Goal: Information Seeking & Learning: Find specific fact

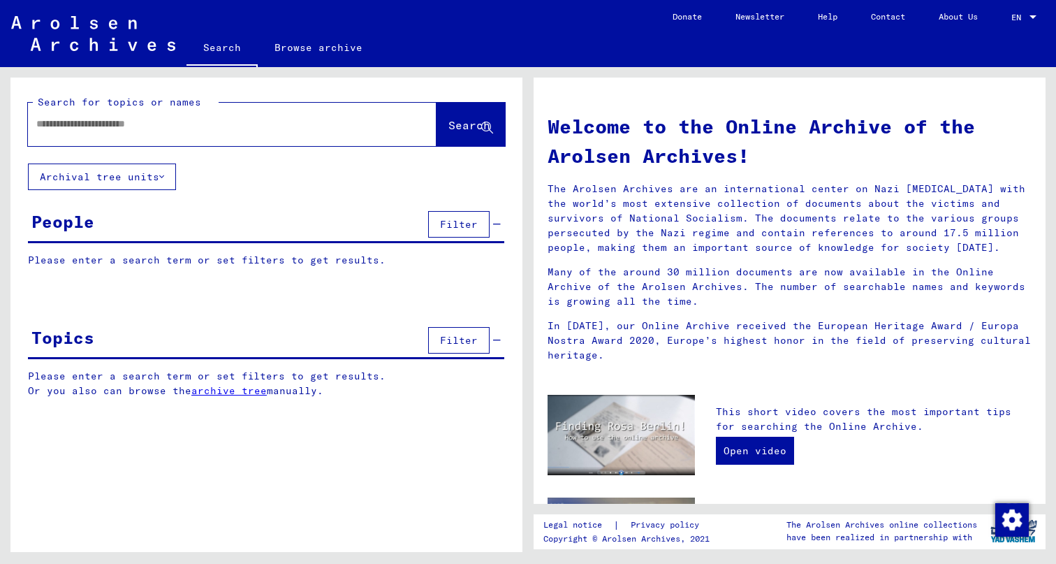
click at [274, 133] on div at bounding box center [211, 123] width 367 height 31
click at [170, 119] on input "text" at bounding box center [215, 124] width 358 height 15
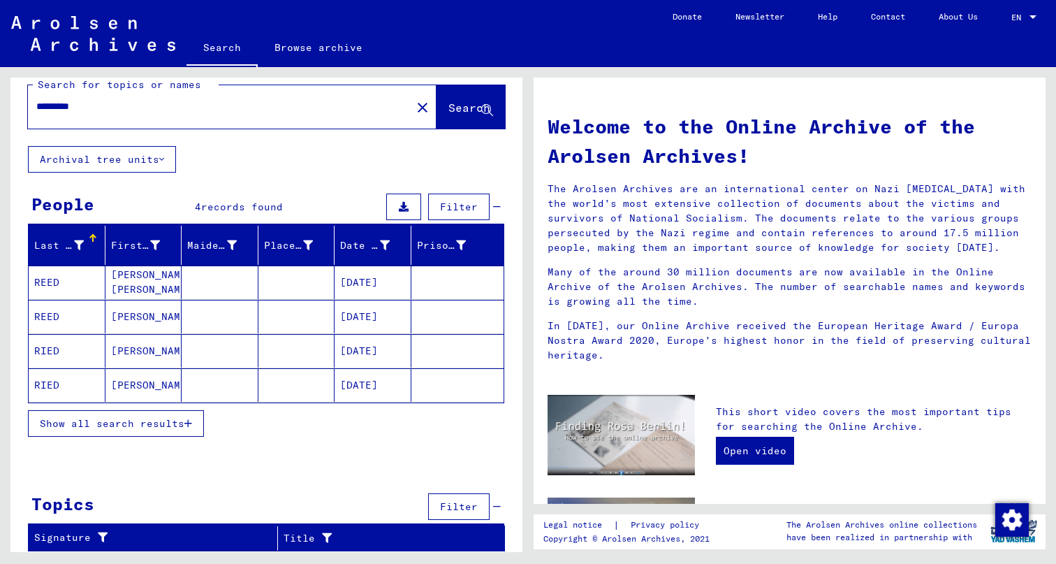
click at [50, 383] on mat-cell "RIED" at bounding box center [67, 385] width 77 height 34
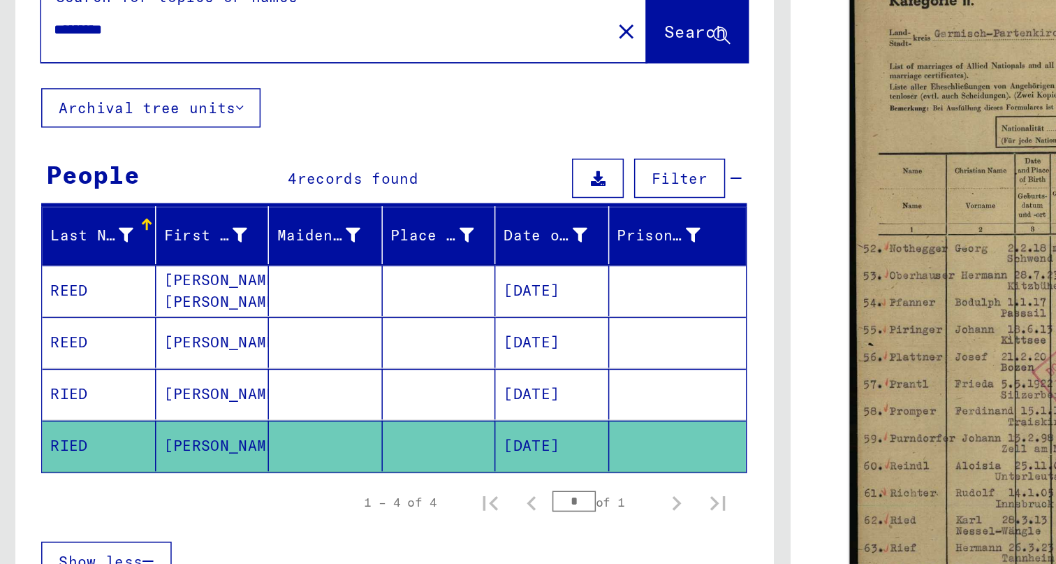
click at [55, 318] on mat-cell "REED" at bounding box center [67, 335] width 77 height 34
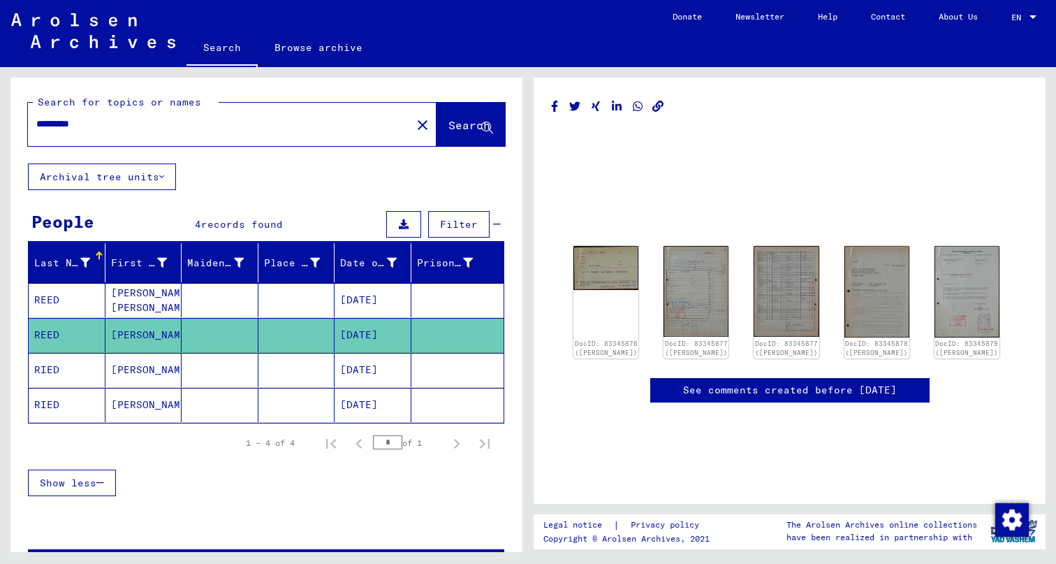
click at [78, 118] on input "*********" at bounding box center [219, 124] width 367 height 15
type input "*********"
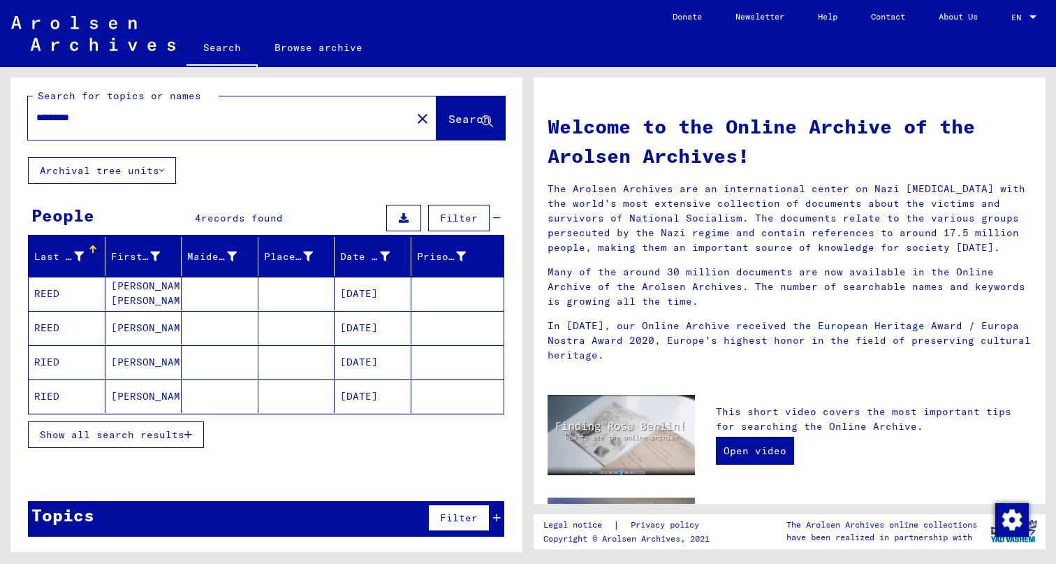
click at [41, 322] on mat-cell "REED" at bounding box center [67, 328] width 77 height 34
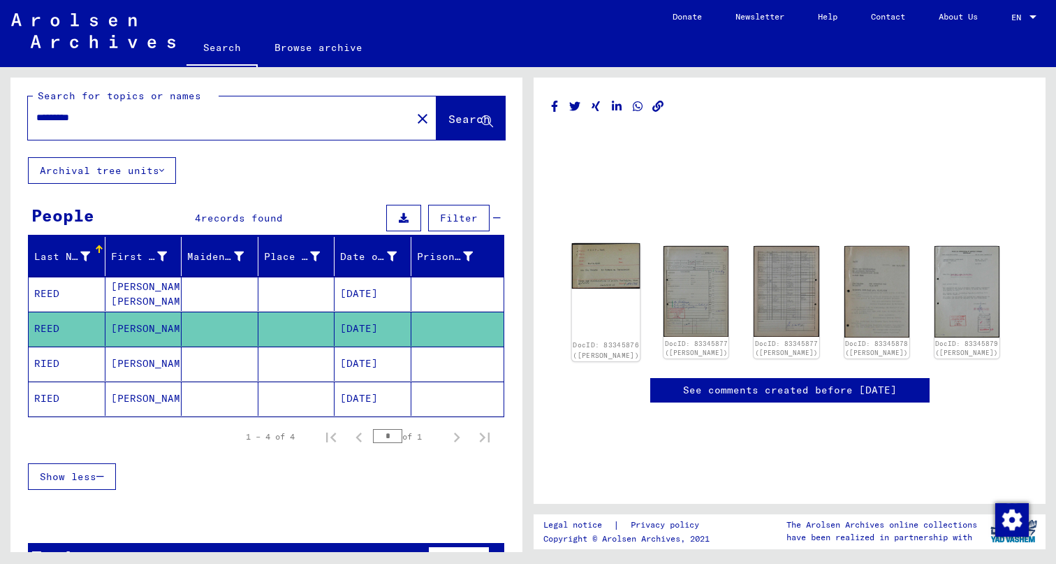
click at [623, 266] on img at bounding box center [606, 266] width 68 height 46
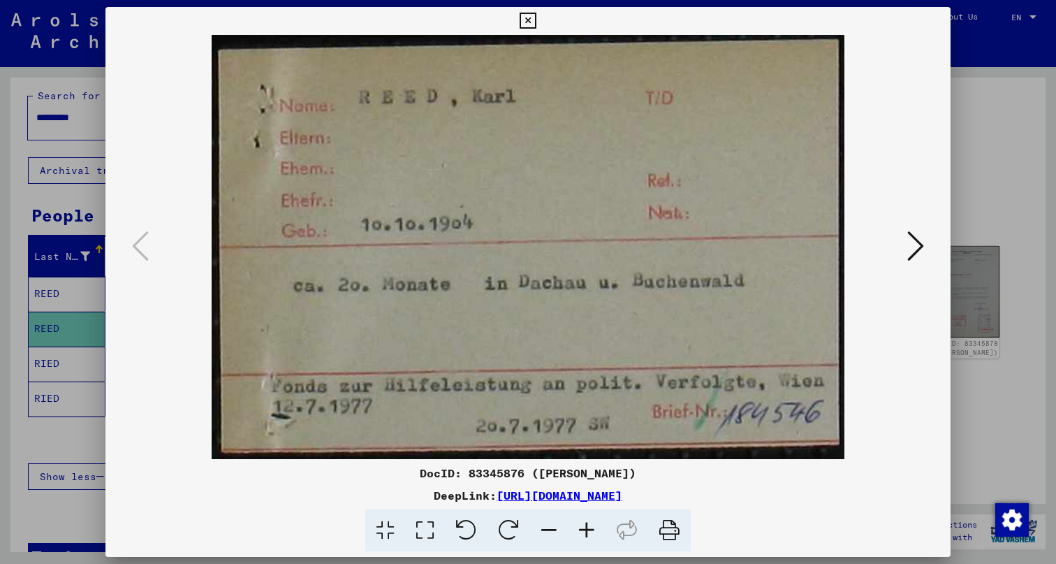
click at [990, 140] on div at bounding box center [528, 282] width 1056 height 564
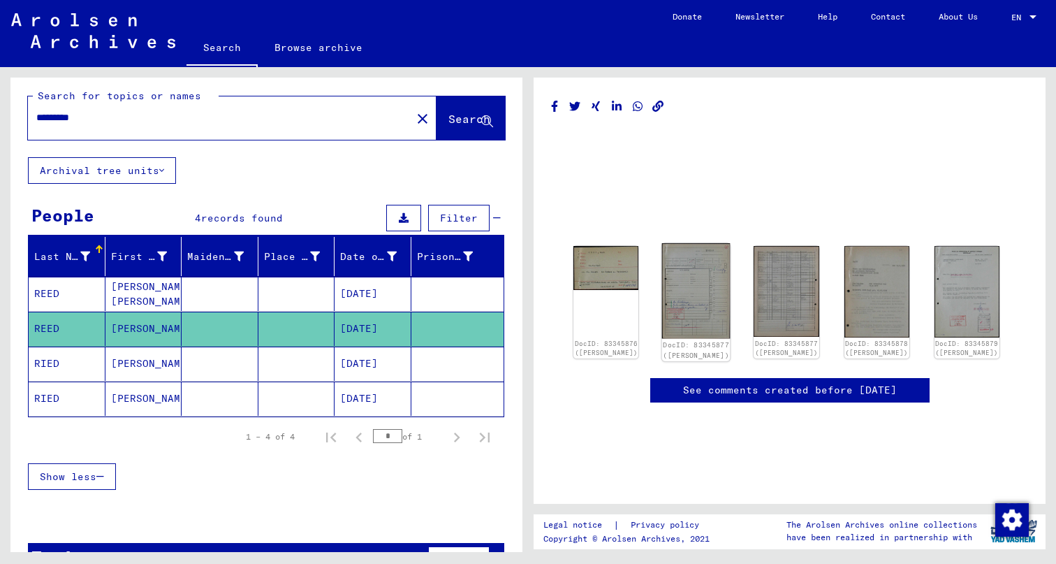
click at [685, 310] on img at bounding box center [696, 291] width 68 height 96
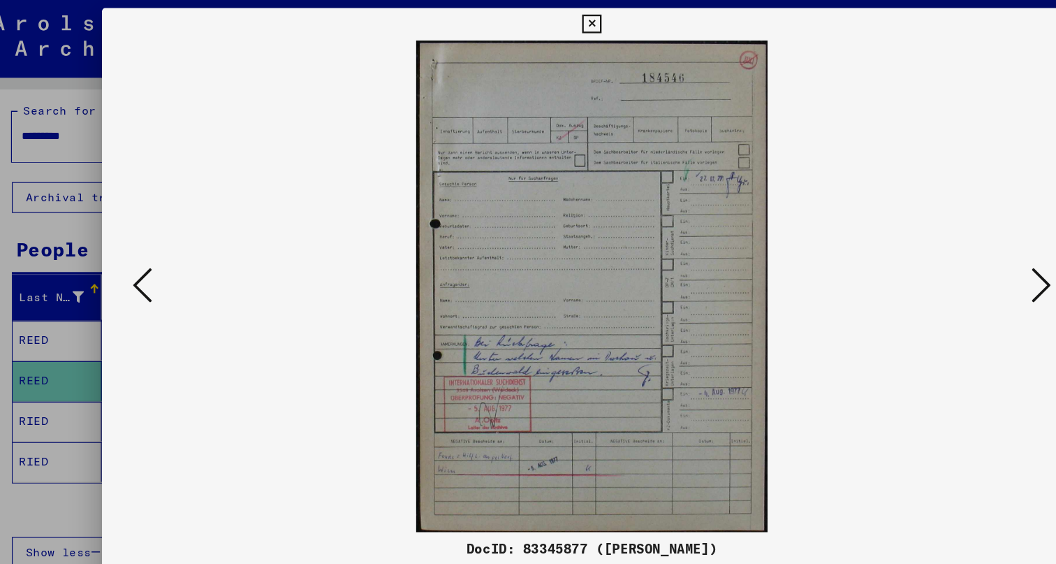
click at [43, 160] on div at bounding box center [528, 282] width 1056 height 564
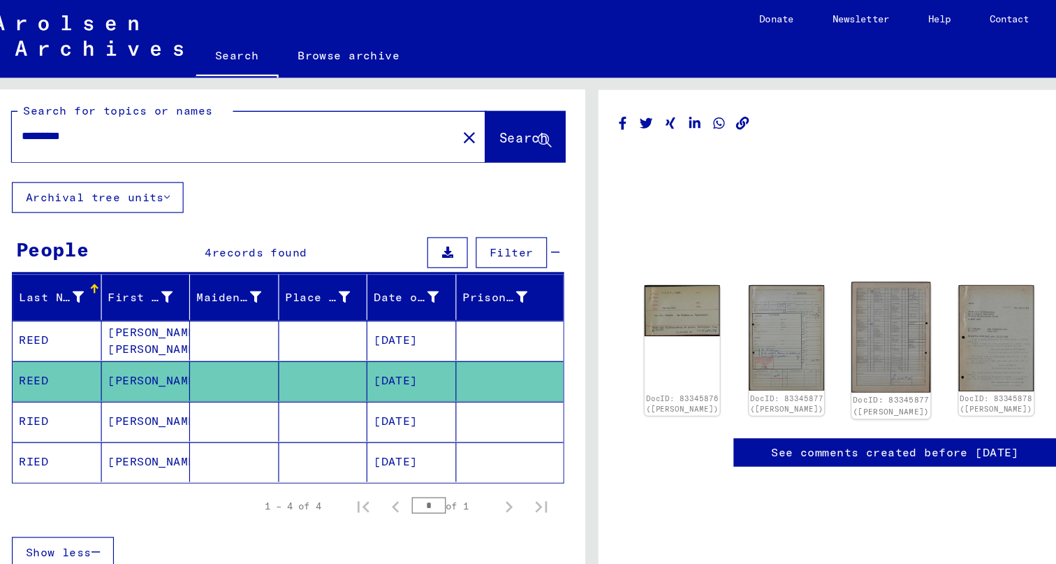
click at [781, 285] on img at bounding box center [786, 291] width 68 height 96
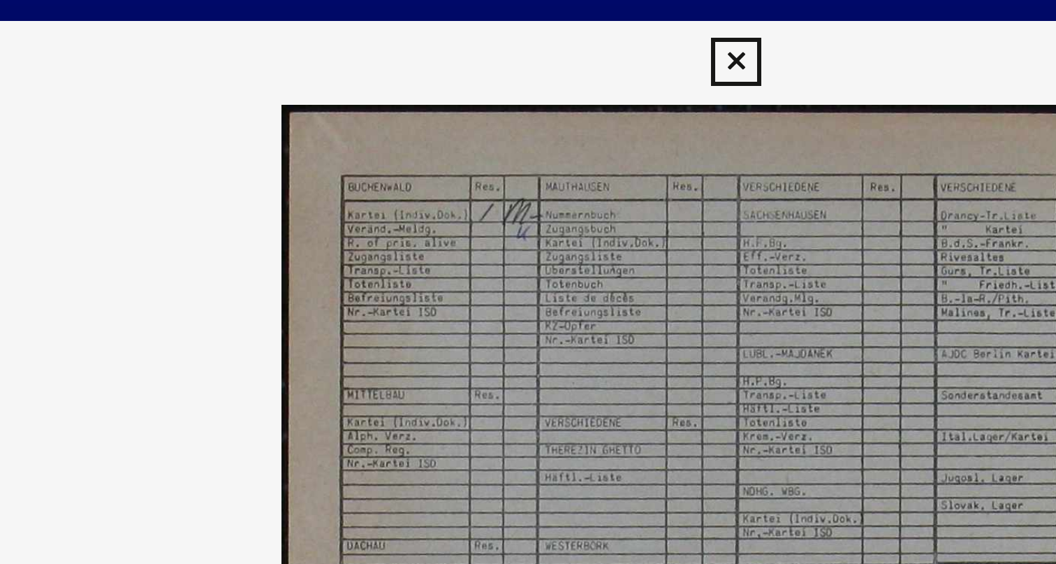
click at [153, 94] on img at bounding box center [528, 247] width 750 height 424
click at [153, 59] on img at bounding box center [528, 247] width 750 height 424
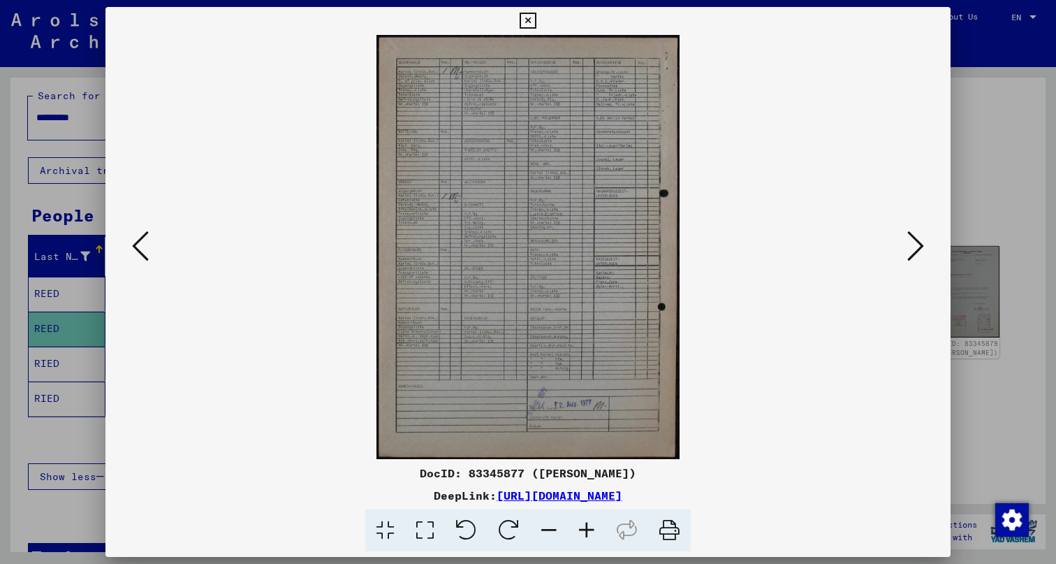
click at [937, 6] on div at bounding box center [528, 282] width 1056 height 564
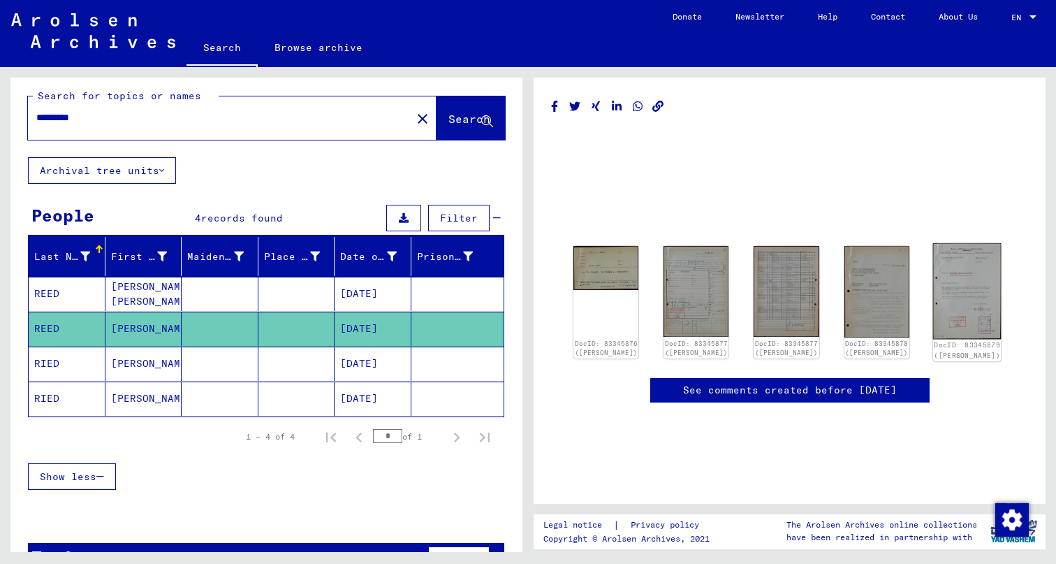
click at [964, 289] on img at bounding box center [966, 291] width 68 height 96
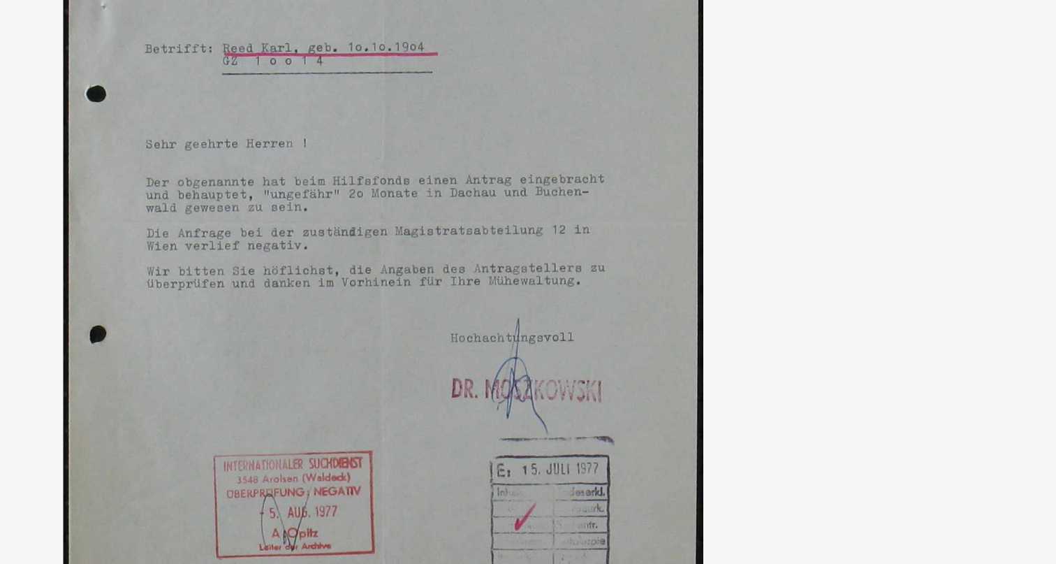
click at [382, 119] on img at bounding box center [528, 247] width 750 height 424
click at [416, 111] on img at bounding box center [528, 247] width 750 height 424
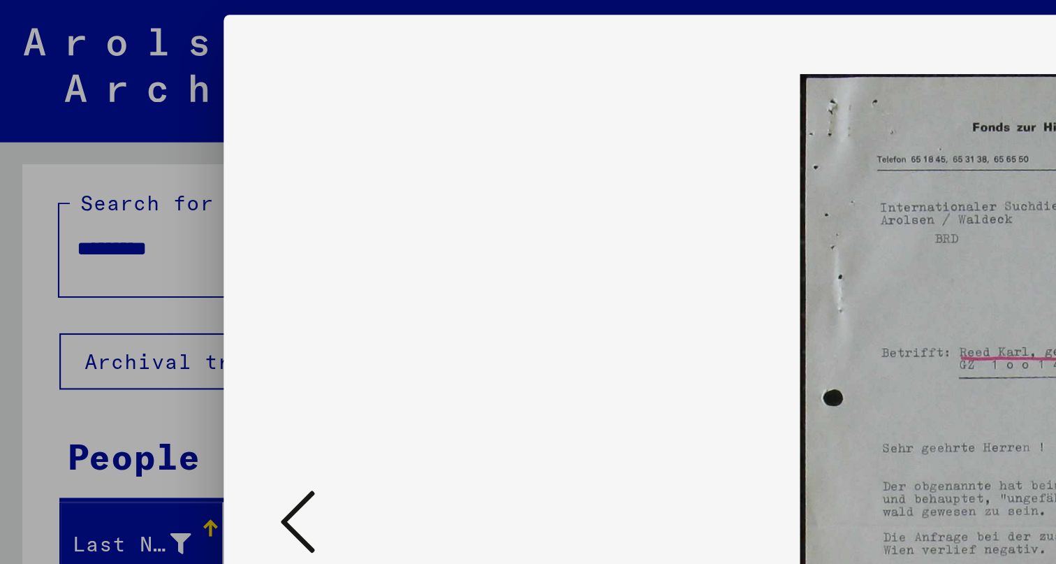
click at [47, 56] on div at bounding box center [528, 282] width 1056 height 564
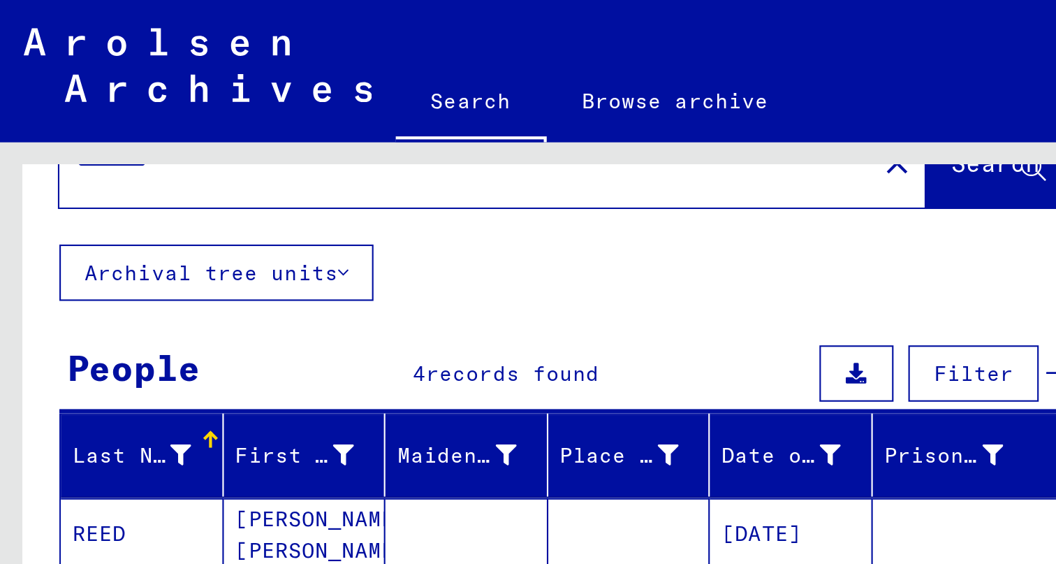
scroll to position [48, 0]
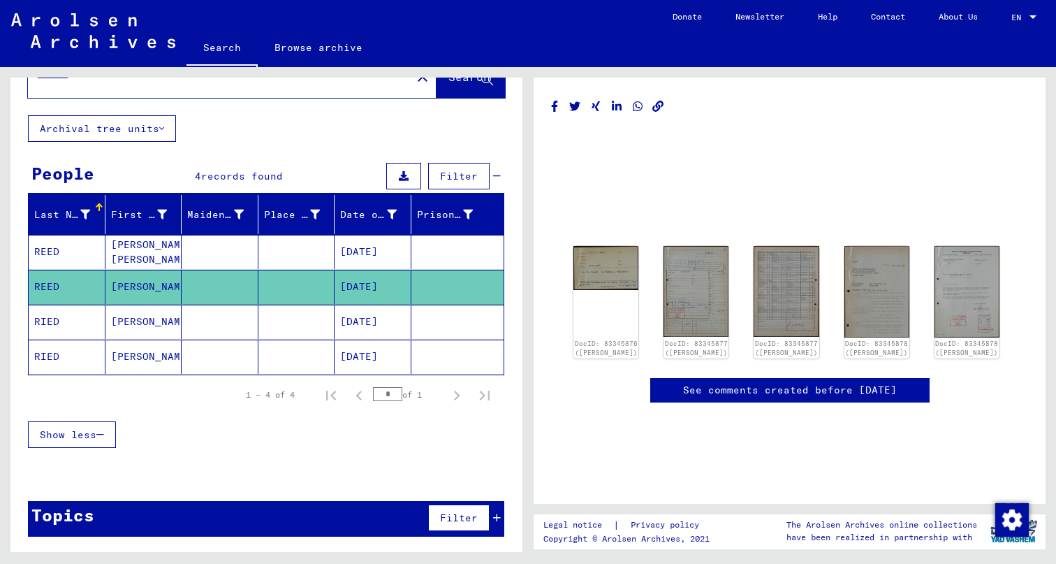
click at [46, 317] on mat-cell "RIED" at bounding box center [67, 322] width 77 height 34
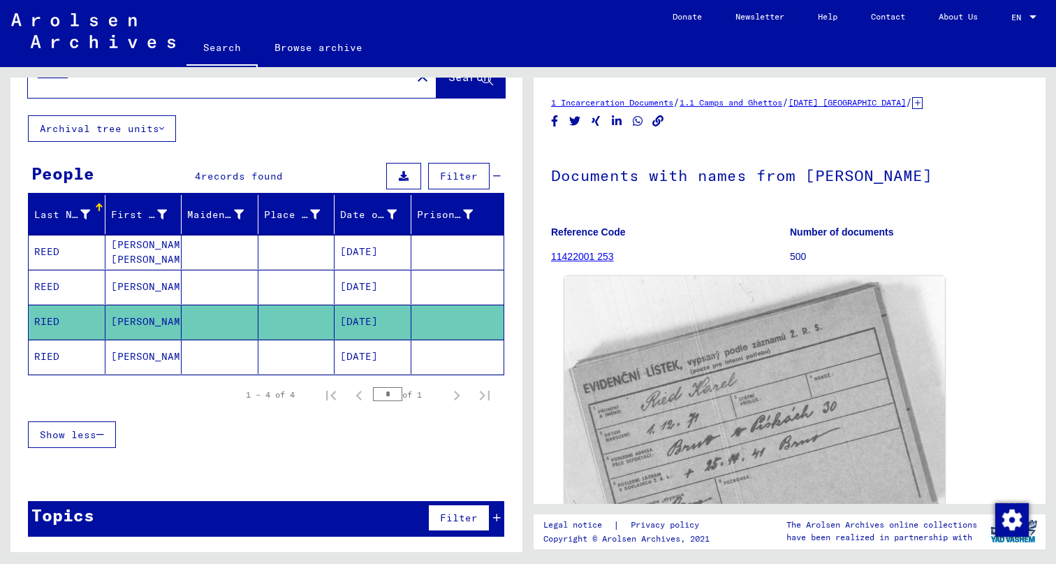
scroll to position [156, 0]
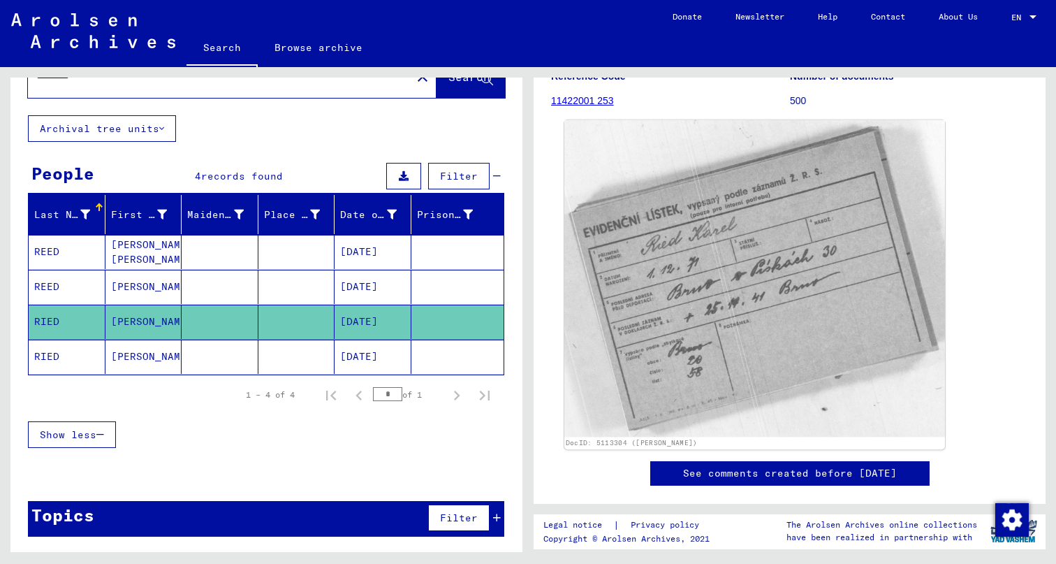
click at [753, 331] on img at bounding box center [754, 278] width 381 height 316
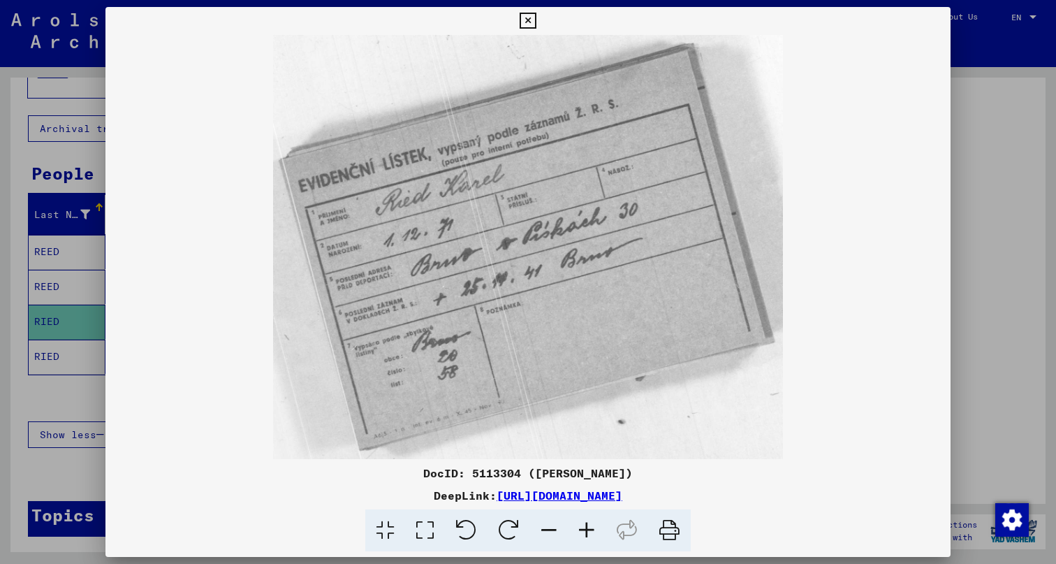
scroll to position [0, 0]
click at [1037, 278] on div at bounding box center [528, 282] width 1056 height 564
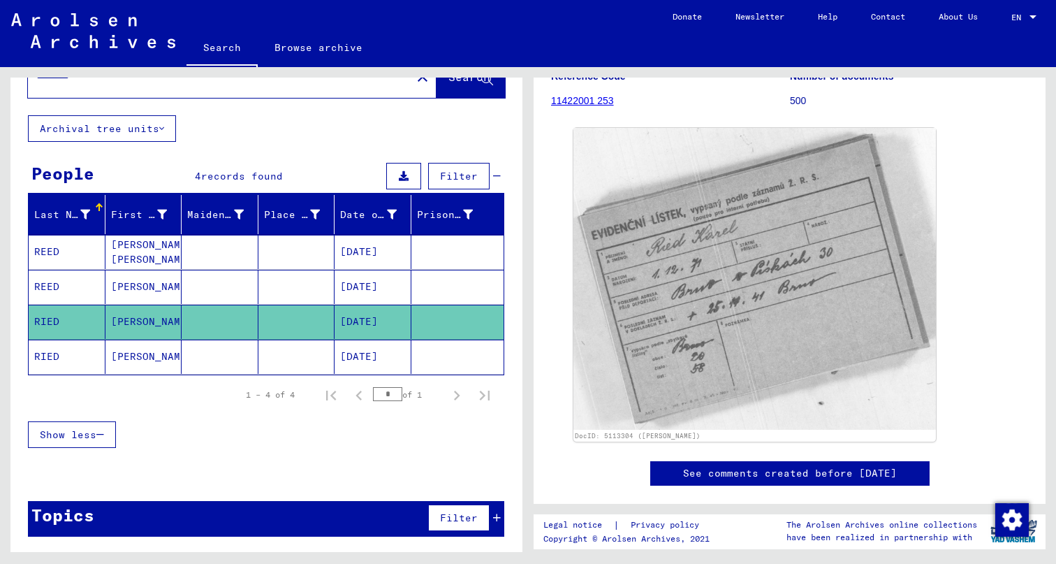
click at [53, 356] on mat-cell "RIED" at bounding box center [67, 356] width 77 height 34
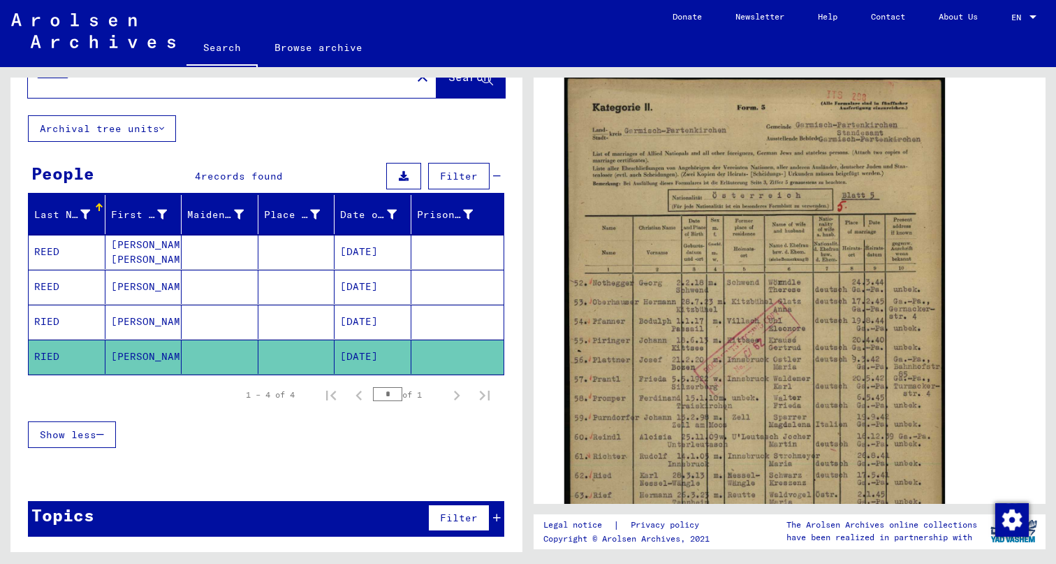
scroll to position [228, 0]
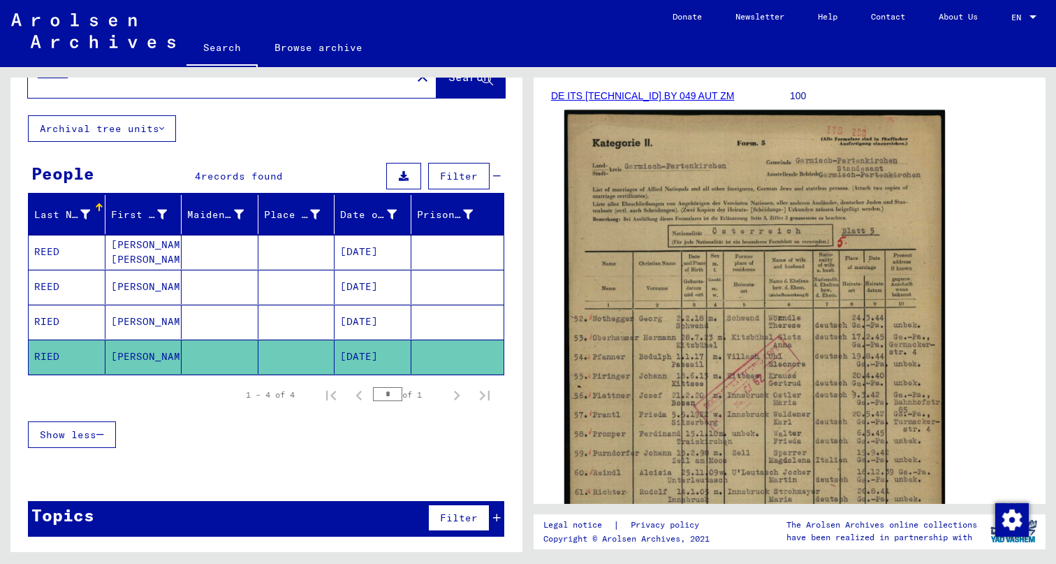
click at [724, 310] on img at bounding box center [754, 378] width 381 height 536
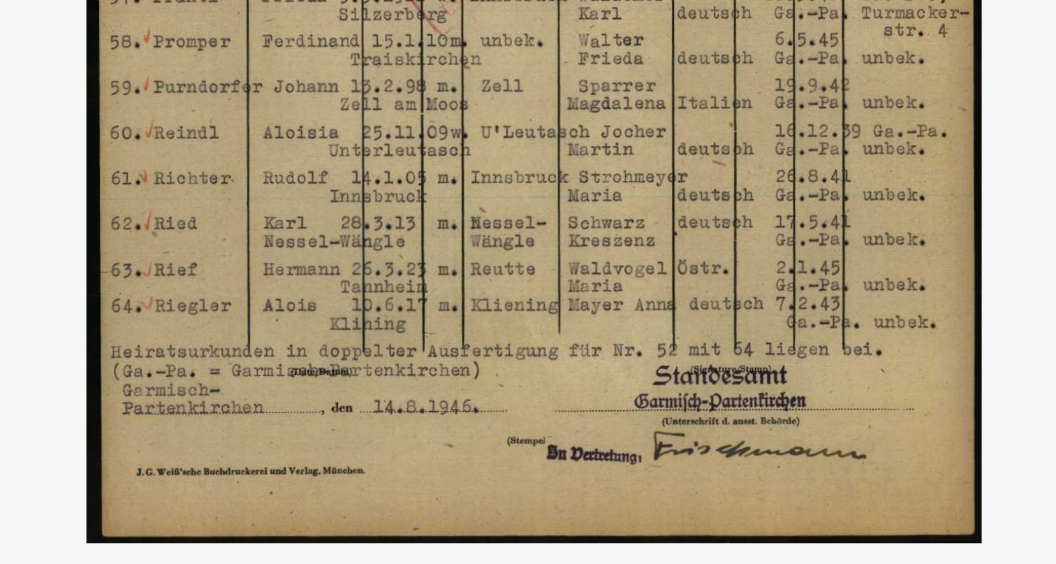
click at [342, 54] on img at bounding box center [527, 247] width 845 height 424
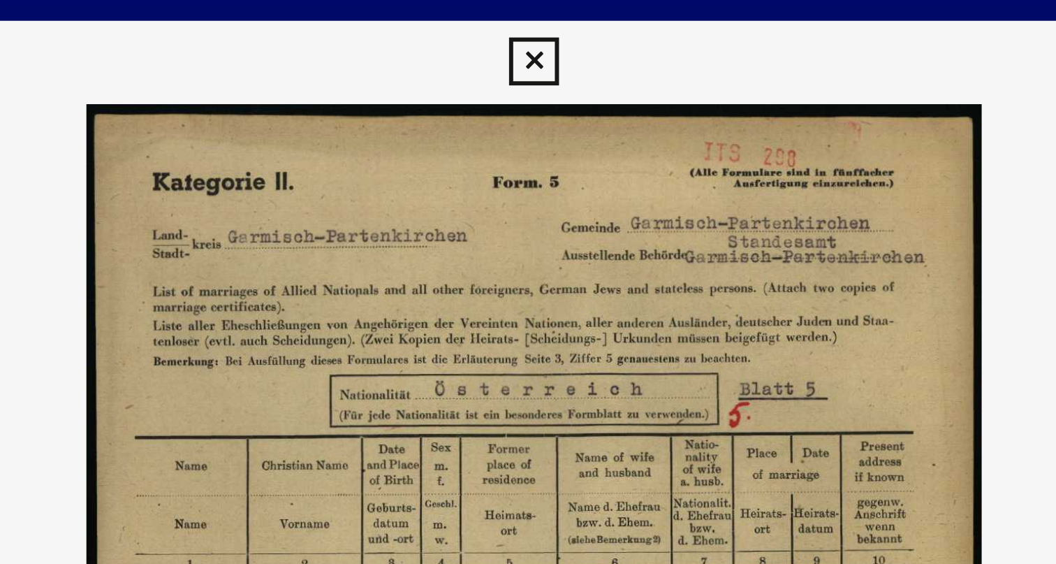
scroll to position [0, 0]
click at [105, 136] on img at bounding box center [527, 247] width 845 height 424
click at [105, 273] on img at bounding box center [527, 247] width 845 height 424
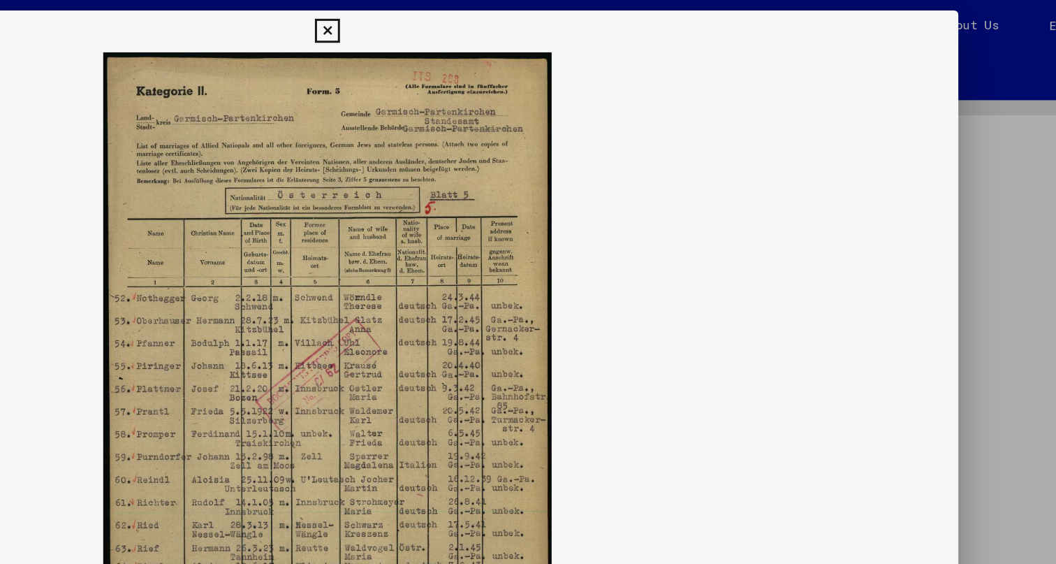
click at [536, 18] on icon at bounding box center [528, 21] width 16 height 17
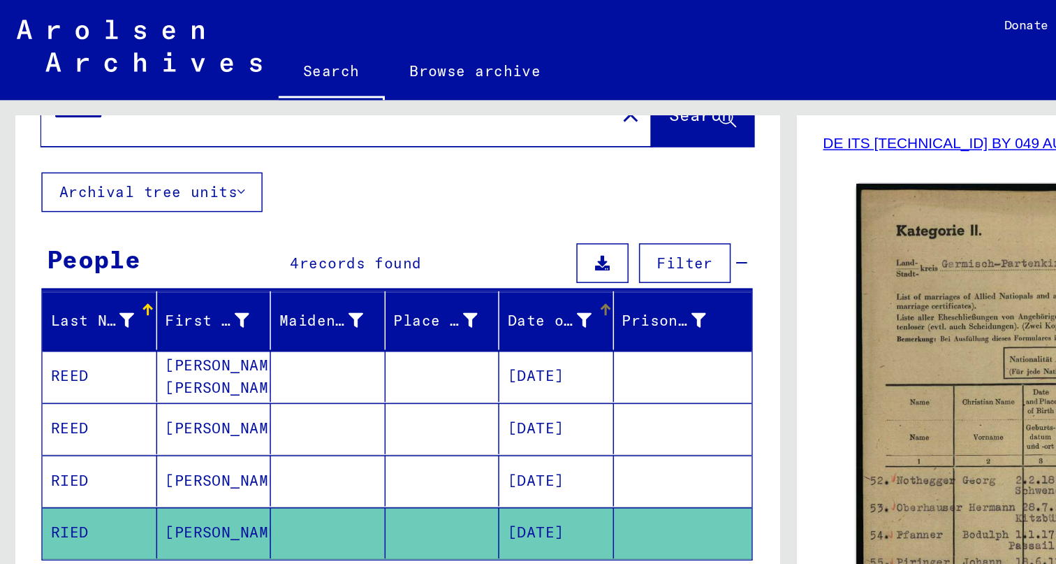
click at [390, 212] on icon at bounding box center [392, 215] width 10 height 10
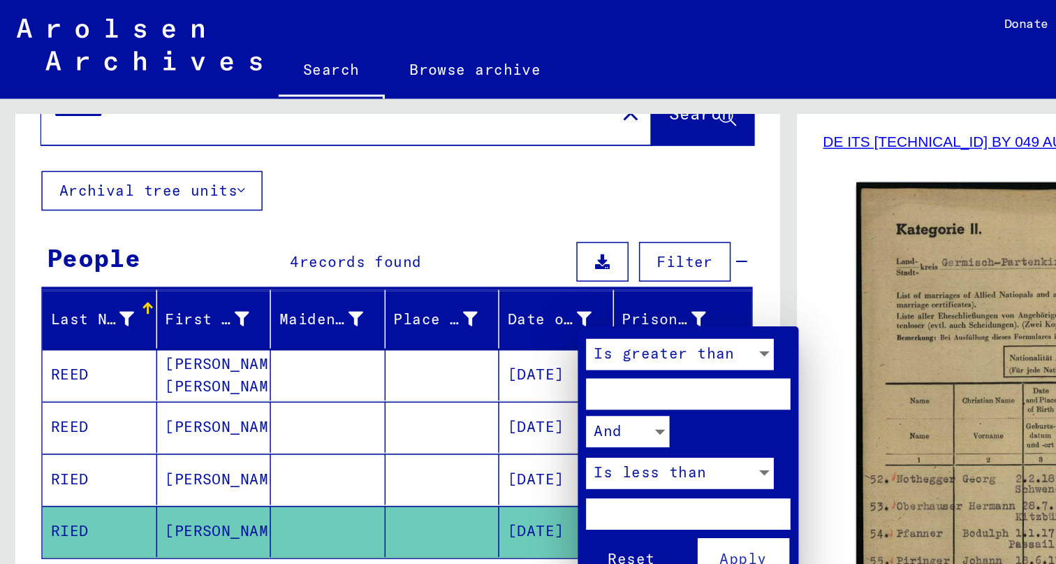
click at [390, 212] on div at bounding box center [528, 282] width 1056 height 564
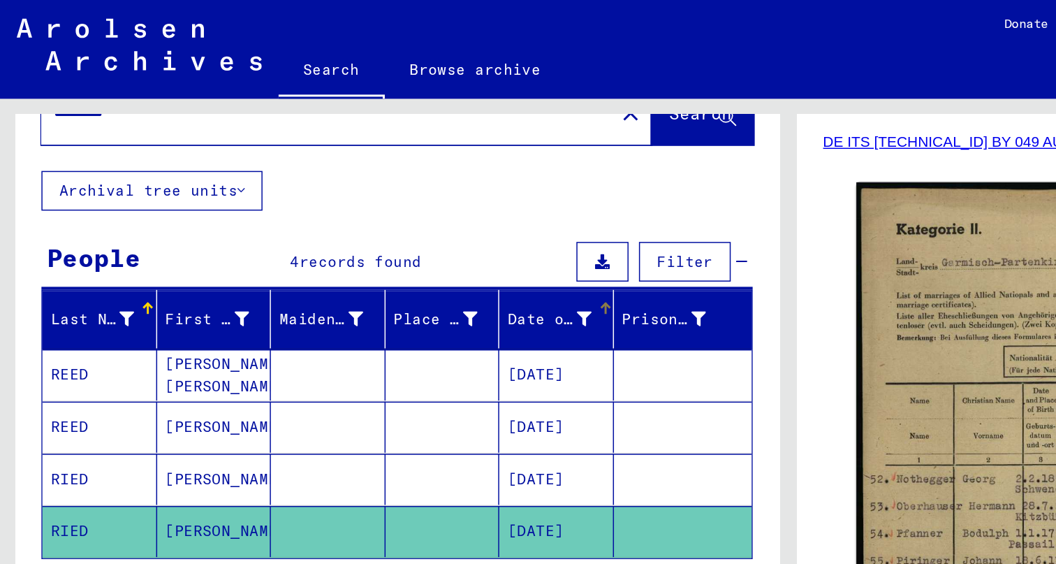
click at [360, 212] on div "Date of Birth" at bounding box center [368, 214] width 57 height 15
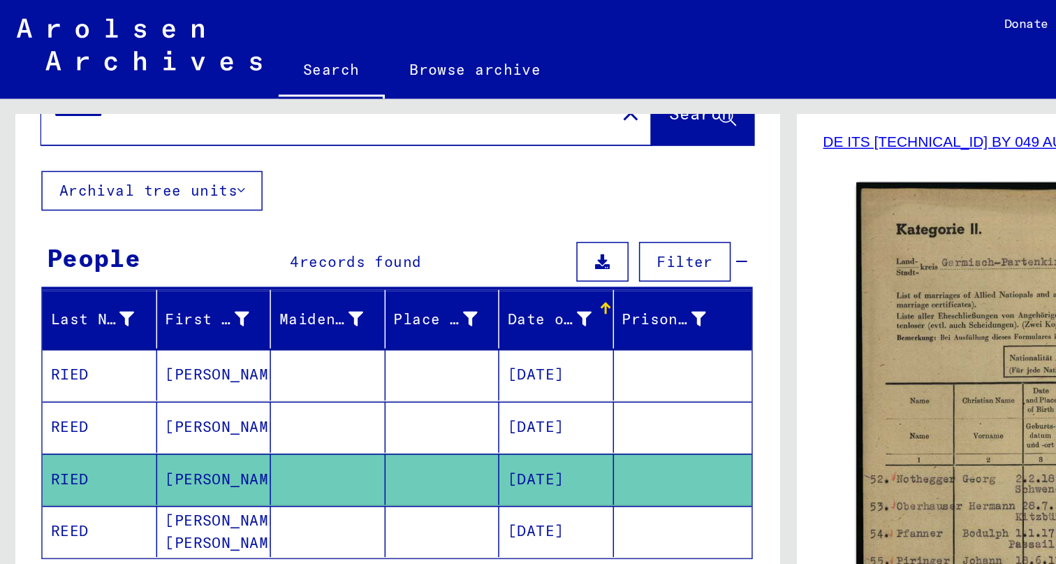
click at [363, 212] on div "Date of Birth" at bounding box center [368, 214] width 57 height 15
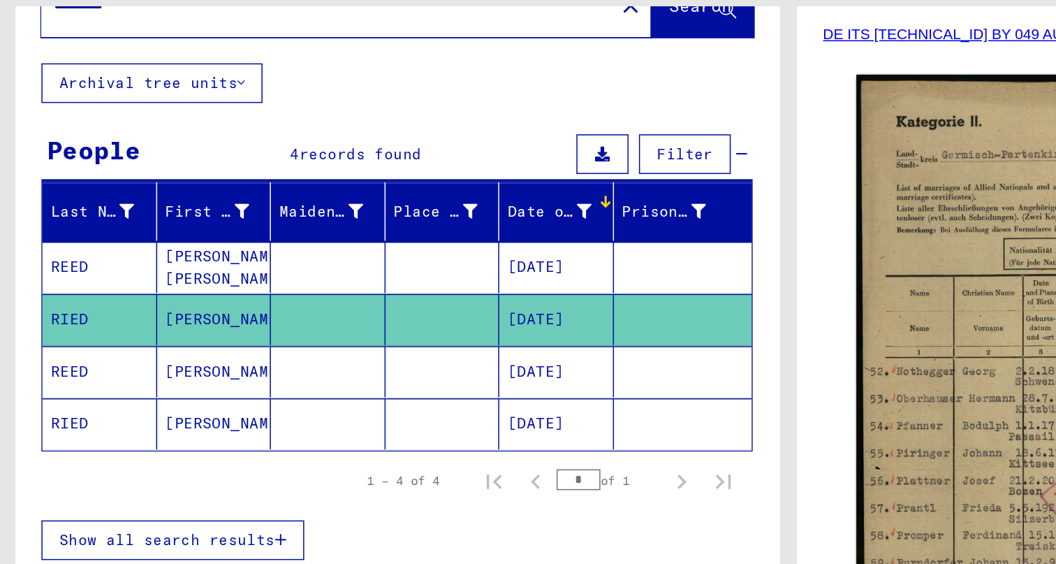
scroll to position [14, 0]
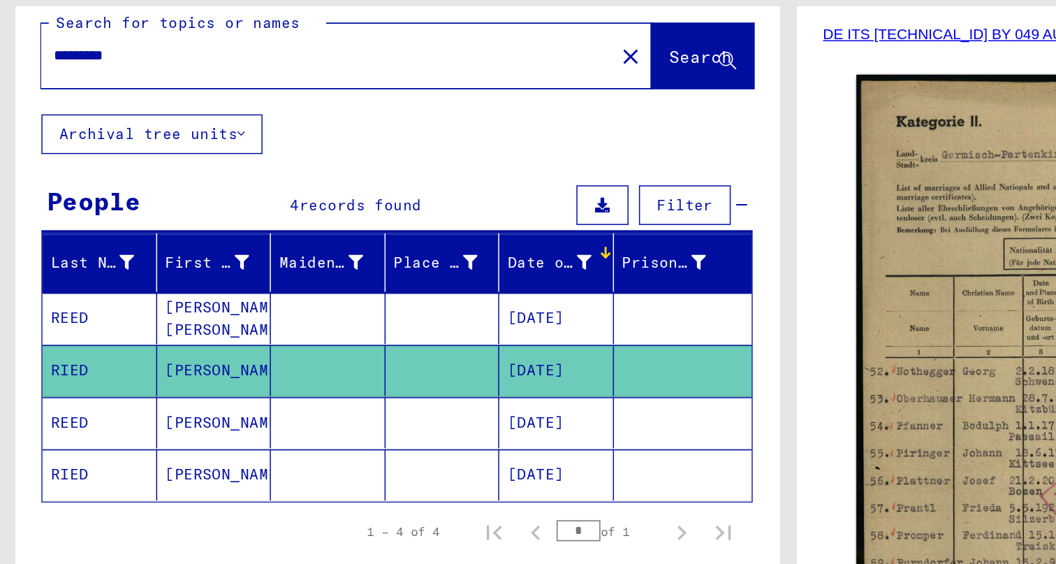
click at [116, 339] on mat-cell "[PERSON_NAME]" at bounding box center [143, 356] width 77 height 34
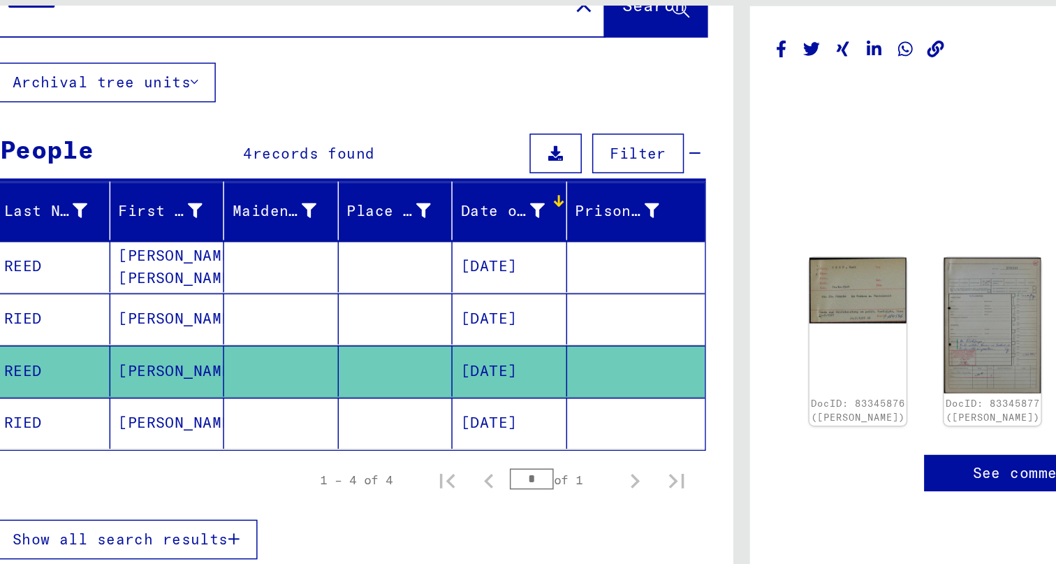
scroll to position [48, 0]
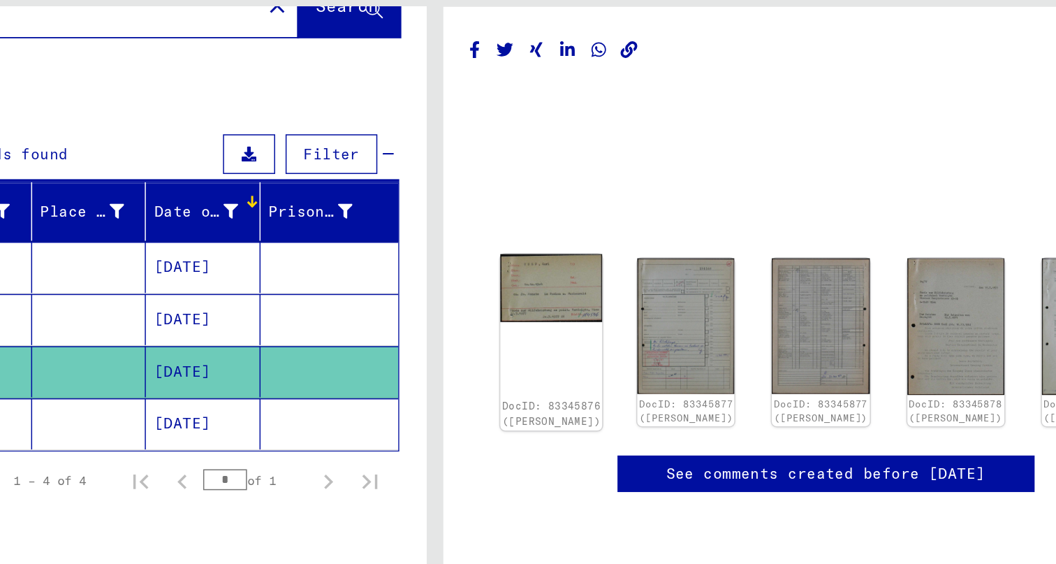
click at [572, 243] on img at bounding box center [606, 266] width 68 height 46
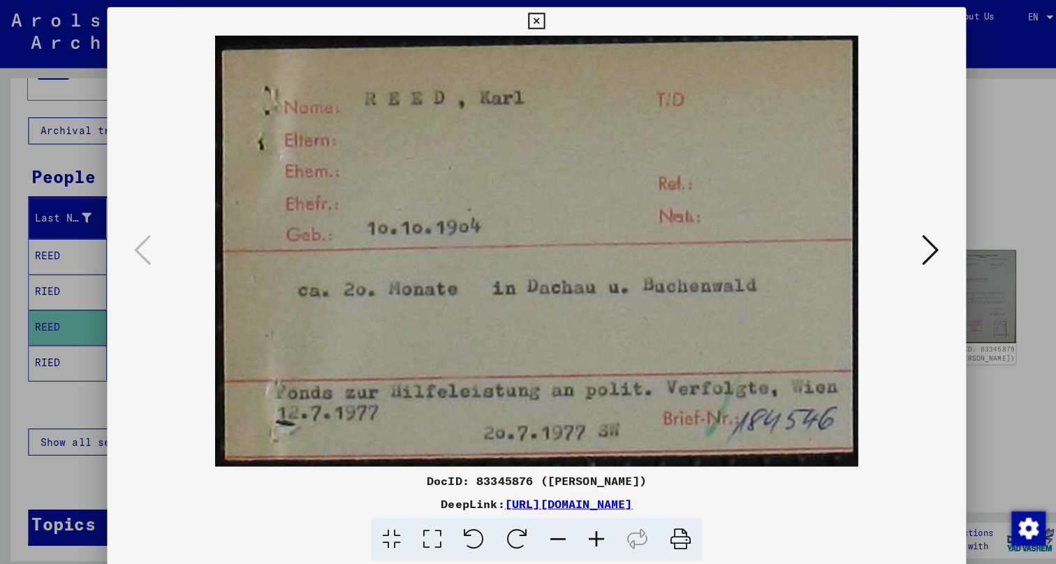
click at [913, 245] on icon at bounding box center [915, 246] width 17 height 34
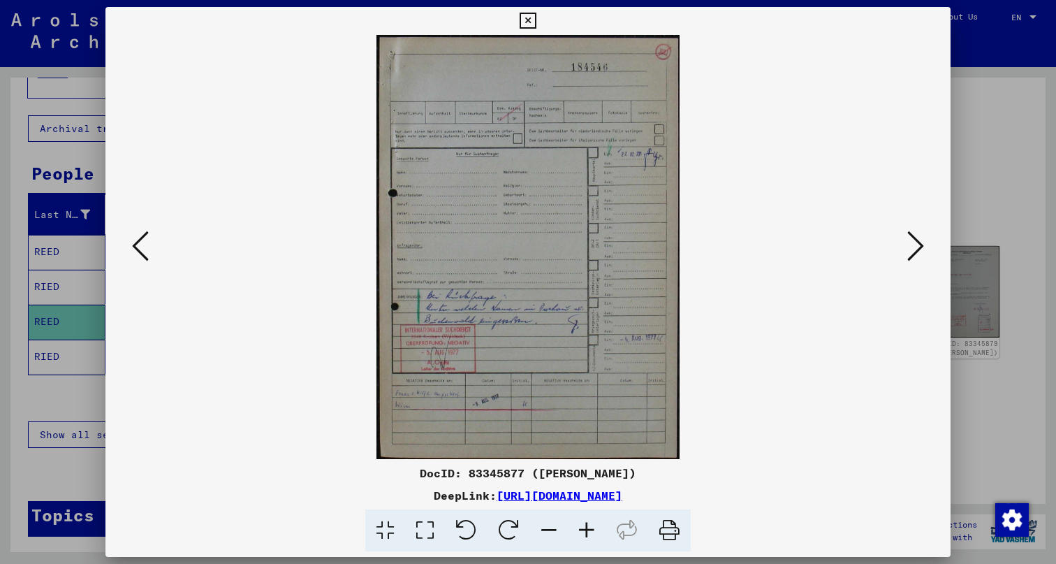
click at [90, 264] on div at bounding box center [528, 282] width 1056 height 564
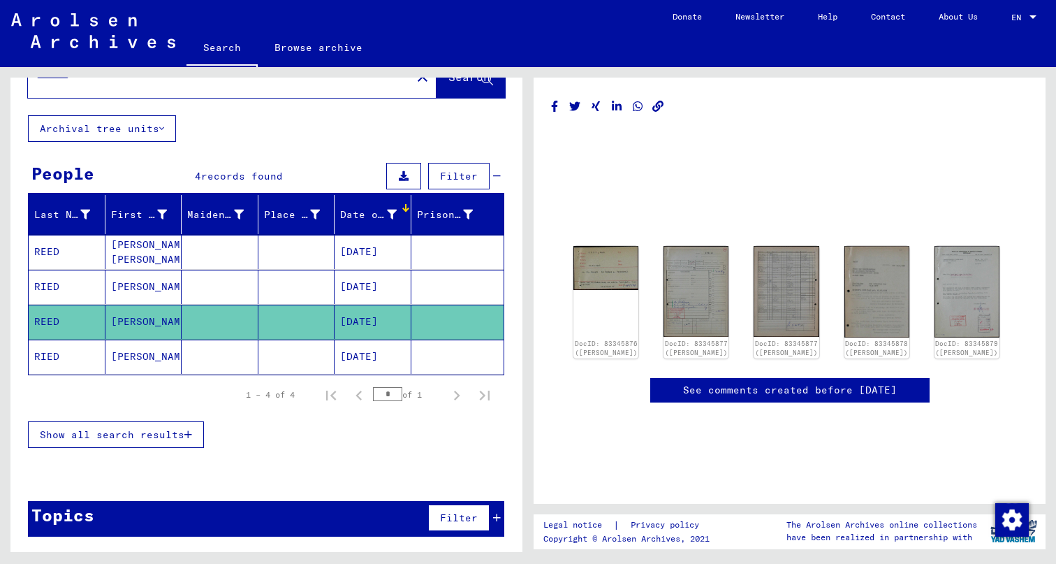
scroll to position [0, 0]
click at [800, 284] on img at bounding box center [786, 291] width 68 height 96
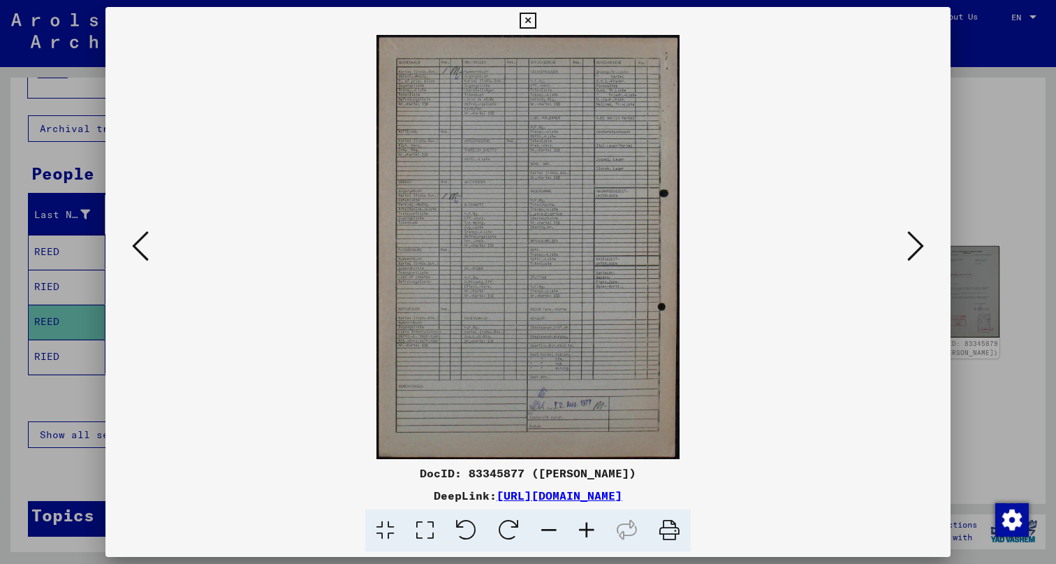
click at [1009, 240] on div at bounding box center [528, 282] width 1056 height 564
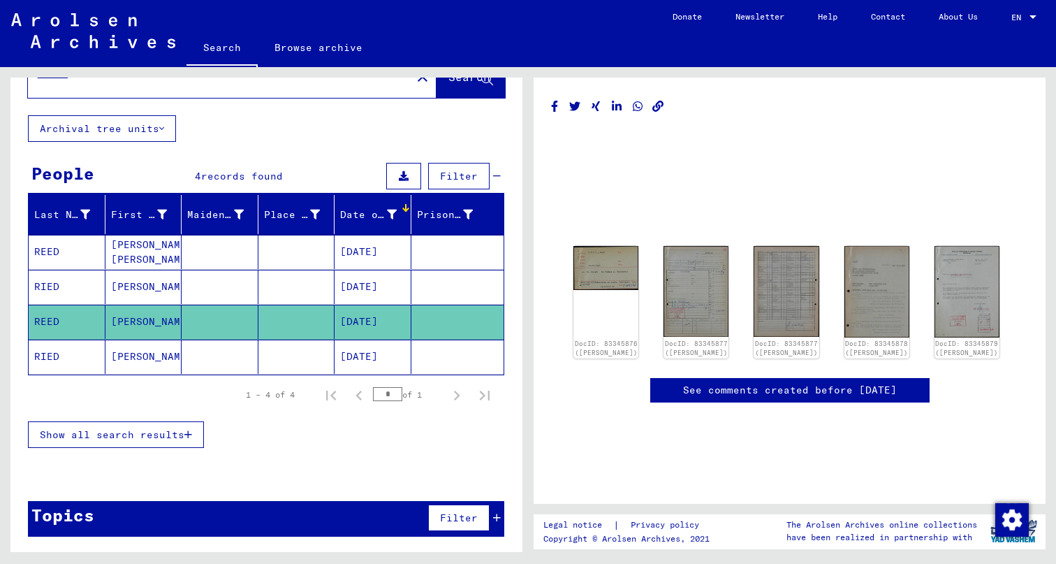
click at [45, 281] on mat-cell "RIED" at bounding box center [67, 287] width 77 height 34
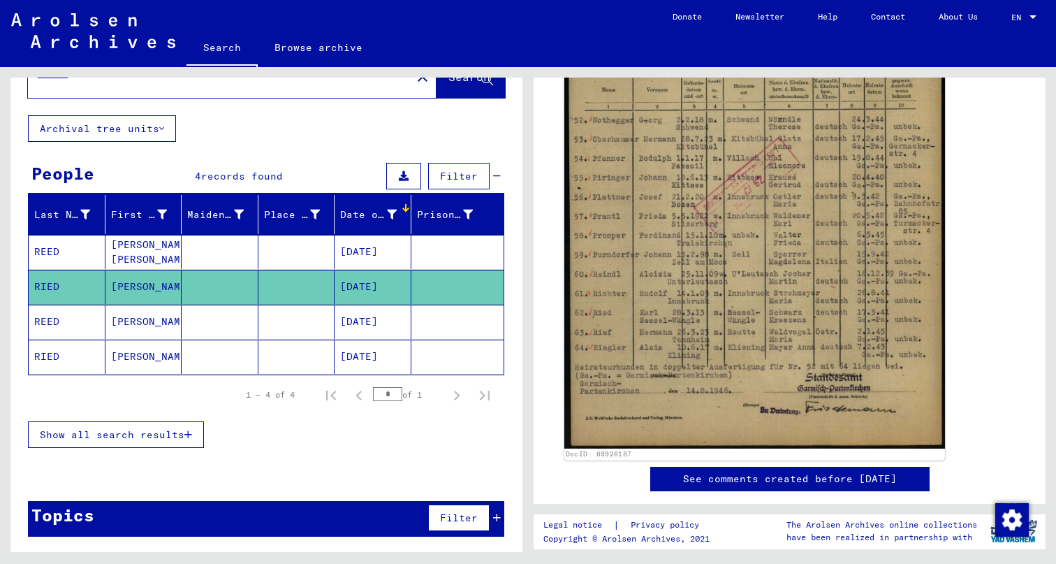
scroll to position [413, 0]
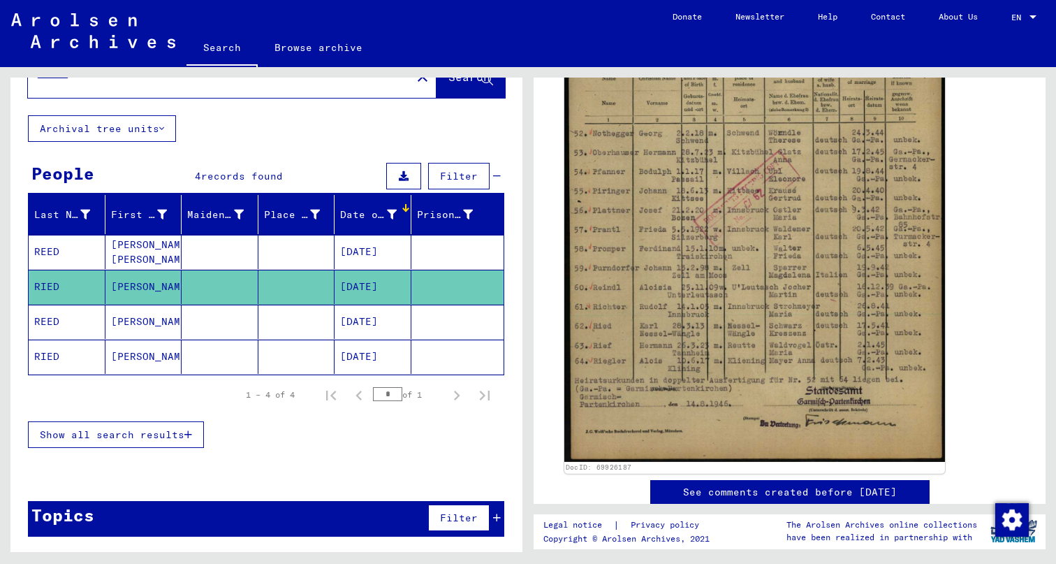
click at [766, 328] on img at bounding box center [754, 193] width 381 height 536
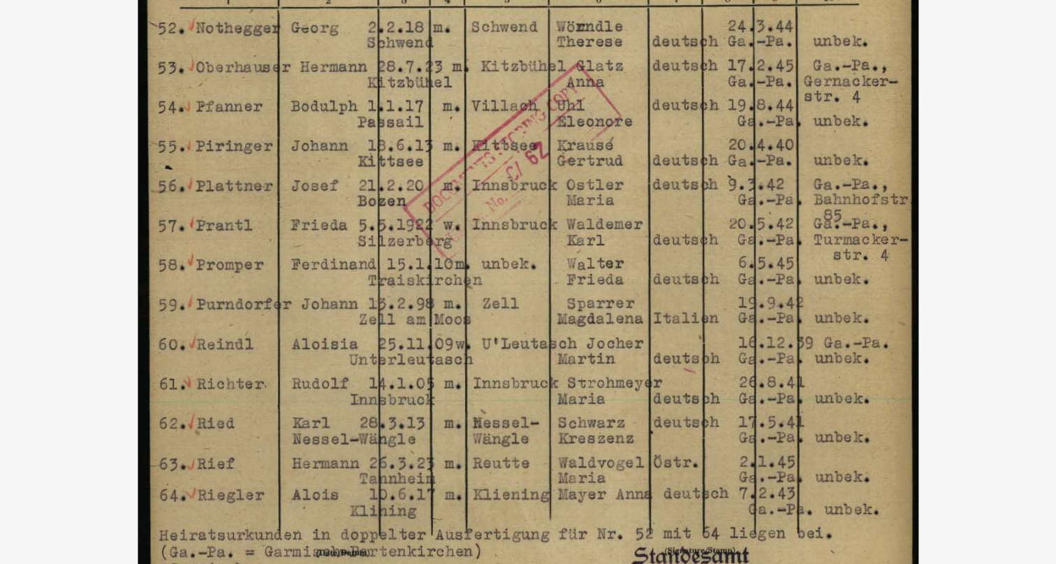
click at [105, 45] on img at bounding box center [527, 247] width 845 height 424
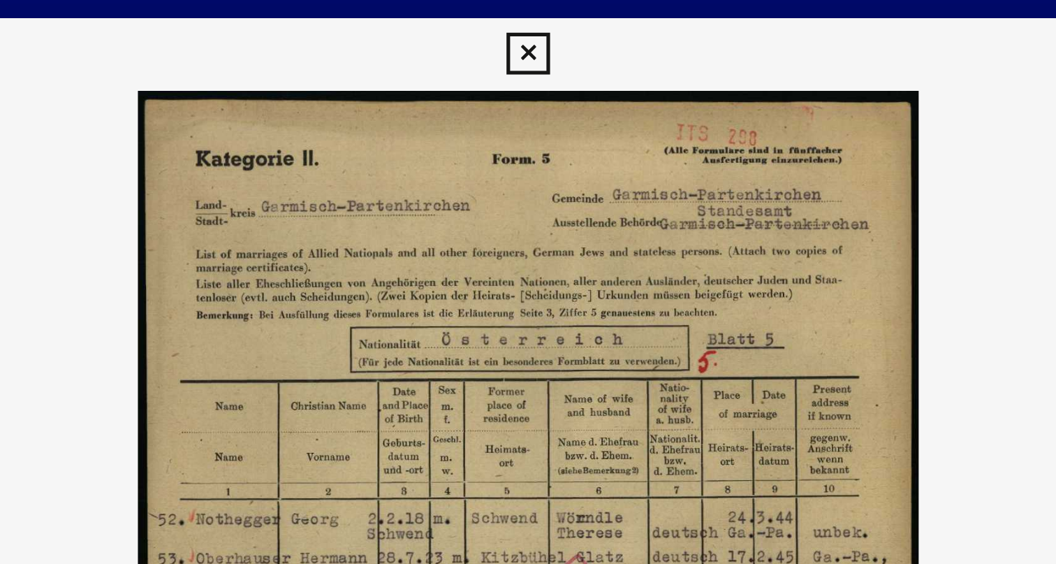
scroll to position [0, 0]
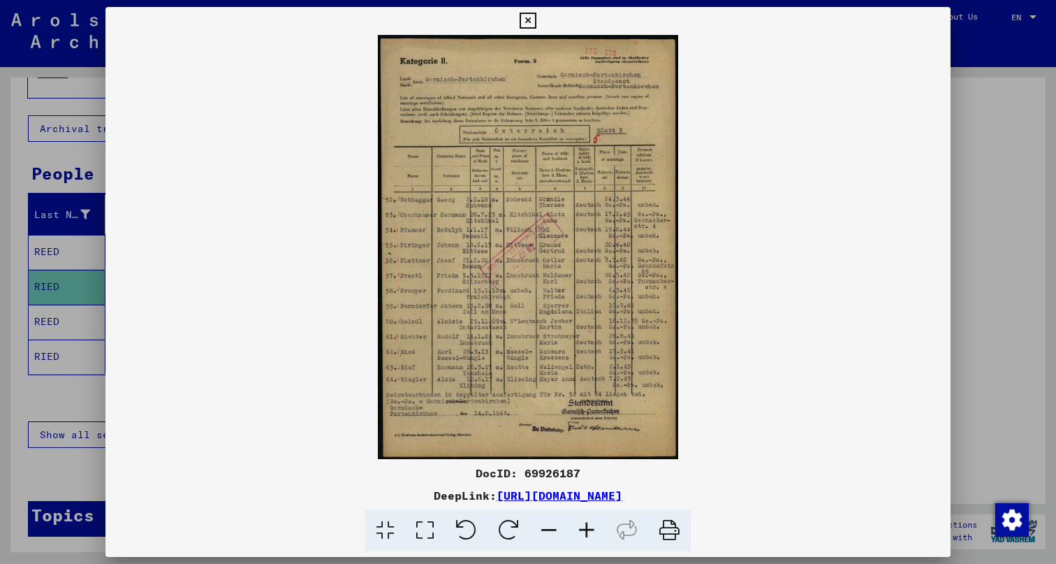
click at [68, 95] on div at bounding box center [528, 282] width 1056 height 564
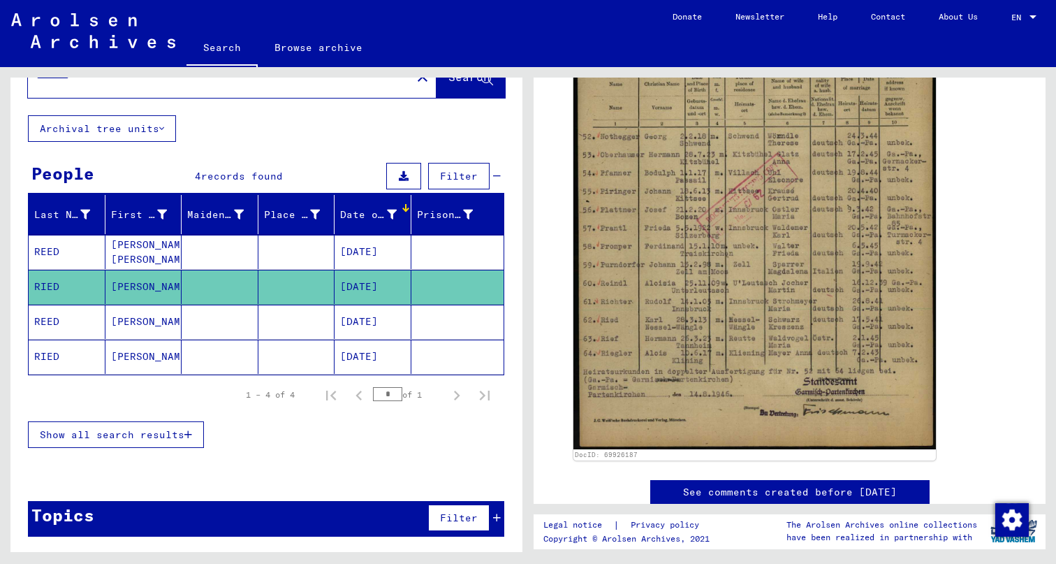
click at [275, 323] on mat-cell at bounding box center [296, 322] width 77 height 34
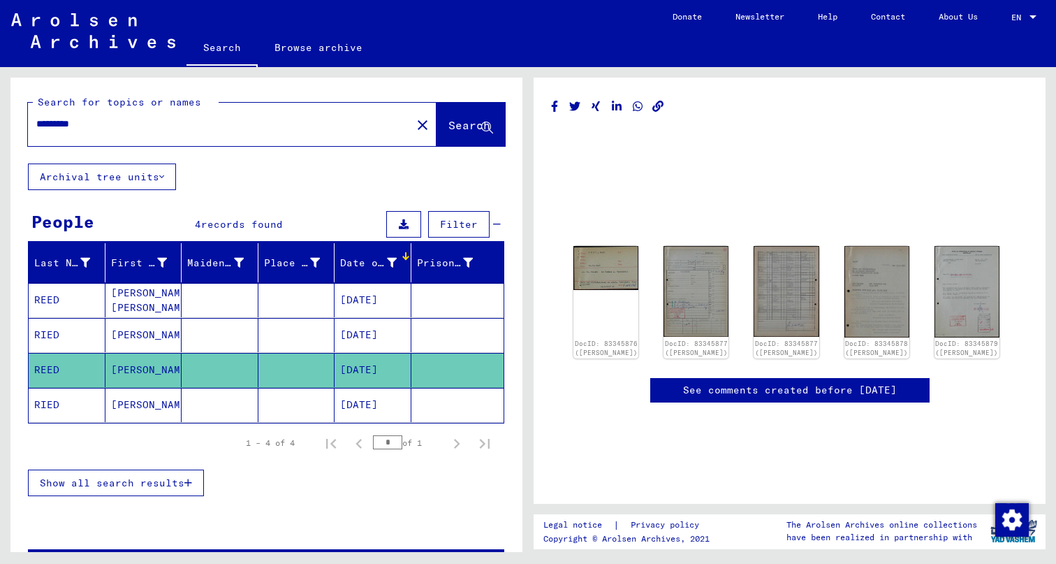
click at [241, 139] on div "*********" at bounding box center [215, 123] width 375 height 31
click at [228, 131] on input "*********" at bounding box center [219, 124] width 367 height 15
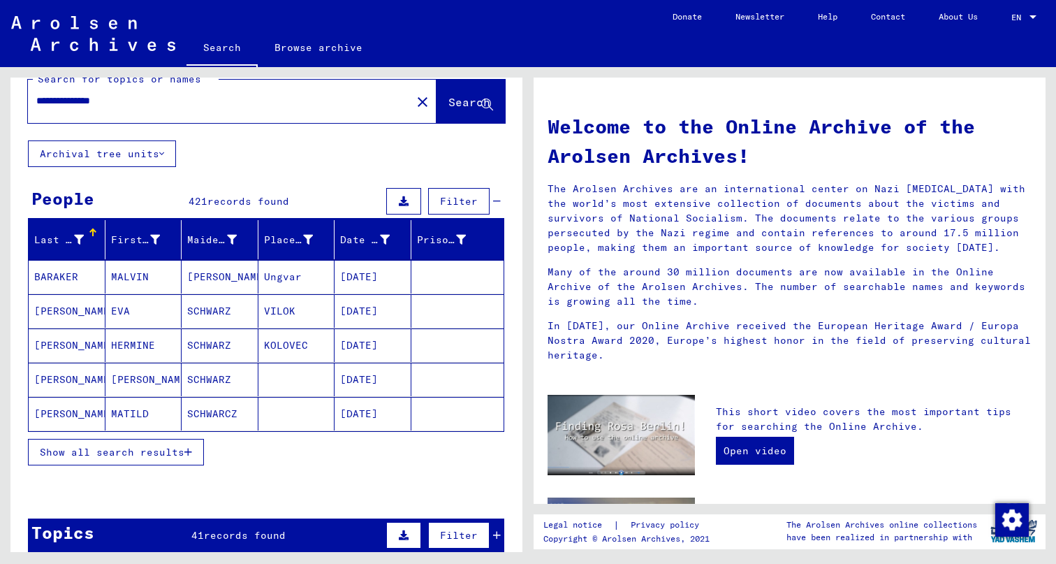
scroll to position [27, 0]
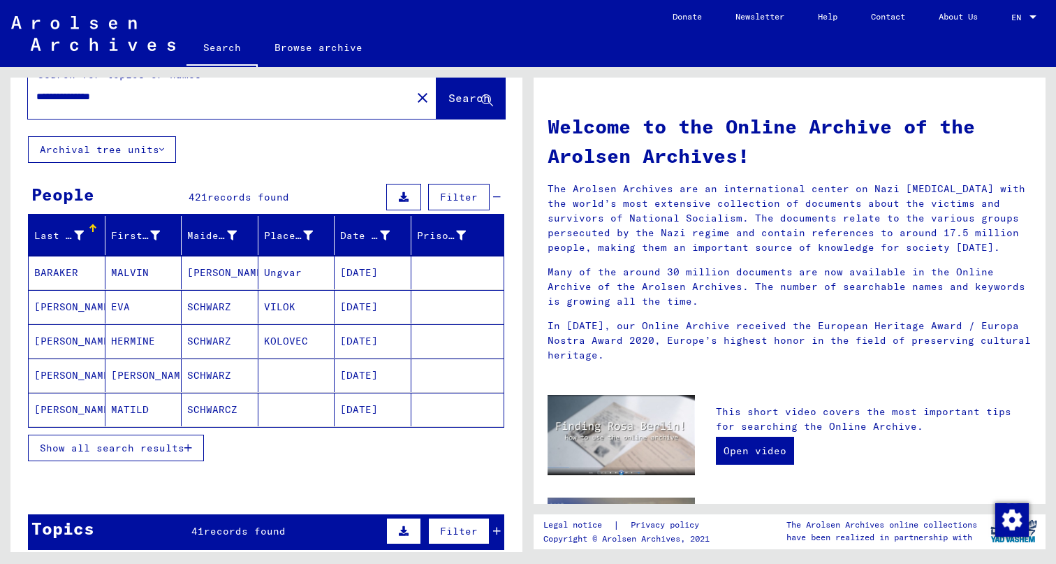
click at [137, 445] on span "Show all search results" at bounding box center [112, 447] width 145 height 13
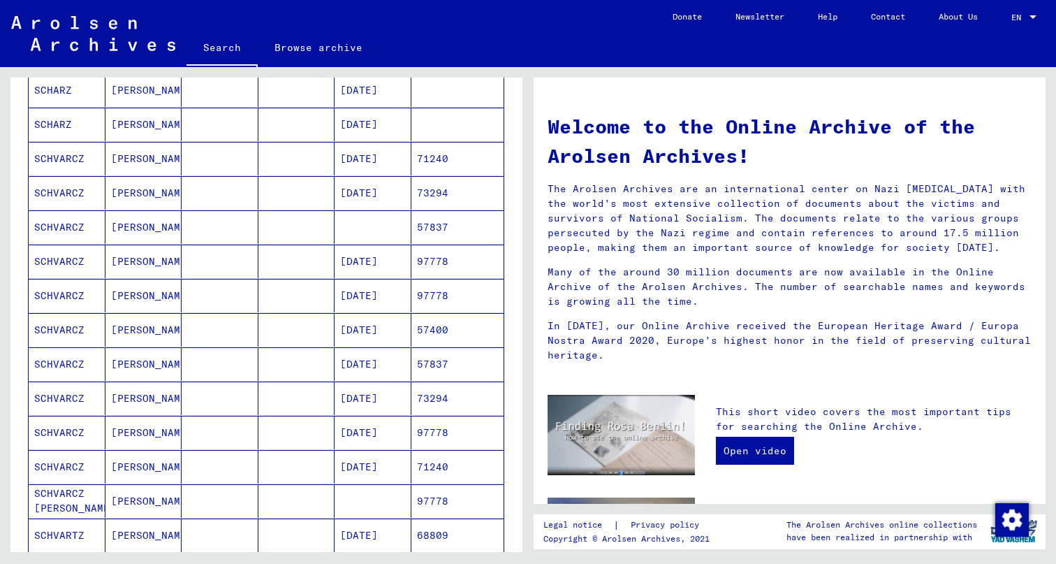
scroll to position [437, 0]
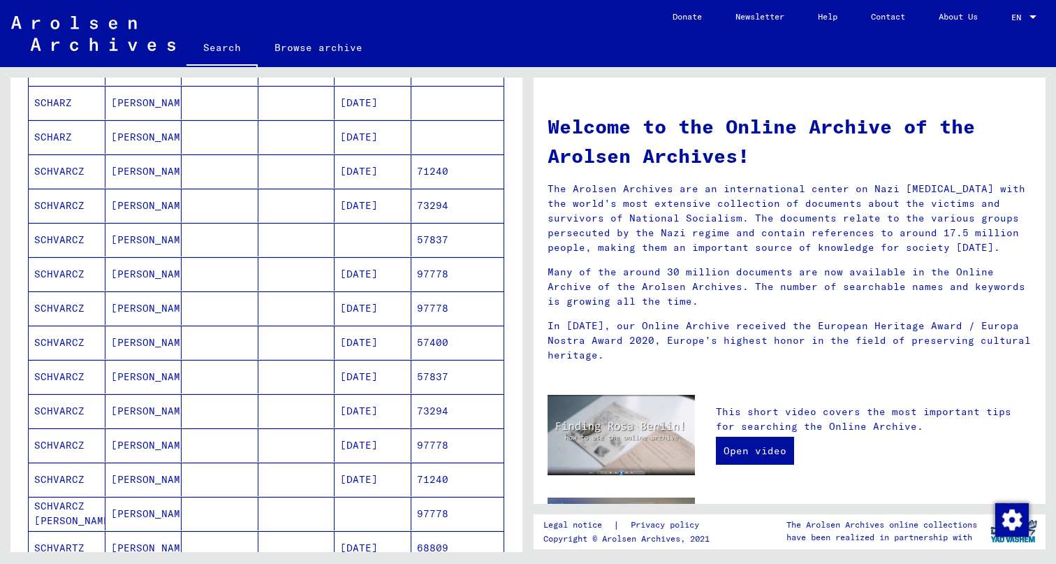
click at [61, 312] on mat-cell "SCHVARCZ" at bounding box center [67, 308] width 77 height 34
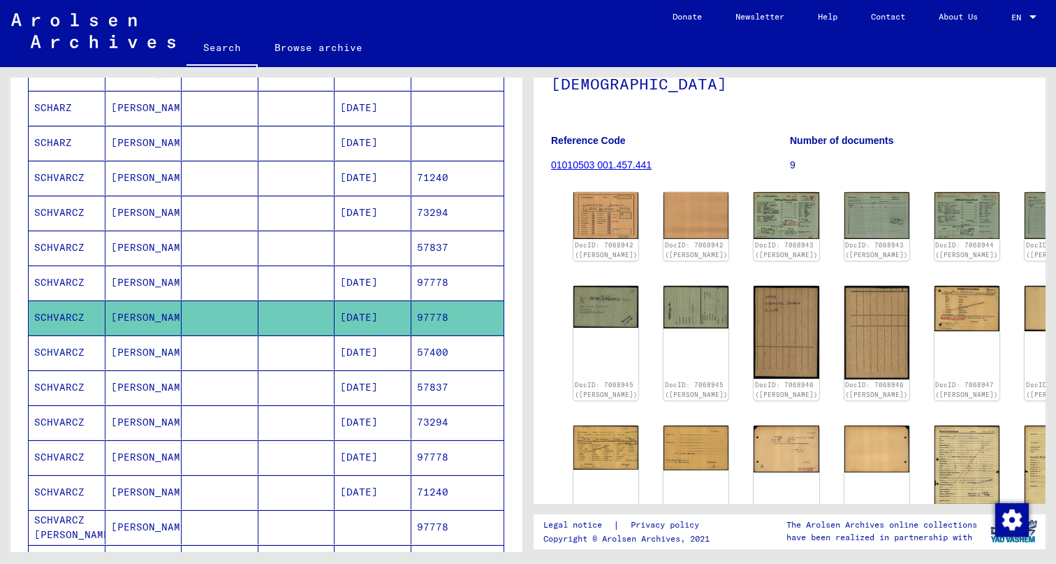
scroll to position [96, 0]
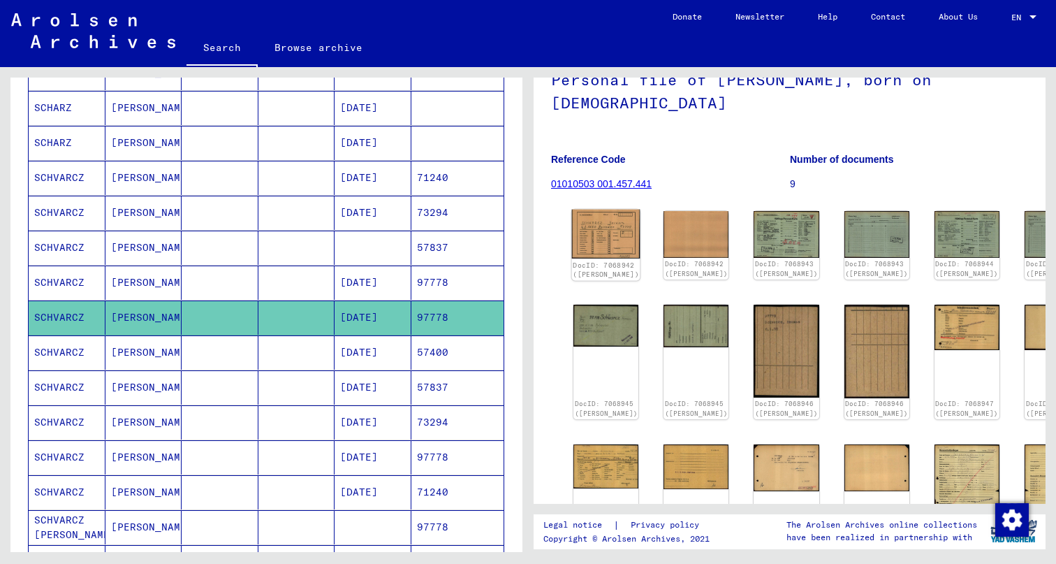
click at [605, 255] on img at bounding box center [606, 234] width 68 height 49
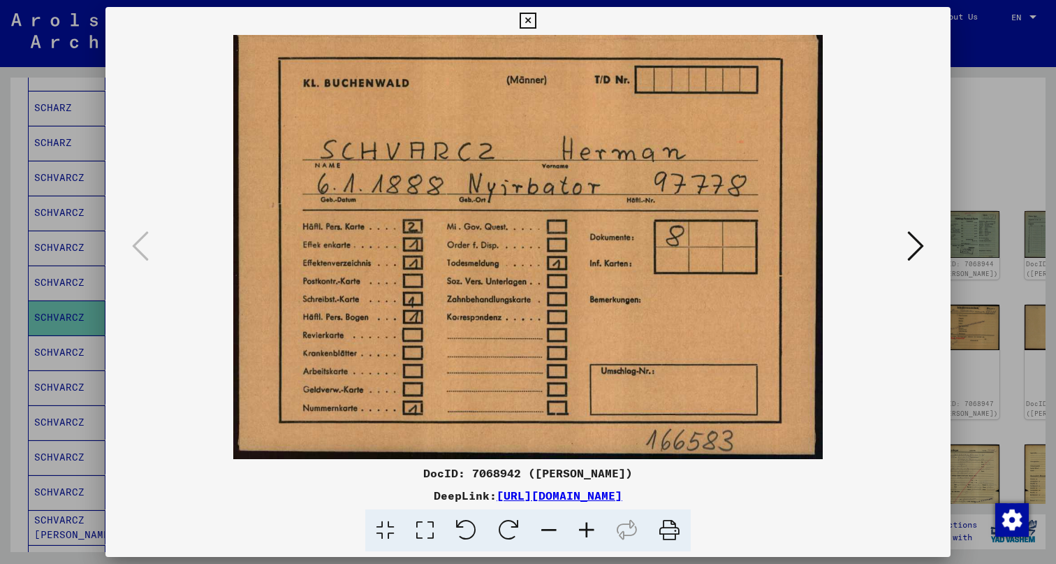
click at [917, 240] on icon at bounding box center [915, 246] width 17 height 34
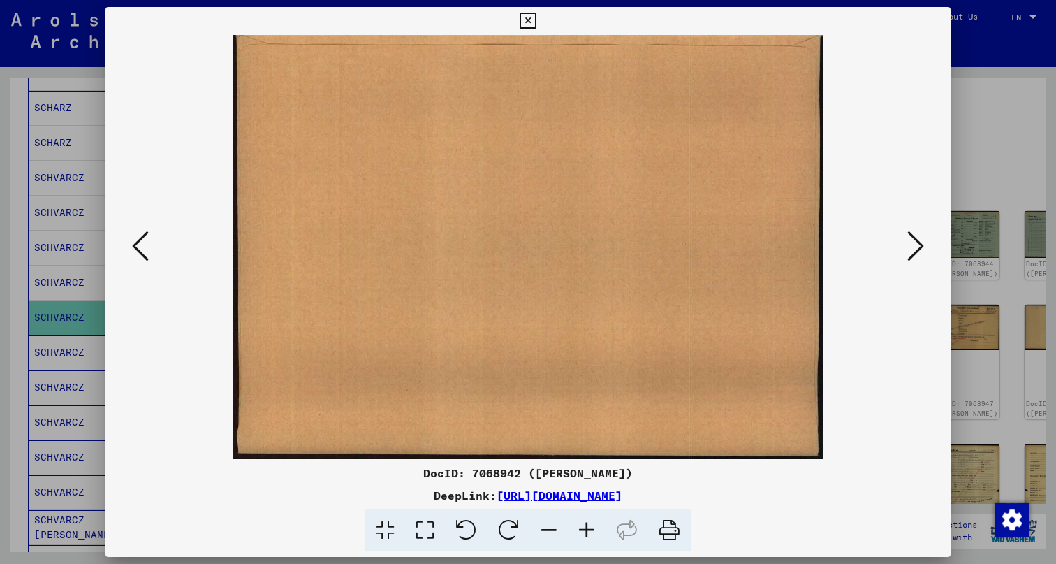
click at [917, 240] on icon at bounding box center [915, 246] width 17 height 34
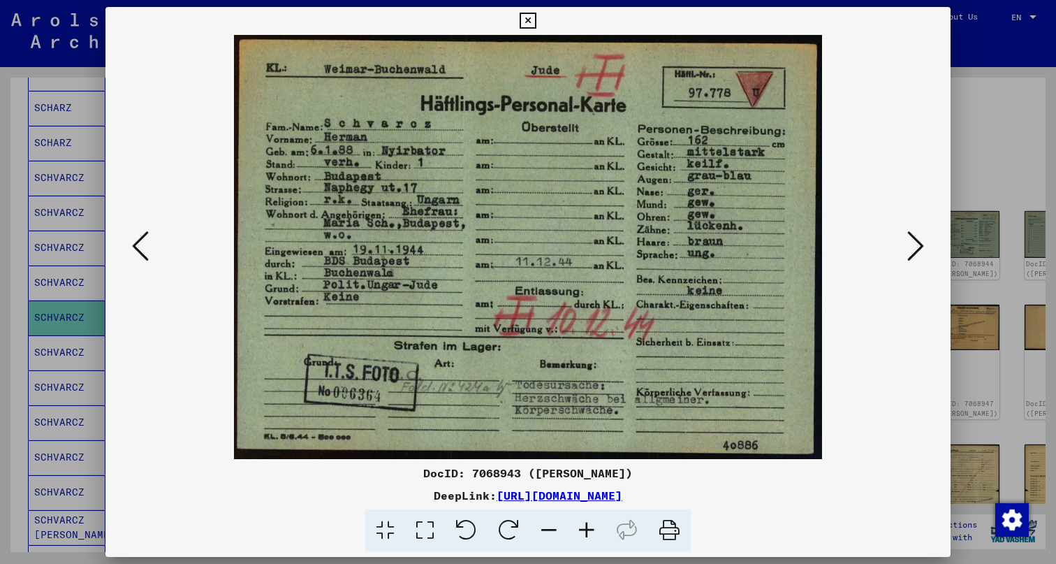
click at [917, 240] on icon at bounding box center [915, 246] width 17 height 34
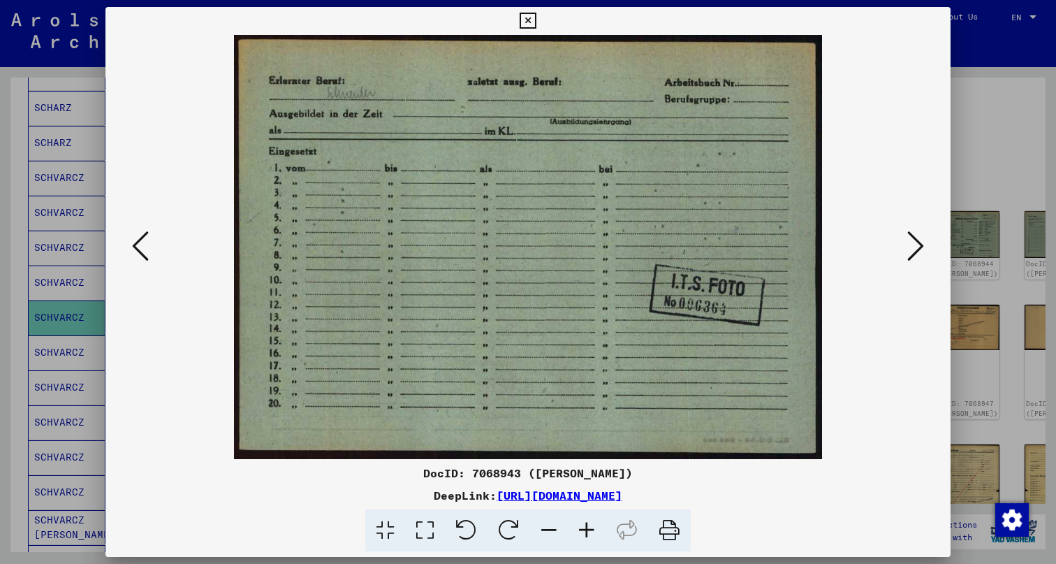
click at [917, 240] on icon at bounding box center [915, 246] width 17 height 34
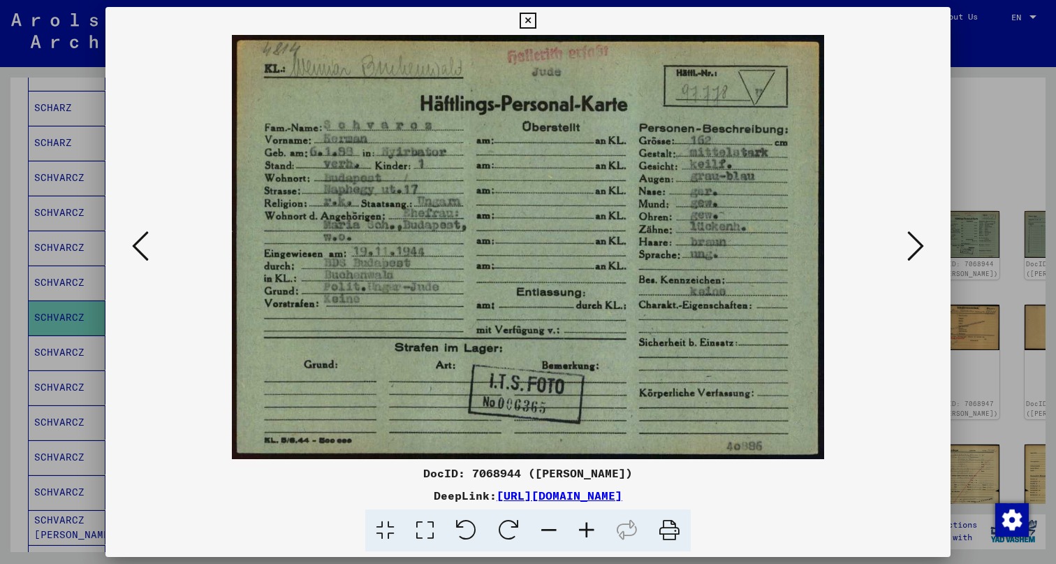
click at [1009, 163] on div at bounding box center [528, 282] width 1056 height 564
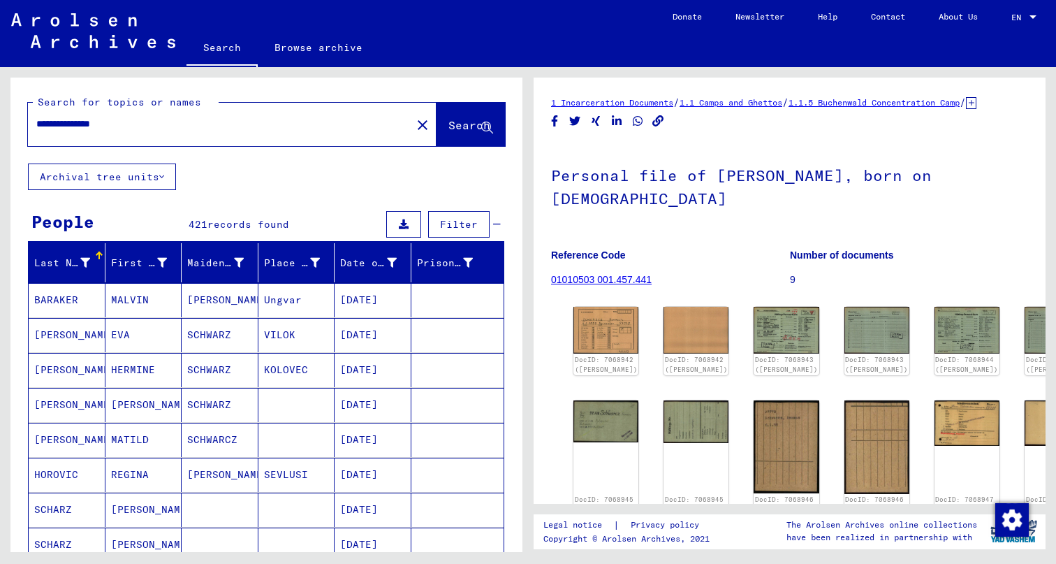
scroll to position [0, 0]
click at [152, 125] on input "**********" at bounding box center [219, 124] width 367 height 15
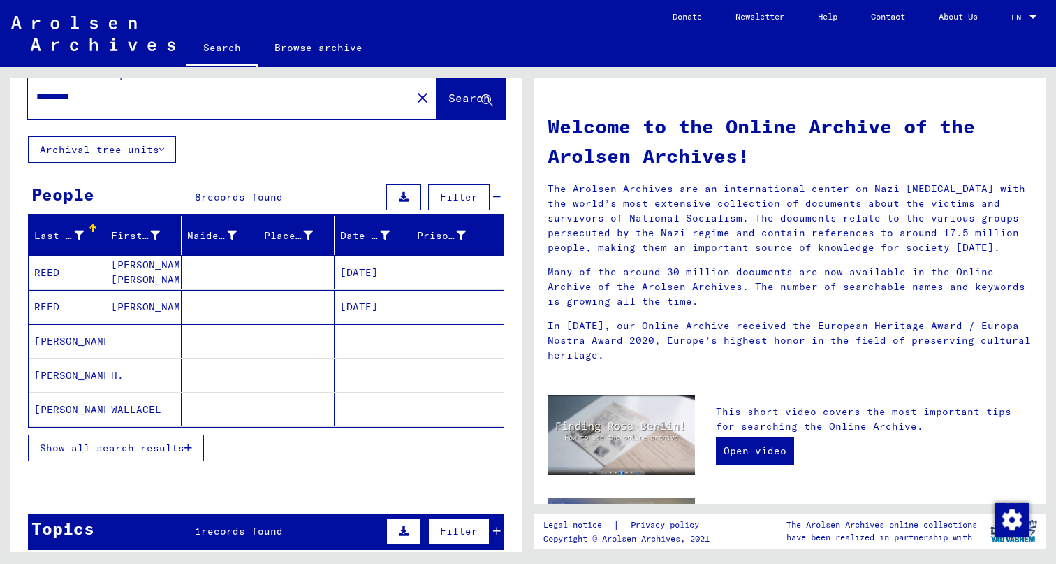
scroll to position [37, 0]
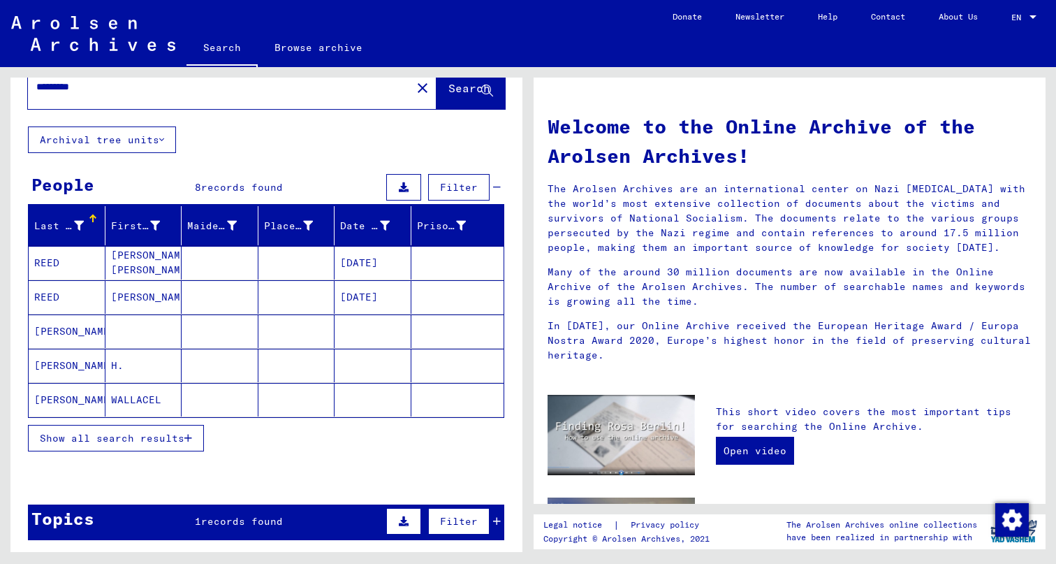
click at [180, 439] on span "Show all search results" at bounding box center [112, 438] width 145 height 13
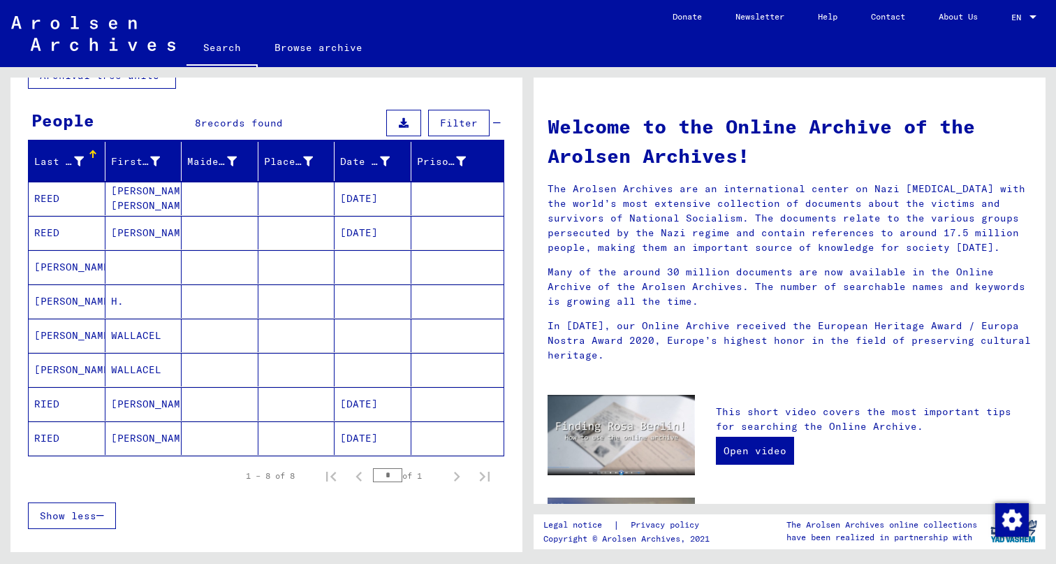
scroll to position [100, 0]
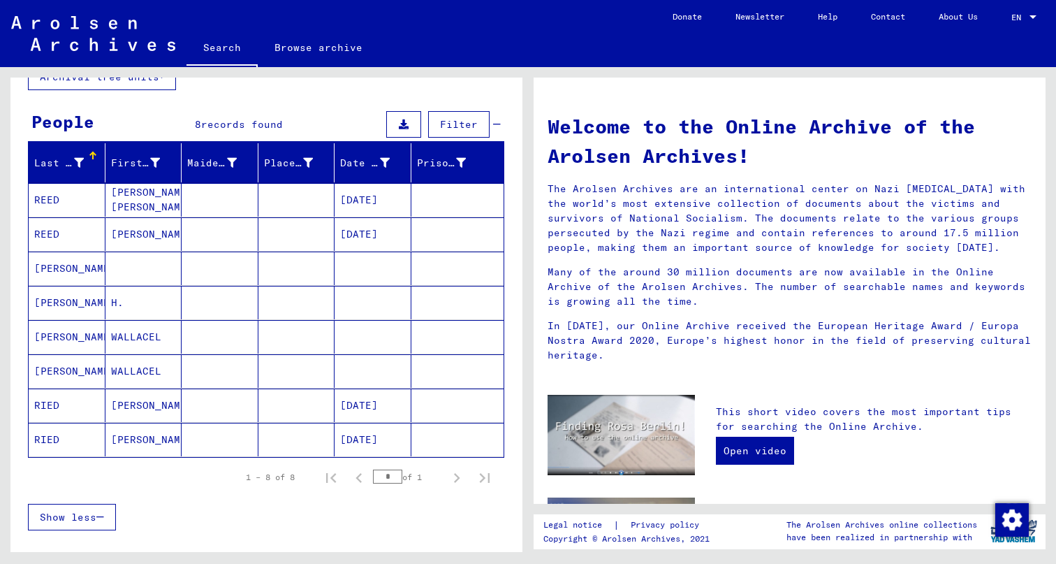
click at [51, 233] on mat-cell "REED" at bounding box center [67, 234] width 77 height 34
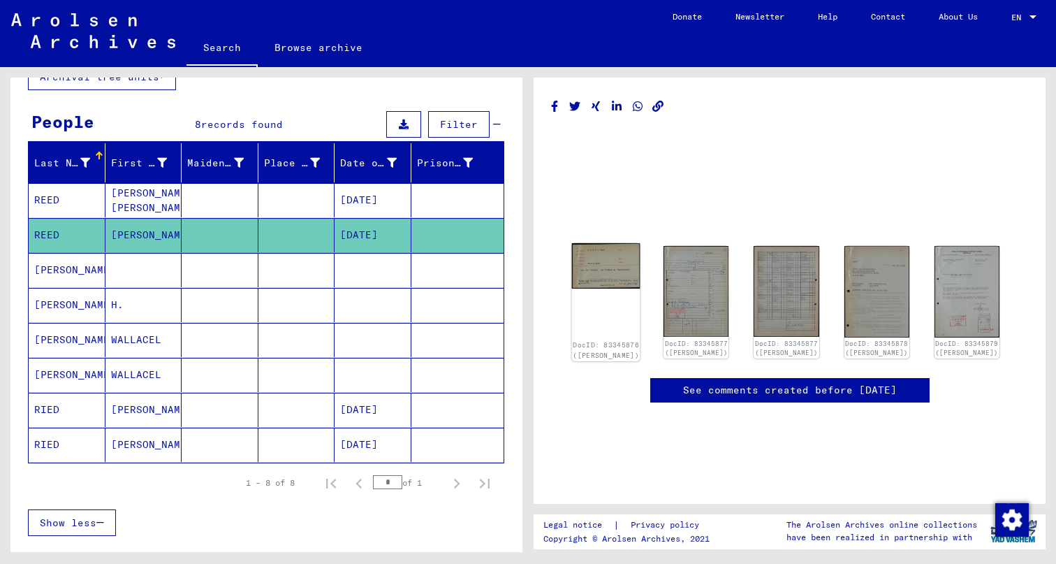
click at [610, 265] on img at bounding box center [606, 266] width 68 height 46
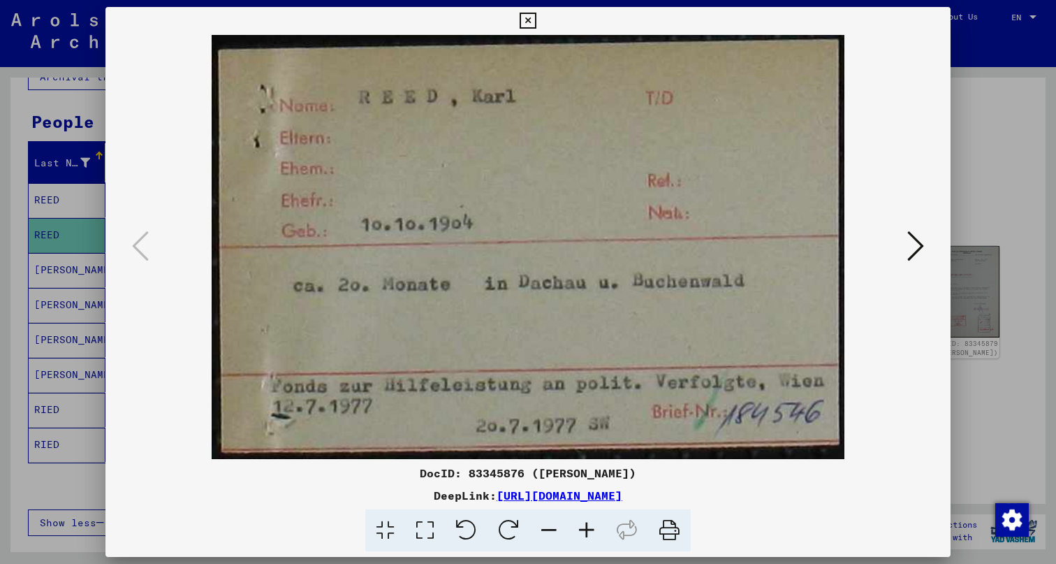
click at [914, 252] on icon at bounding box center [915, 246] width 17 height 34
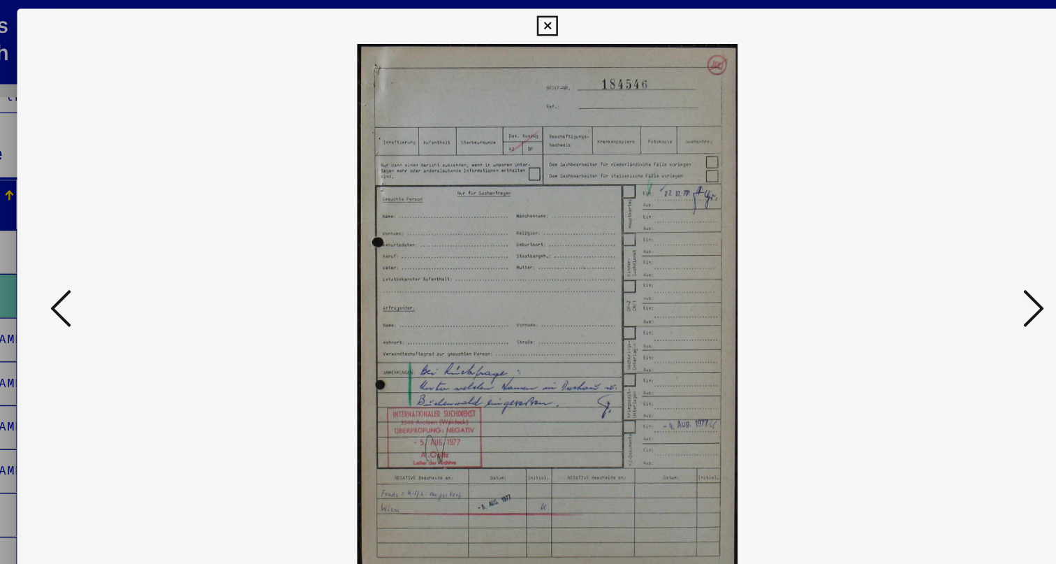
click at [903, 249] on button at bounding box center [915, 247] width 25 height 40
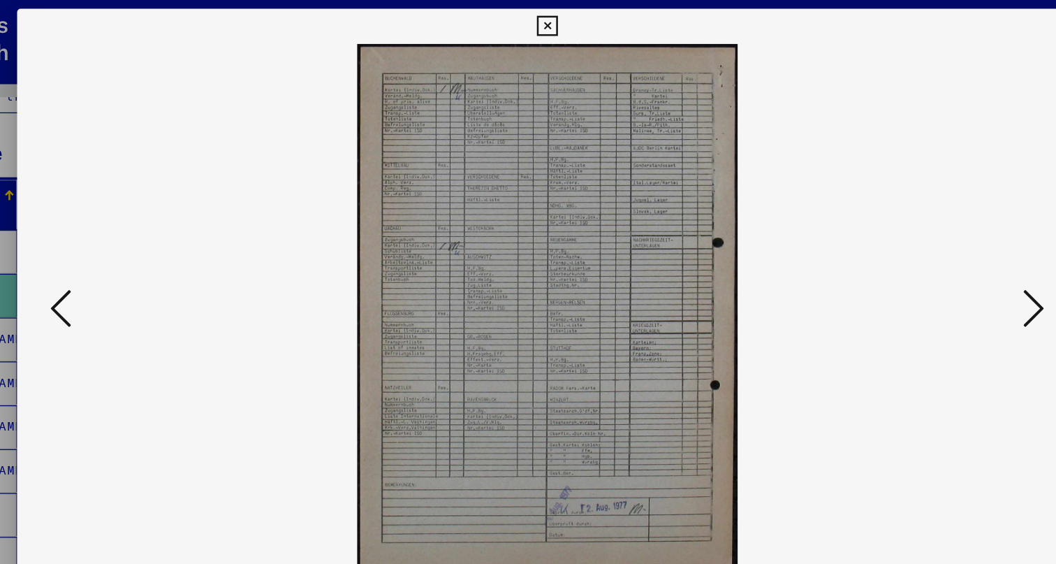
drag, startPoint x: 722, startPoint y: 18, endPoint x: 57, endPoint y: 245, distance: 703.3
click at [128, 245] on button at bounding box center [140, 247] width 25 height 40
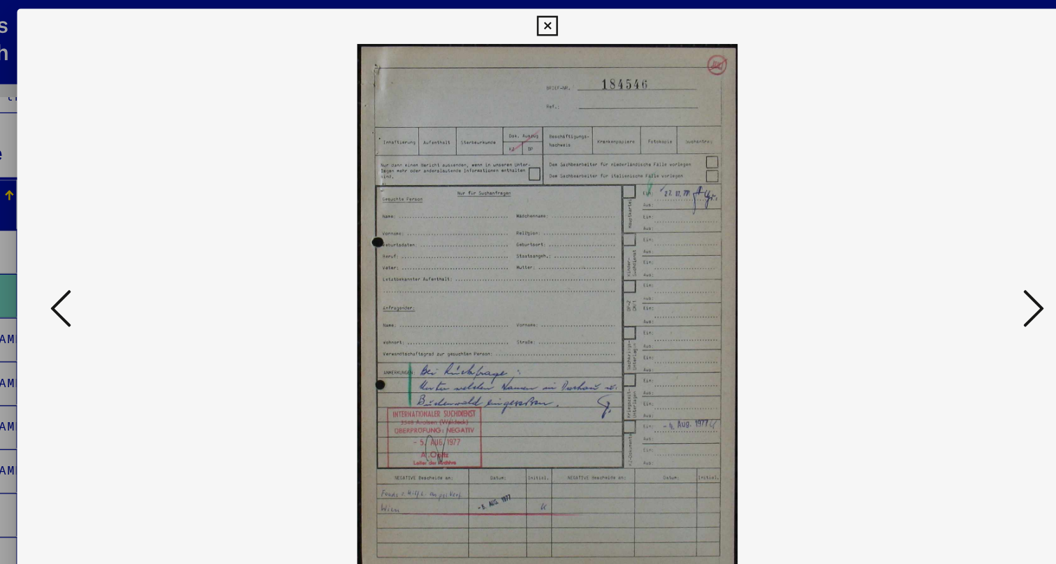
click at [540, 25] on button at bounding box center [527, 21] width 24 height 28
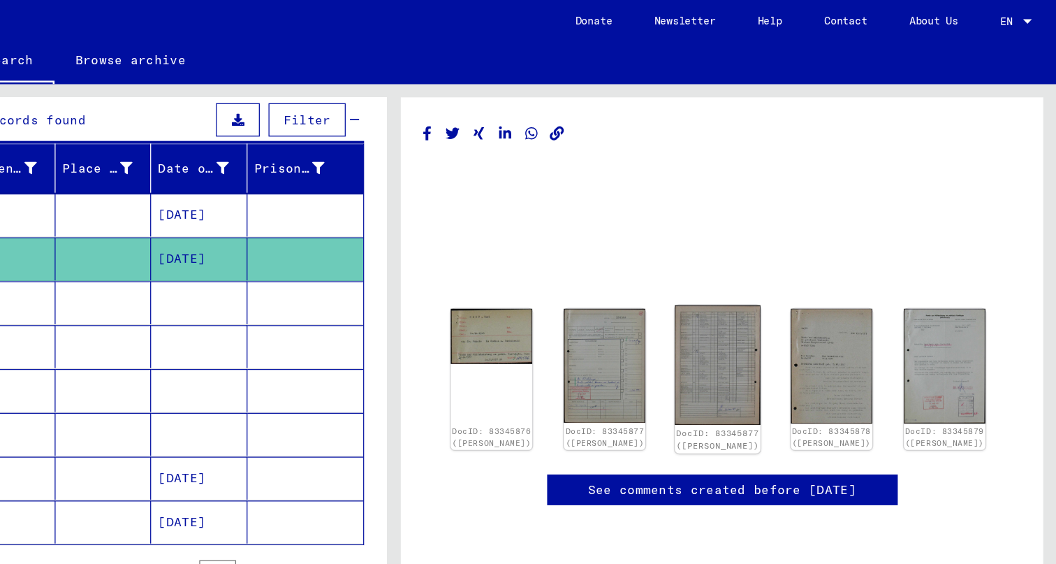
scroll to position [98, 0]
click at [572, 243] on img at bounding box center [606, 266] width 68 height 46
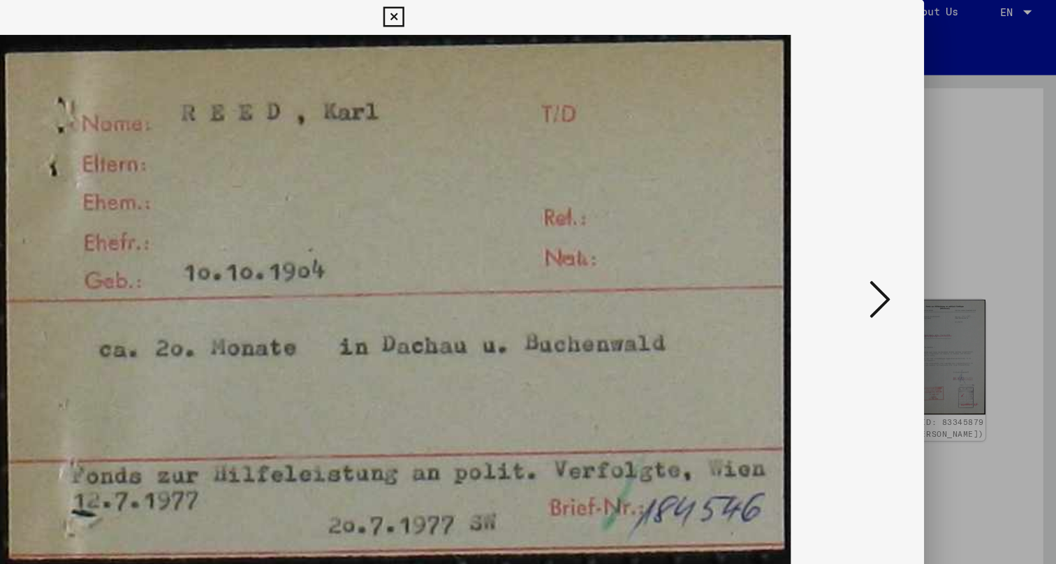
click at [386, 183] on img at bounding box center [528, 247] width 750 height 424
click at [907, 235] on icon at bounding box center [915, 246] width 17 height 34
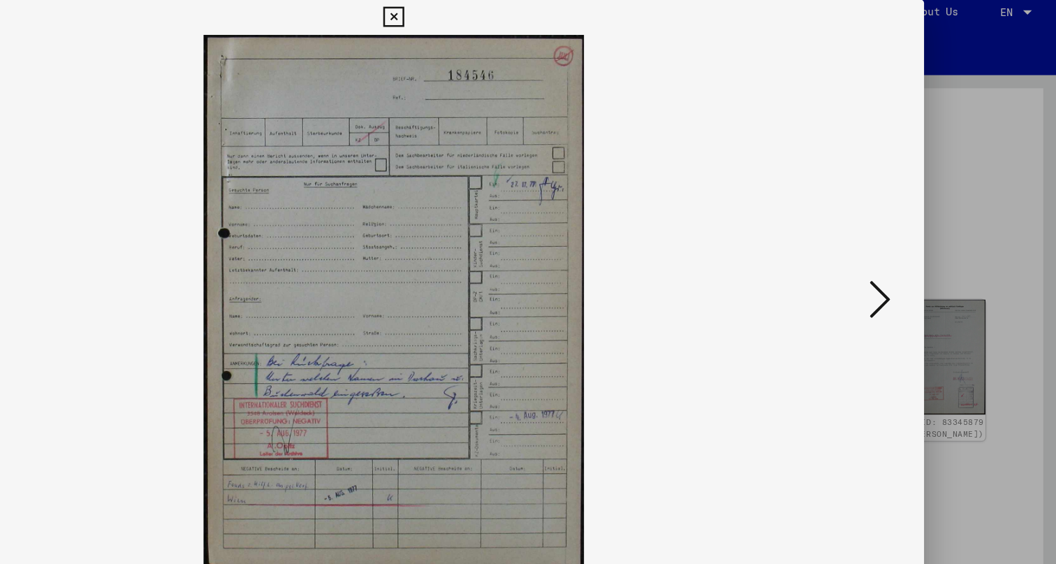
click at [907, 244] on icon at bounding box center [915, 246] width 17 height 34
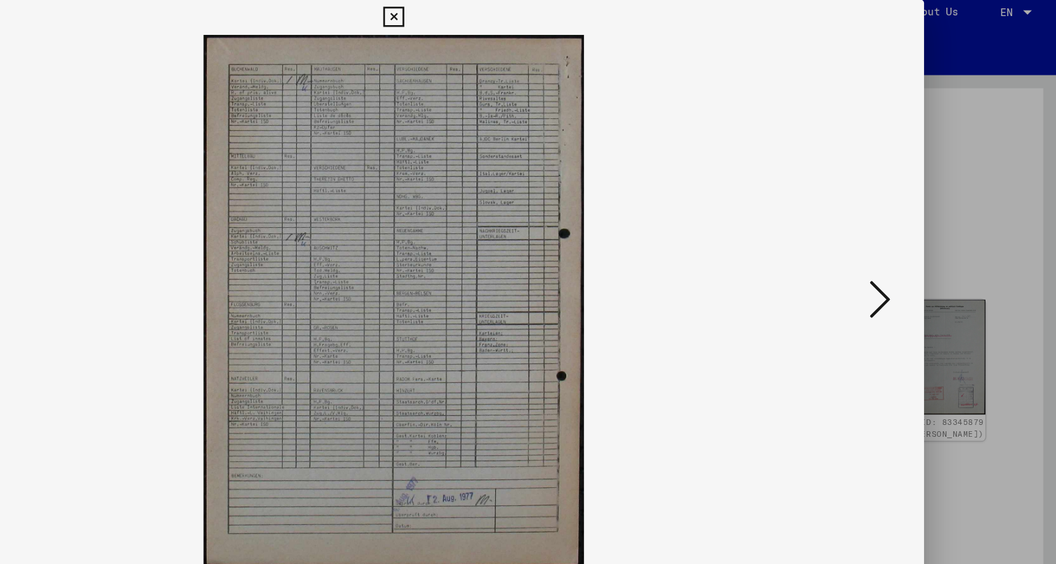
click at [903, 238] on button at bounding box center [915, 247] width 25 height 40
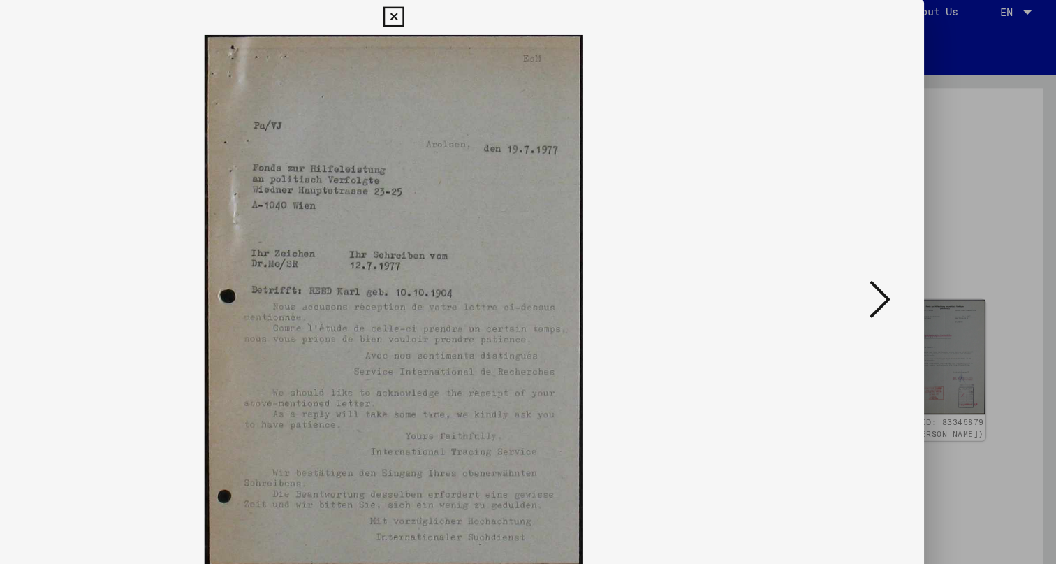
click at [907, 253] on icon at bounding box center [915, 246] width 17 height 34
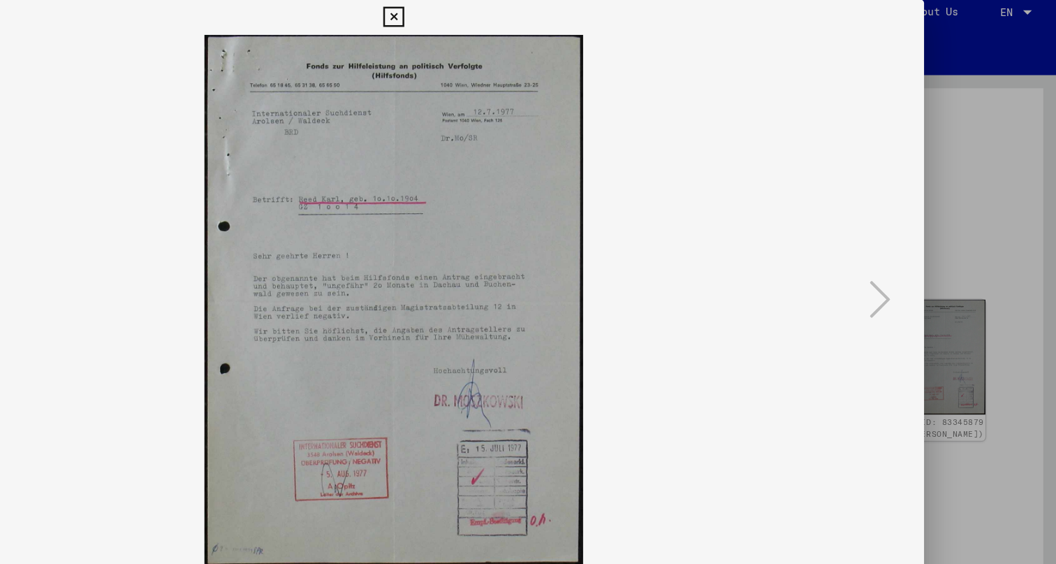
click at [814, 167] on div at bounding box center [528, 282] width 1056 height 564
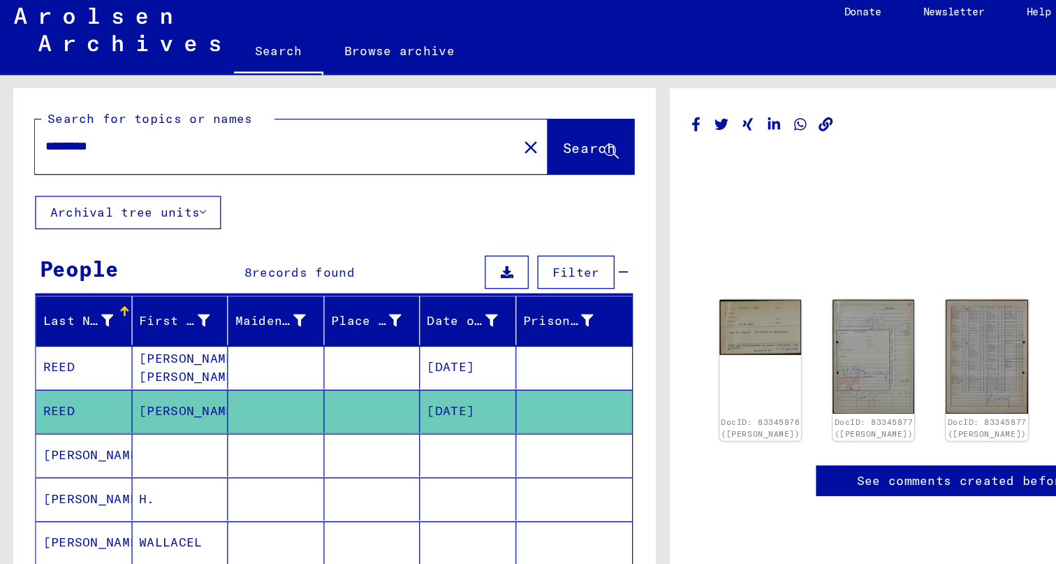
scroll to position [0, 0]
drag, startPoint x: 150, startPoint y: 109, endPoint x: 0, endPoint y: 96, distance: 150.8
click at [0, 96] on div "Search for topics or names ********* close Search Archival tree units People 8 …" at bounding box center [264, 309] width 528 height 485
type input "*"
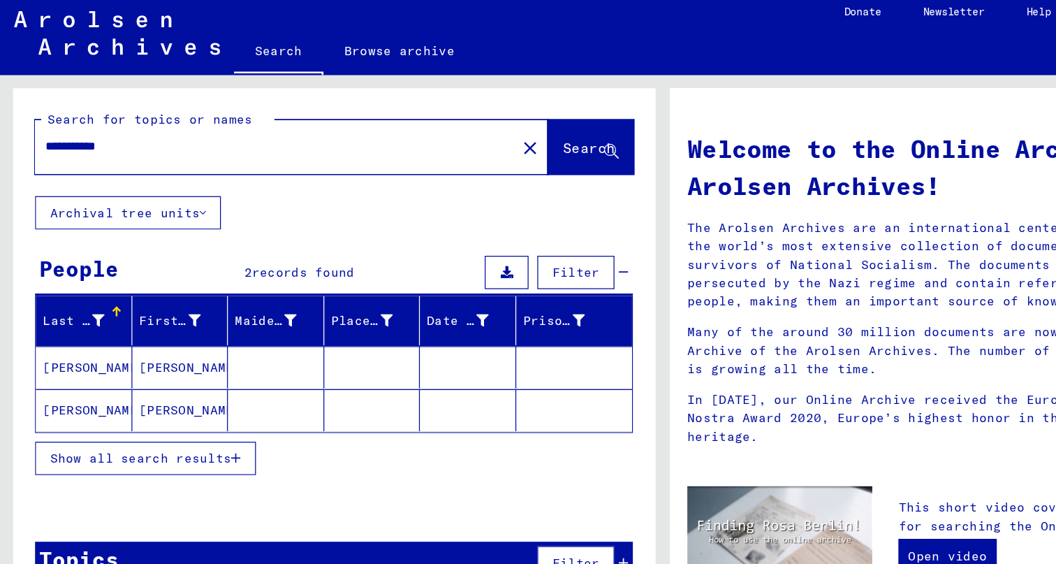
click at [96, 293] on mat-cell "[PERSON_NAME]" at bounding box center [67, 300] width 77 height 34
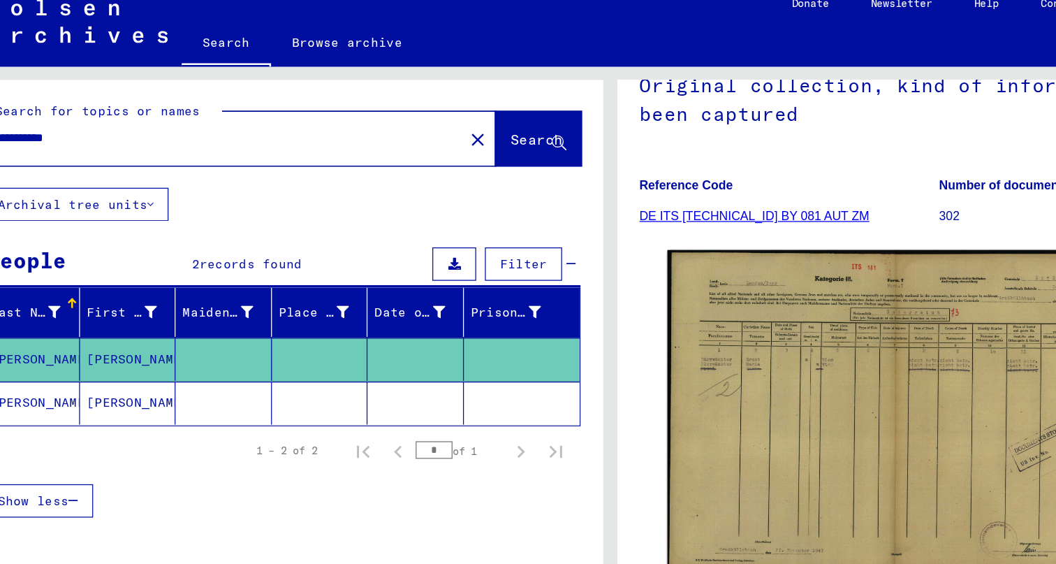
scroll to position [196, 0]
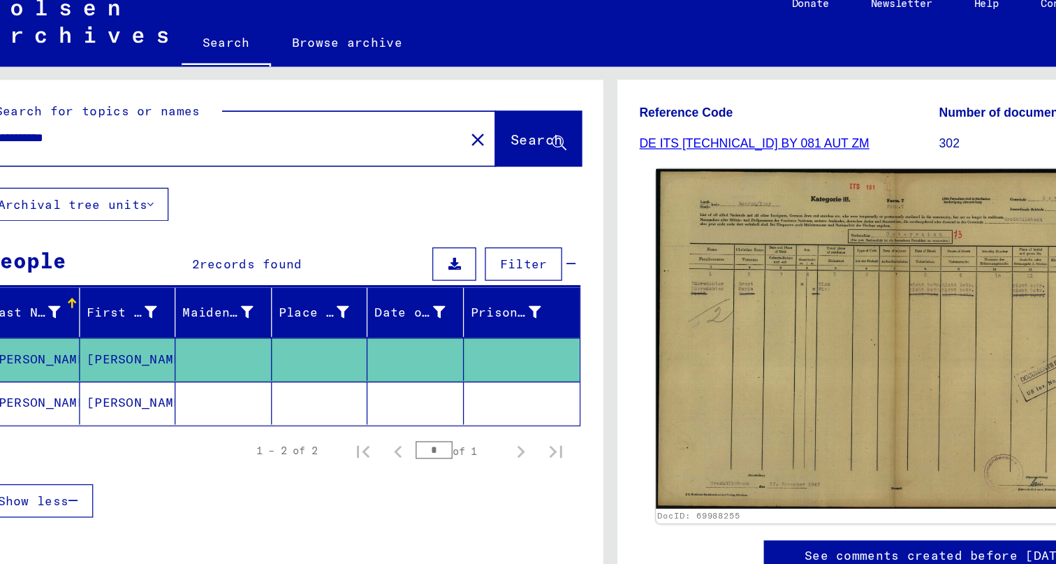
click at [712, 306] on img at bounding box center [754, 284] width 381 height 270
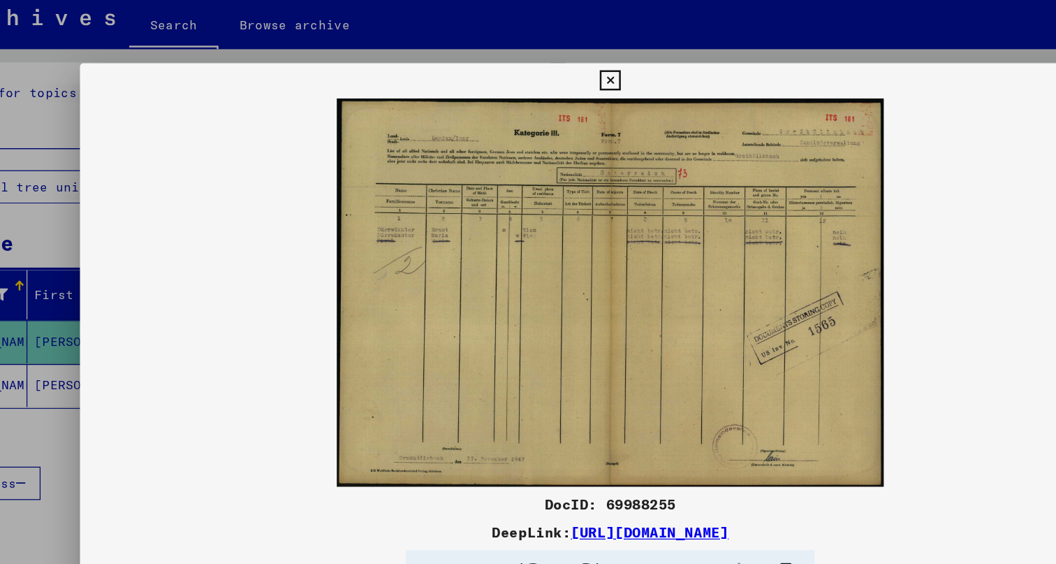
click at [712, 306] on img at bounding box center [527, 246] width 845 height 309
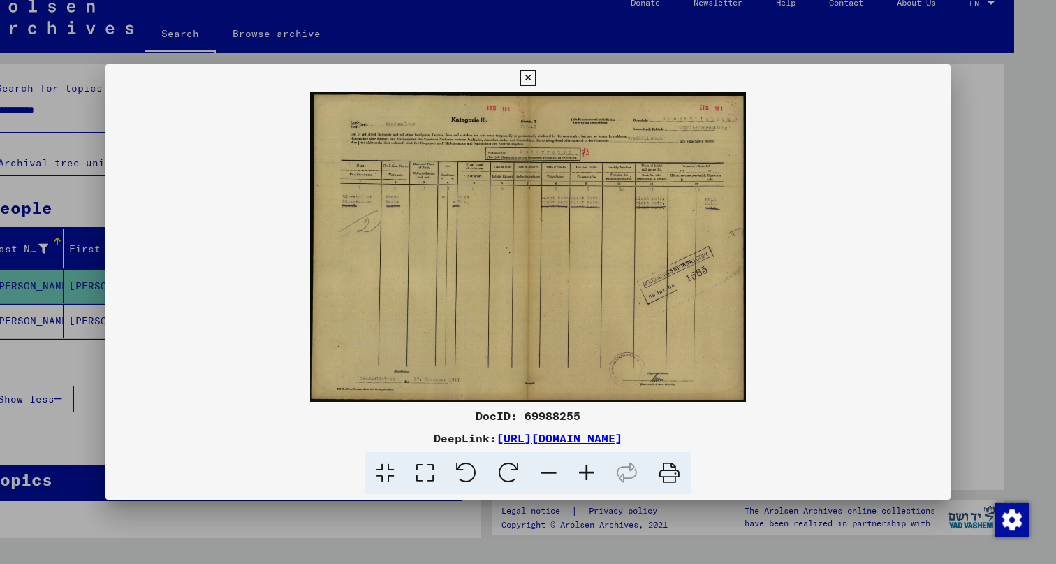
click at [536, 84] on icon at bounding box center [528, 78] width 16 height 17
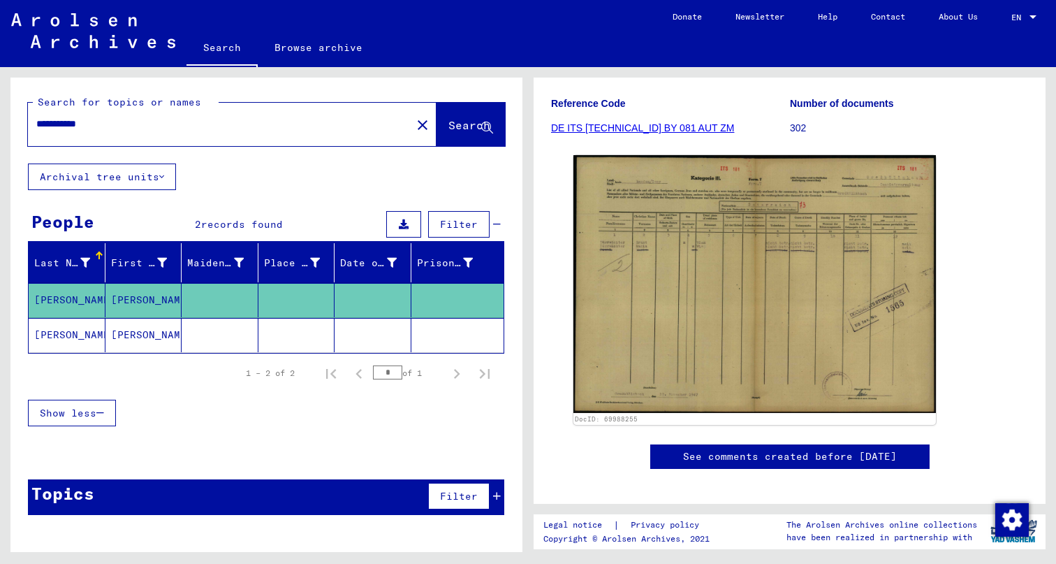
click at [124, 331] on mat-cell "[PERSON_NAME]" at bounding box center [143, 335] width 77 height 34
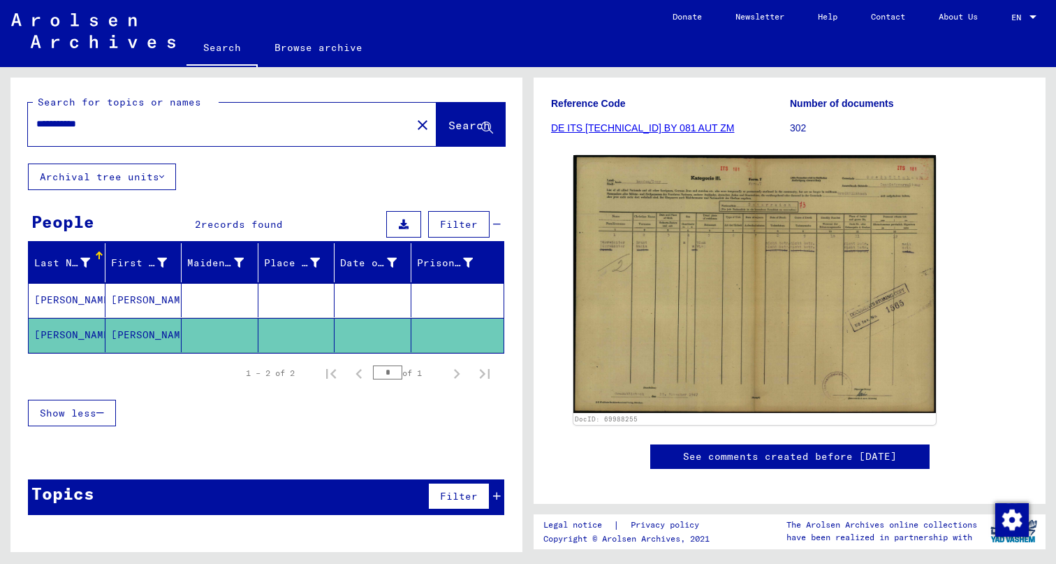
click at [112, 335] on mat-cell "[PERSON_NAME]" at bounding box center [143, 335] width 77 height 34
click at [54, 344] on mat-cell "[PERSON_NAME]" at bounding box center [67, 335] width 77 height 34
click at [71, 301] on mat-cell "[PERSON_NAME]" at bounding box center [67, 300] width 77 height 34
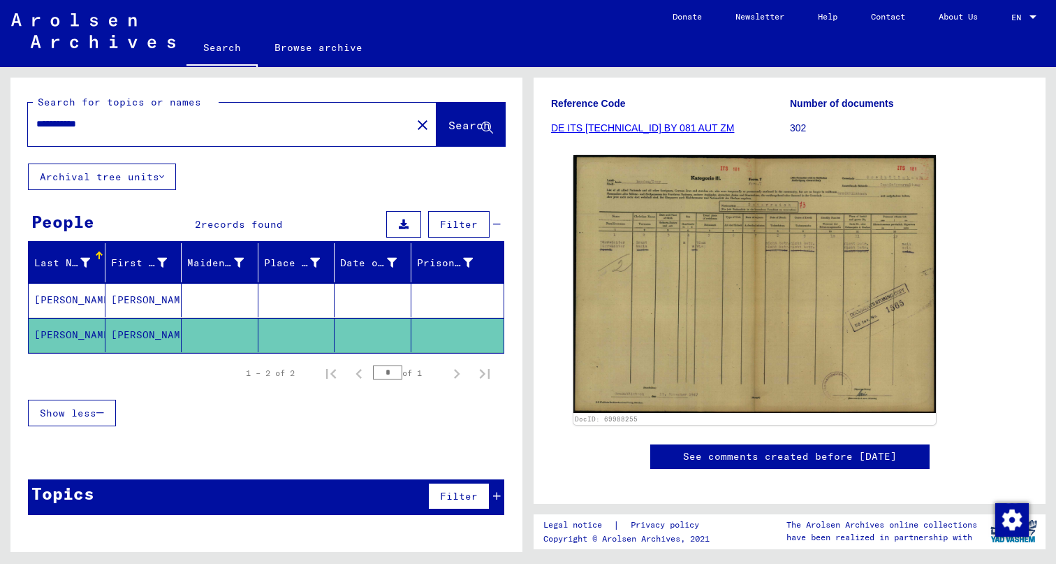
click at [71, 301] on mat-cell "[PERSON_NAME]" at bounding box center [67, 300] width 77 height 34
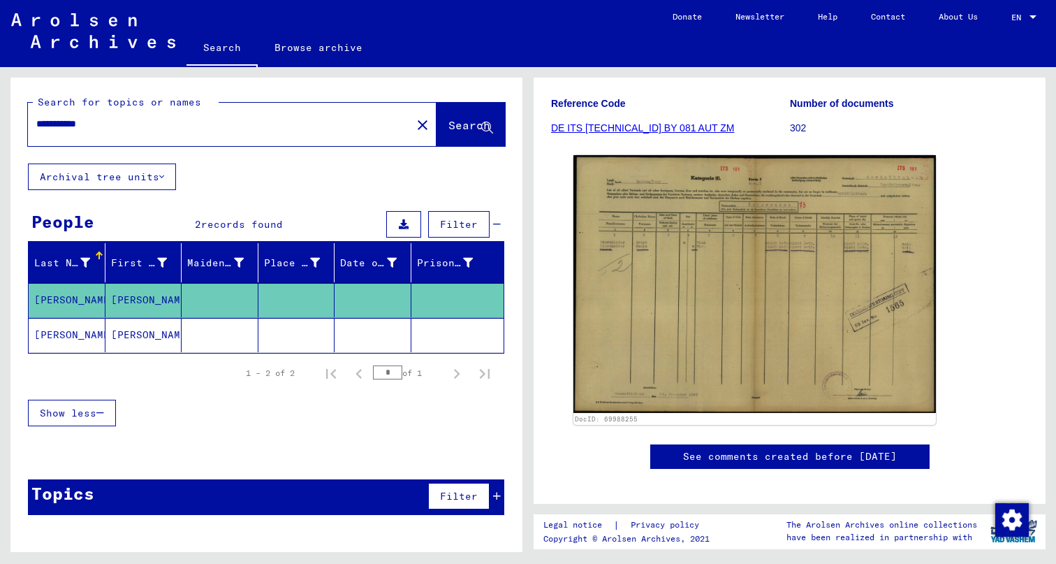
click at [70, 335] on mat-cell "[PERSON_NAME]" at bounding box center [67, 335] width 77 height 34
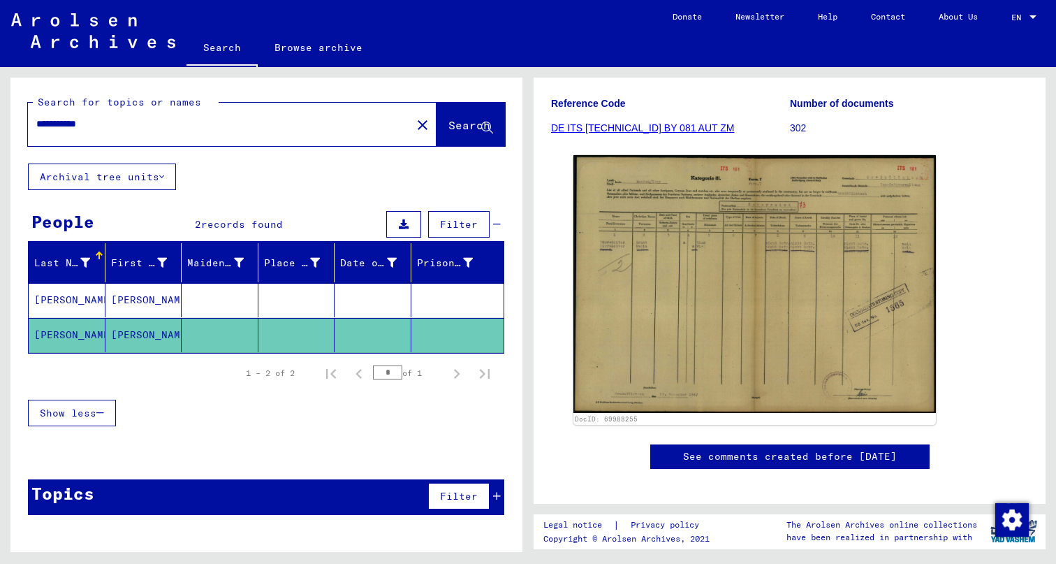
click at [70, 335] on mat-cell "[PERSON_NAME]" at bounding box center [67, 335] width 77 height 34
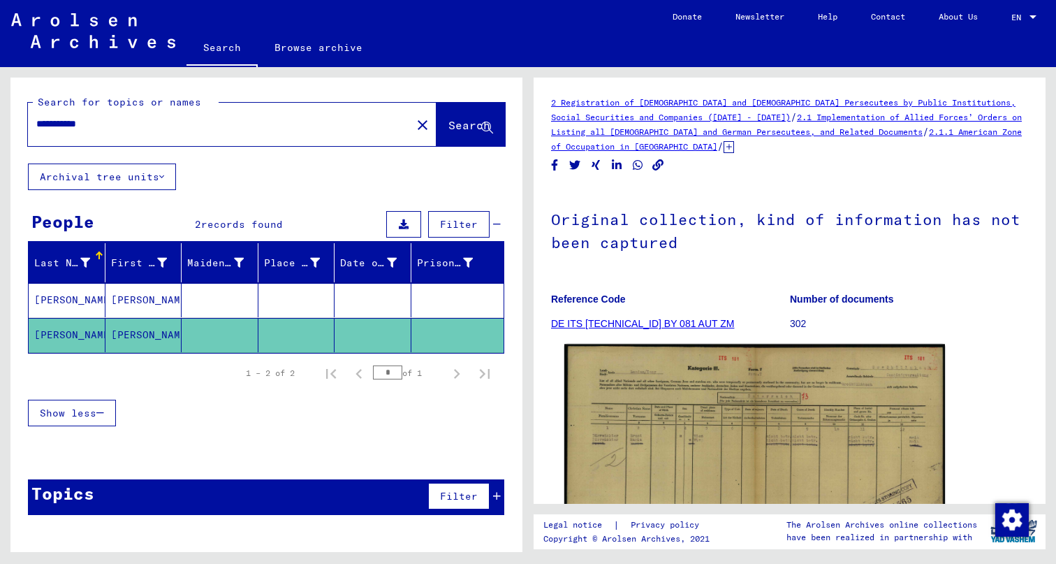
scroll to position [0, 0]
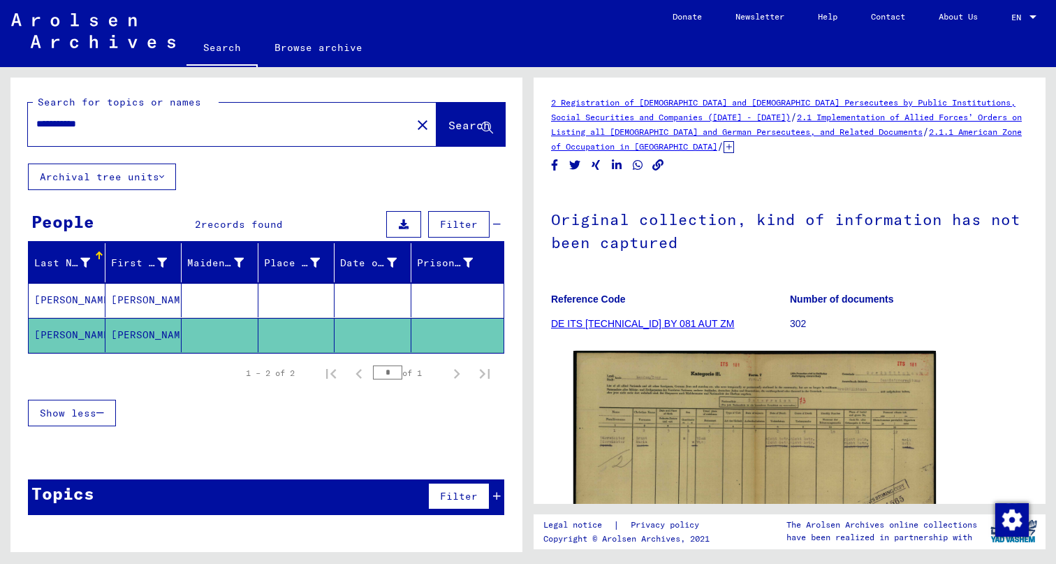
click at [657, 145] on link "2.1.1 American Zone of Occupation in [GEOGRAPHIC_DATA]" at bounding box center [786, 138] width 471 height 25
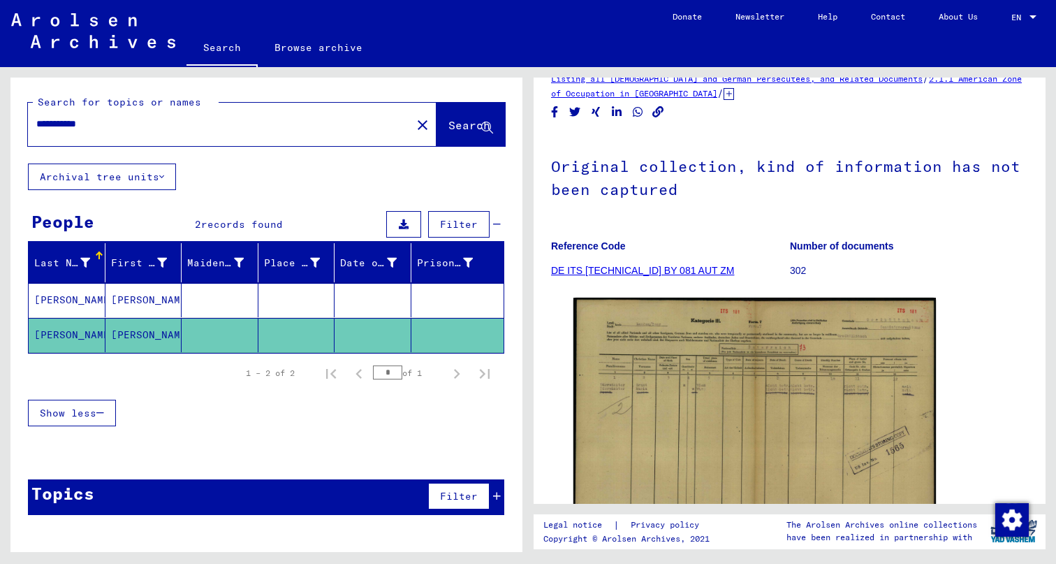
scroll to position [61, 0]
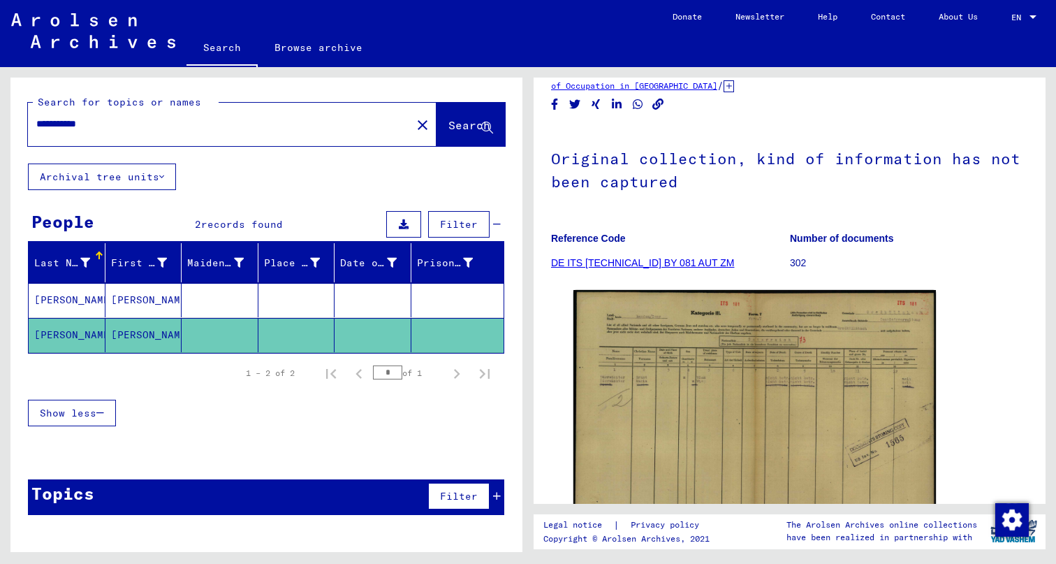
click at [586, 261] on link "DE ITS [TECHNICAL_ID] BY 081 AUT ZM" at bounding box center [642, 262] width 183 height 11
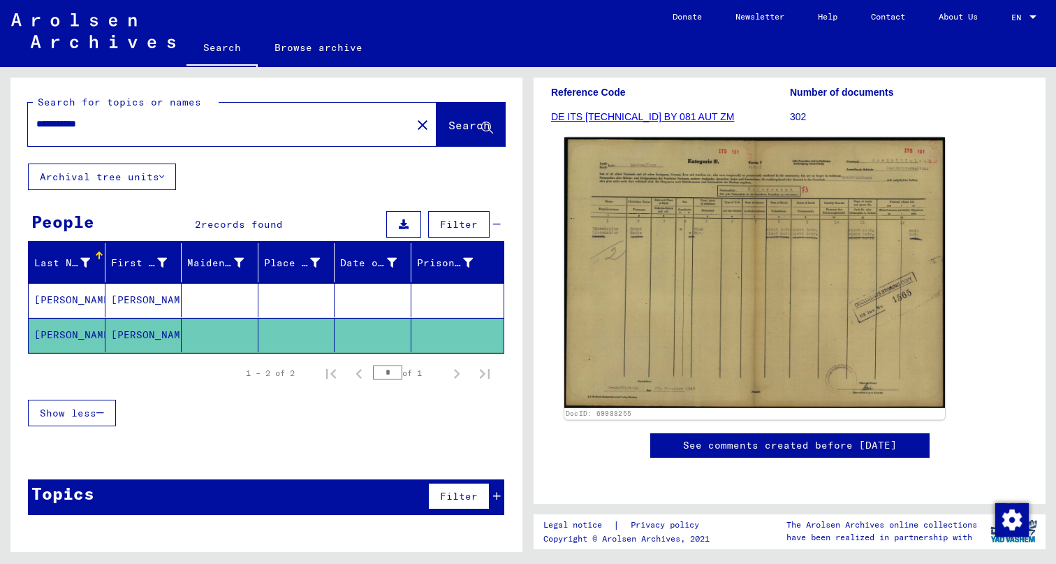
scroll to position [536, 0]
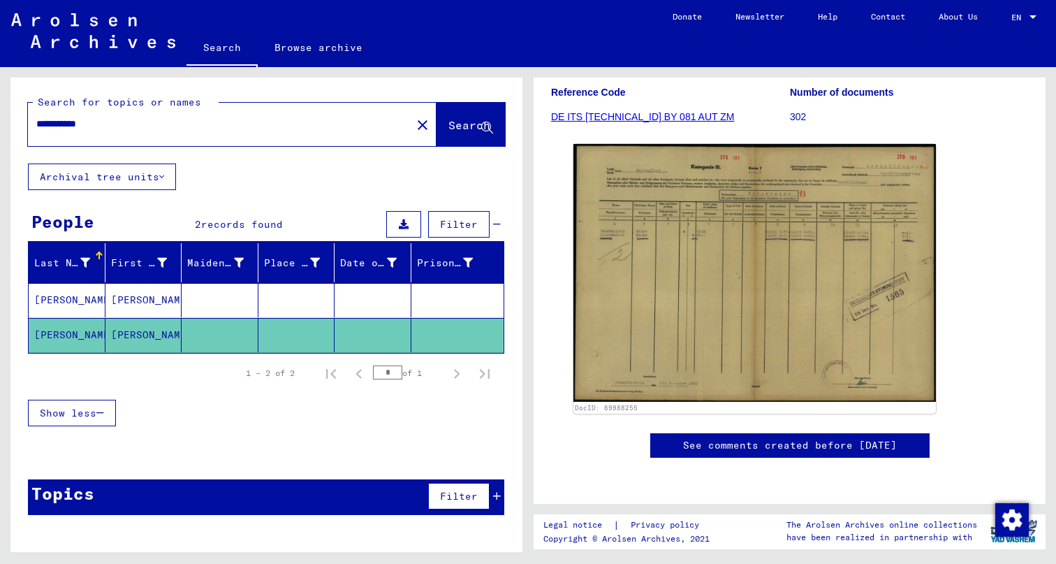
click at [306, 292] on mat-cell at bounding box center [296, 300] width 77 height 34
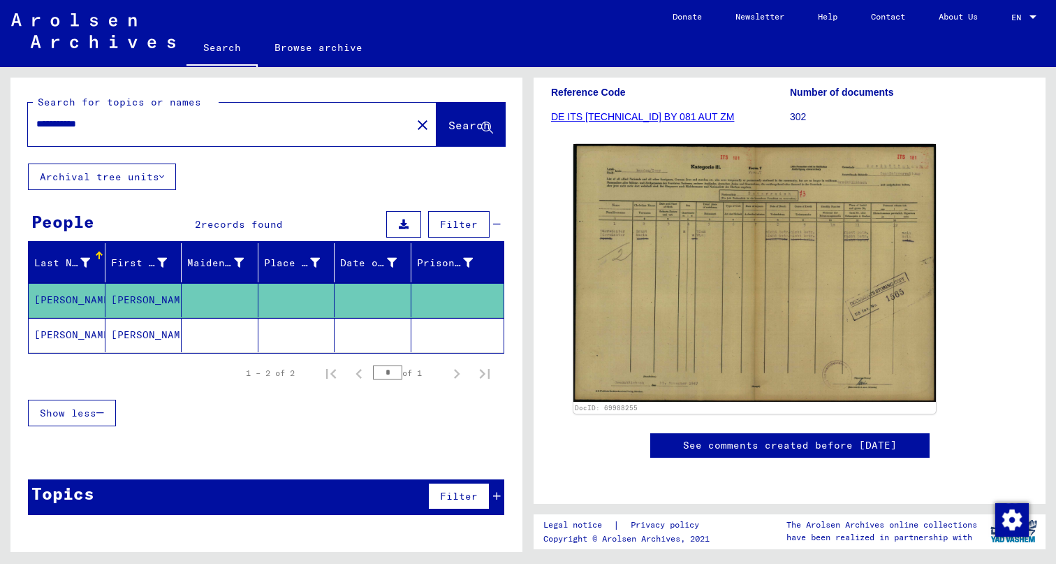
click at [88, 295] on mat-cell "[PERSON_NAME]" at bounding box center [67, 300] width 77 height 34
click at [78, 335] on mat-cell "[PERSON_NAME]" at bounding box center [67, 335] width 77 height 34
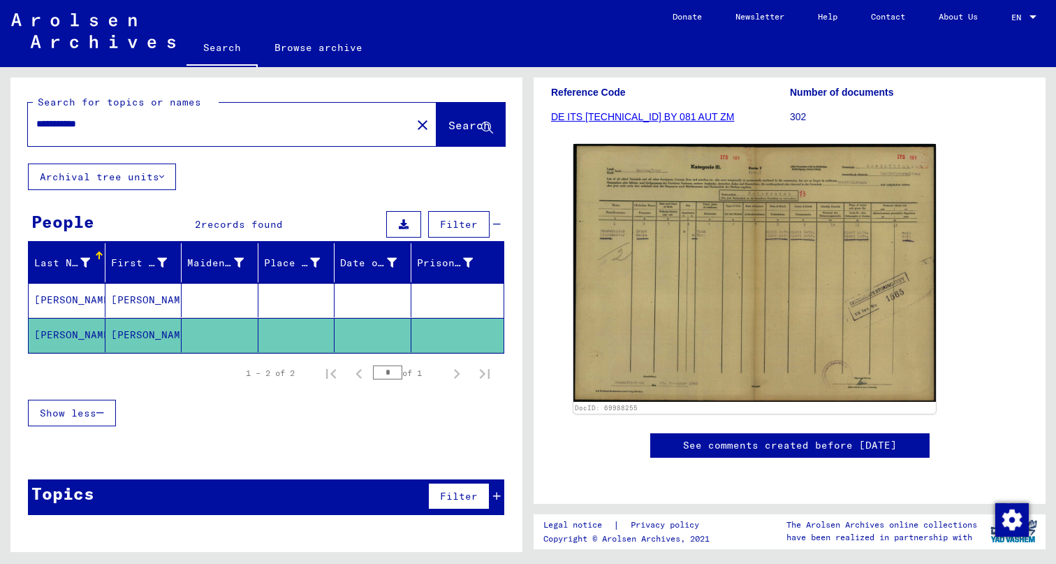
click at [78, 335] on mat-cell "[PERSON_NAME]" at bounding box center [67, 335] width 77 height 34
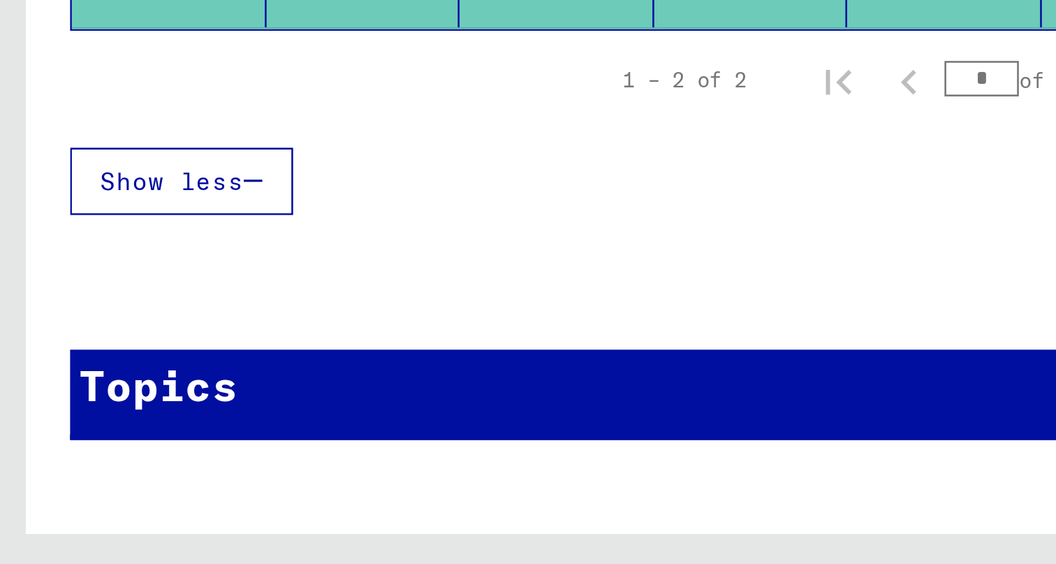
scroll to position [0, 0]
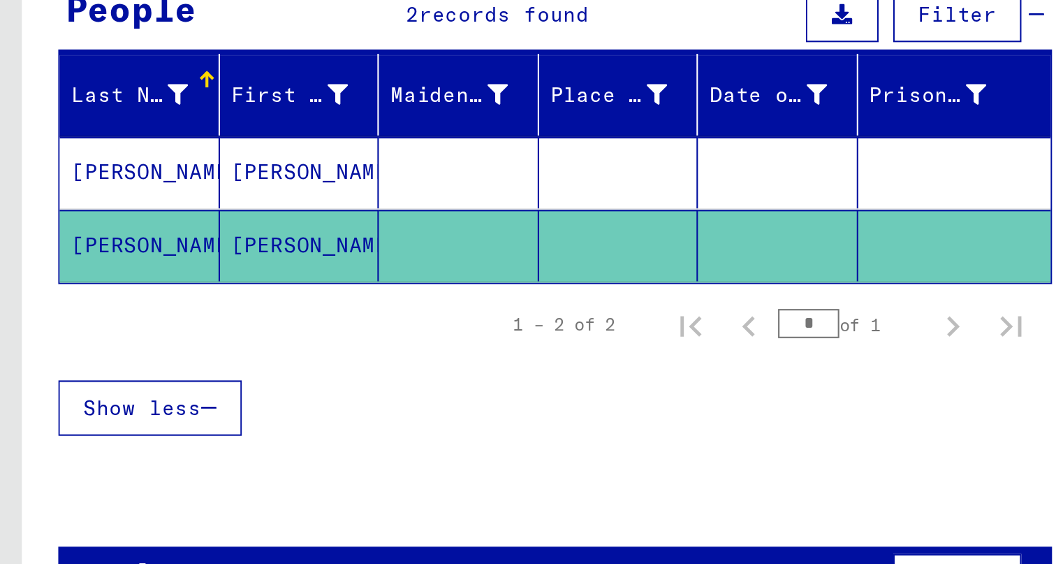
click at [235, 359] on div "1 – 2 of 2 * of 1" at bounding box center [364, 373] width 270 height 28
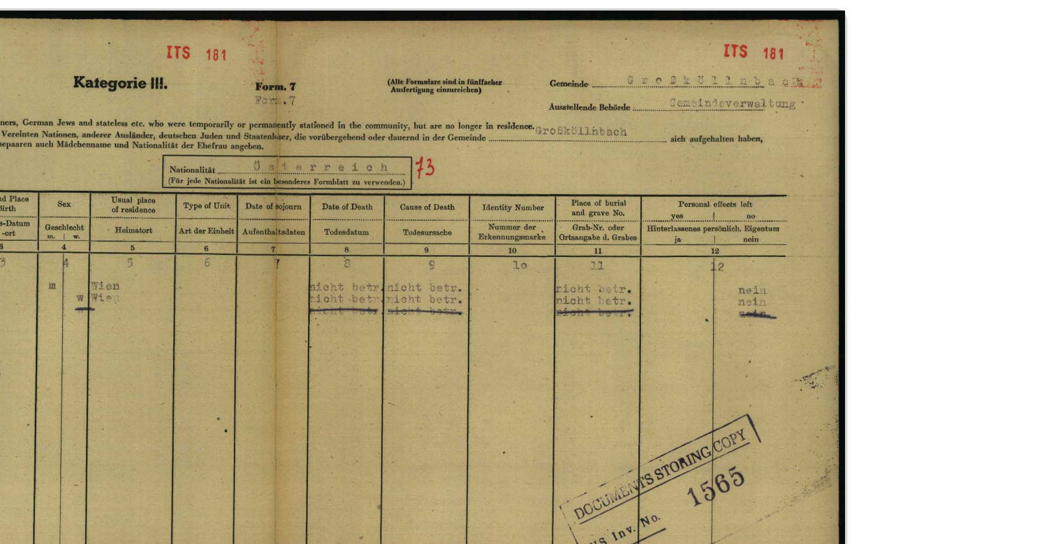
scroll to position [47, 0]
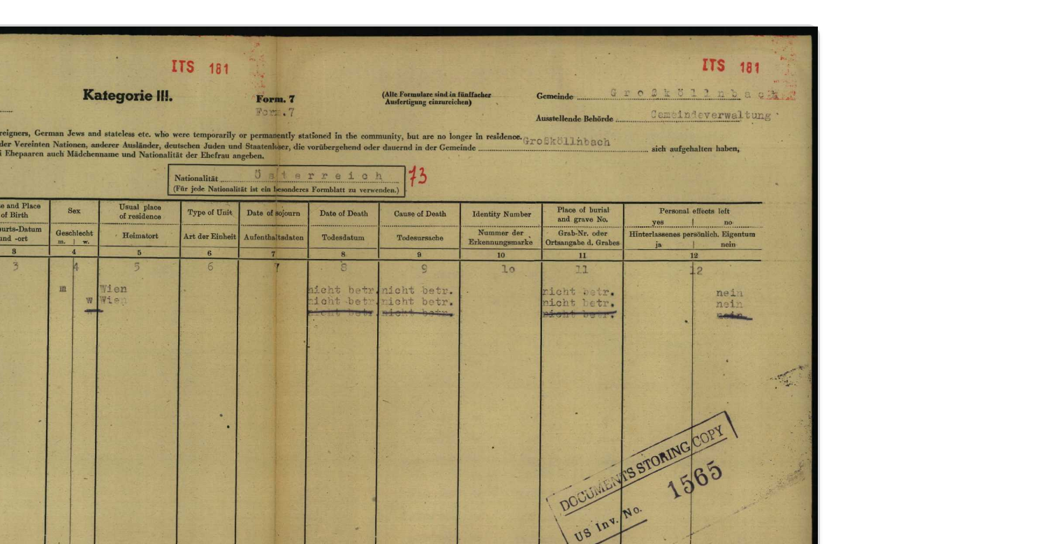
click at [568, 298] on div "DocID: 69988255" at bounding box center [790, 438] width 444 height 280
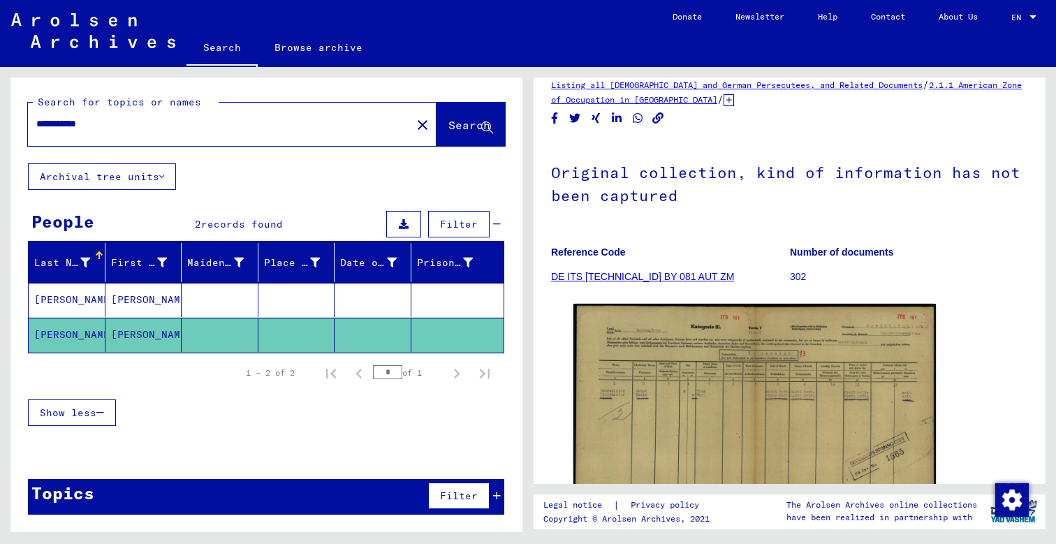
click at [224, 128] on input "**********" at bounding box center [219, 124] width 367 height 15
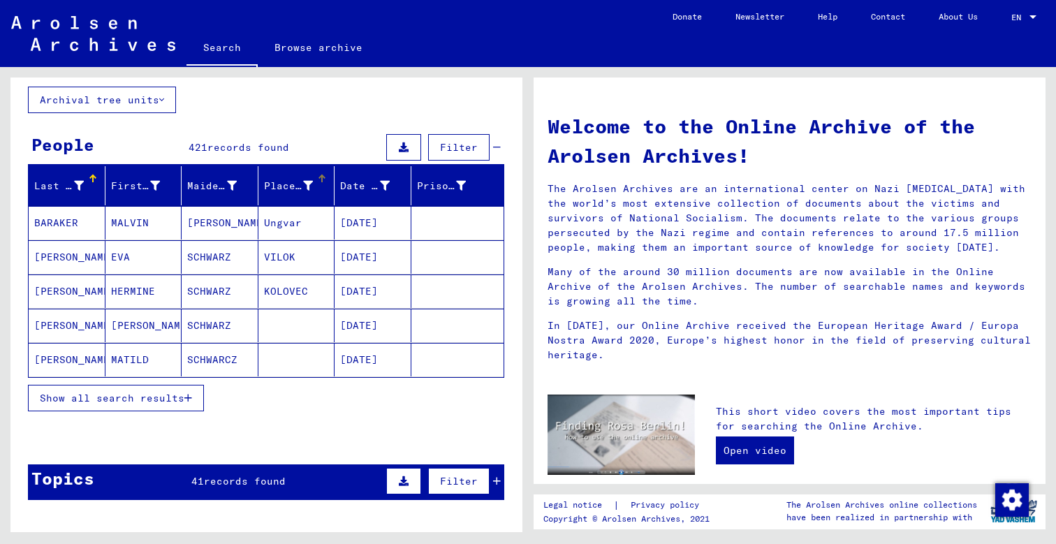
scroll to position [98, 0]
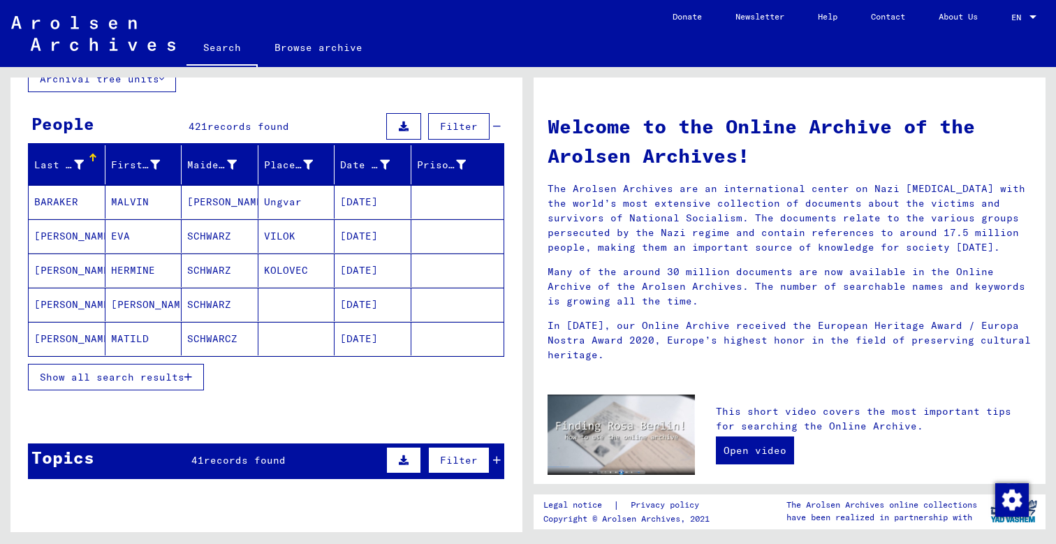
click at [151, 379] on span "Show all search results" at bounding box center [112, 377] width 145 height 13
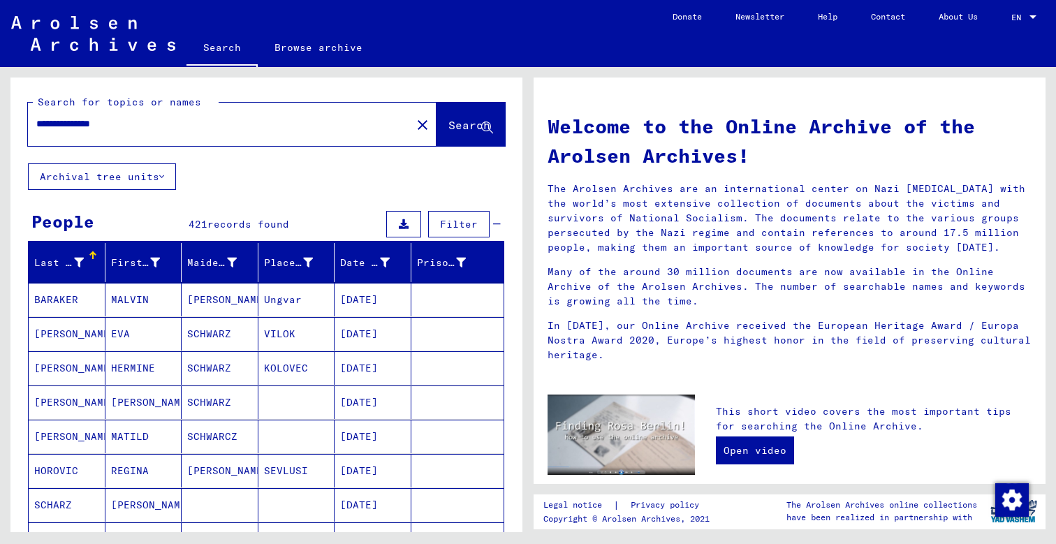
scroll to position [0, 0]
click at [133, 140] on div "**********" at bounding box center [232, 124] width 409 height 43
click at [122, 124] on input "**********" at bounding box center [215, 124] width 358 height 15
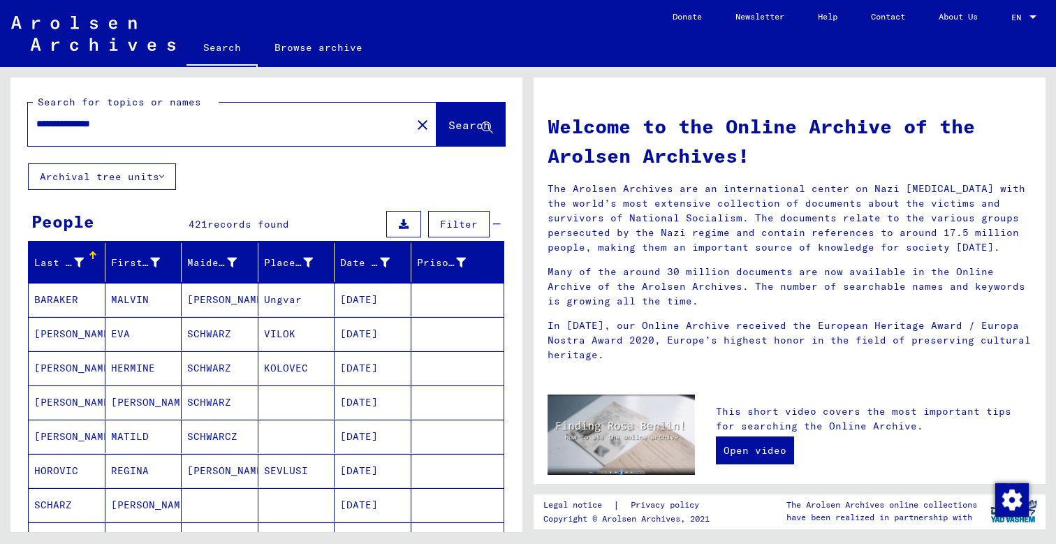
click at [122, 124] on input "**********" at bounding box center [215, 124] width 358 height 15
paste input "text"
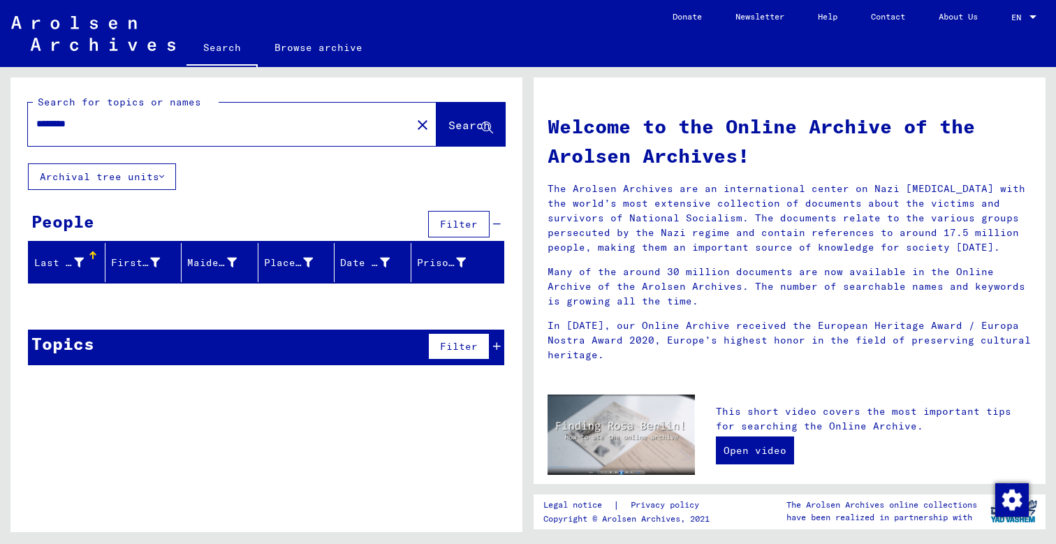
click at [159, 128] on input "********" at bounding box center [215, 124] width 358 height 15
paste input "text"
click at [448, 125] on span "Search" at bounding box center [469, 125] width 42 height 14
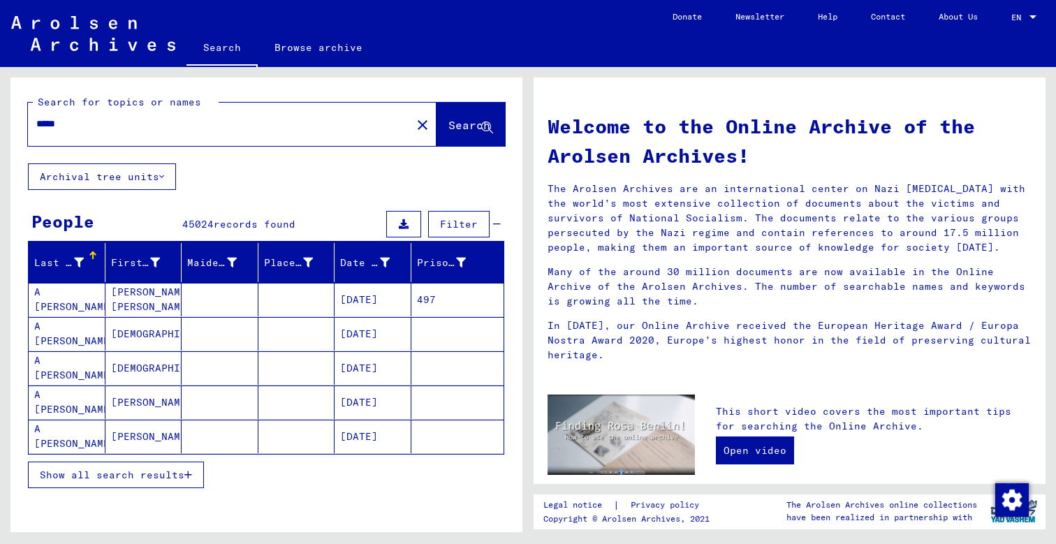
click at [240, 112] on div "*****" at bounding box center [211, 123] width 367 height 31
click at [225, 129] on input "*****" at bounding box center [215, 124] width 358 height 15
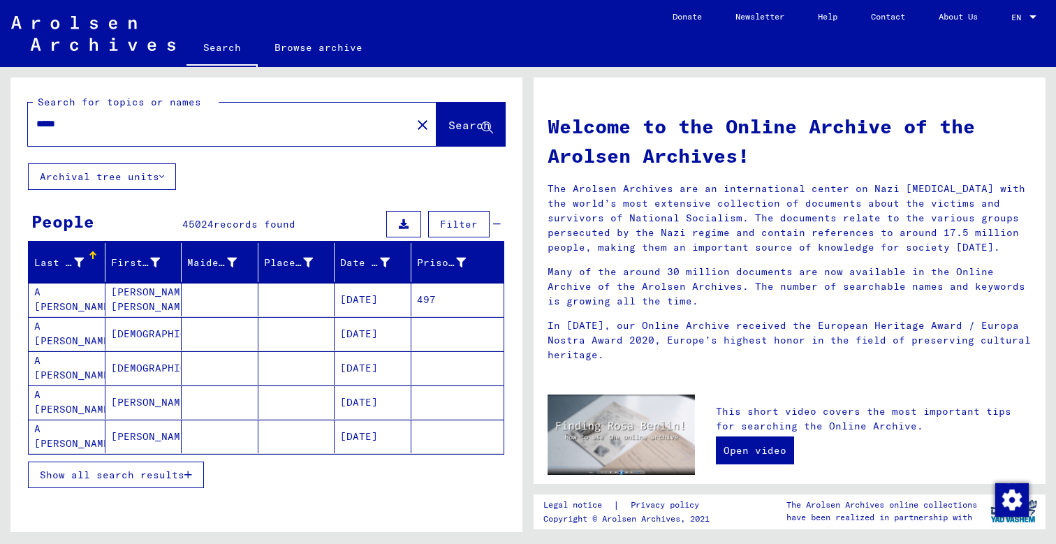
click at [225, 129] on input "*****" at bounding box center [215, 124] width 358 height 15
click at [446, 109] on button "Search" at bounding box center [471, 124] width 68 height 43
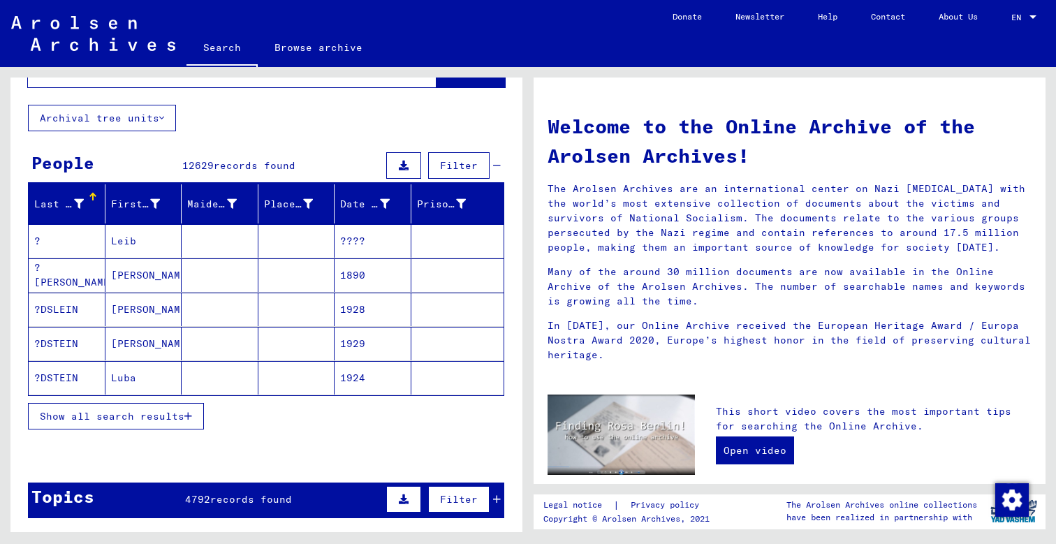
scroll to position [98, 0]
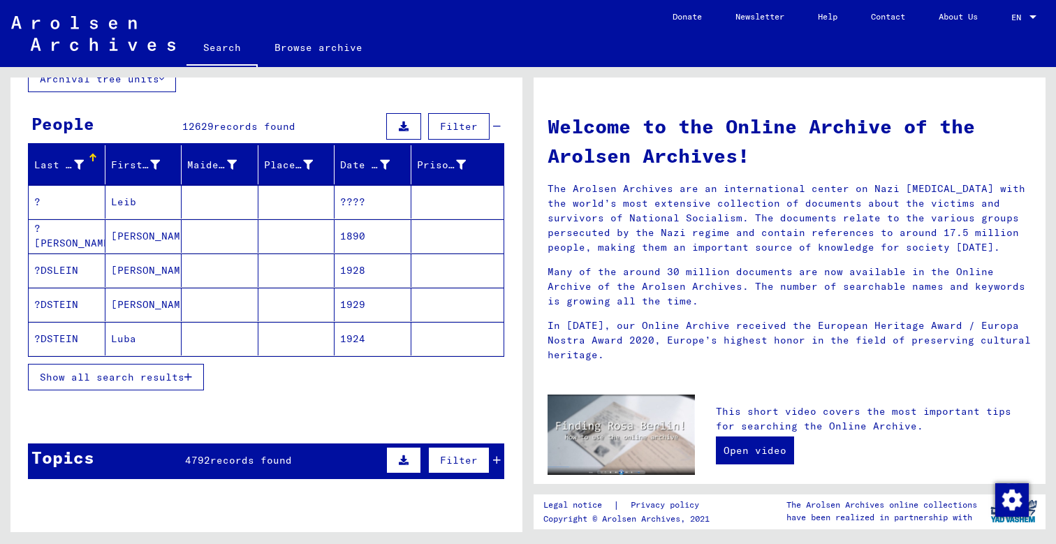
click at [103, 379] on span "Show all search results" at bounding box center [112, 377] width 145 height 13
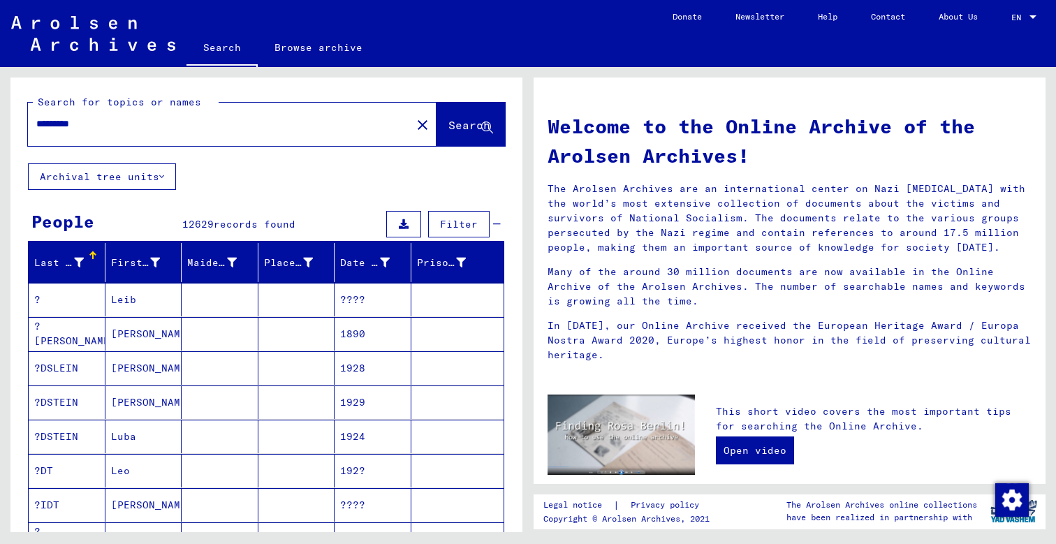
scroll to position [0, 0]
click at [36, 126] on input "*********" at bounding box center [215, 124] width 358 height 15
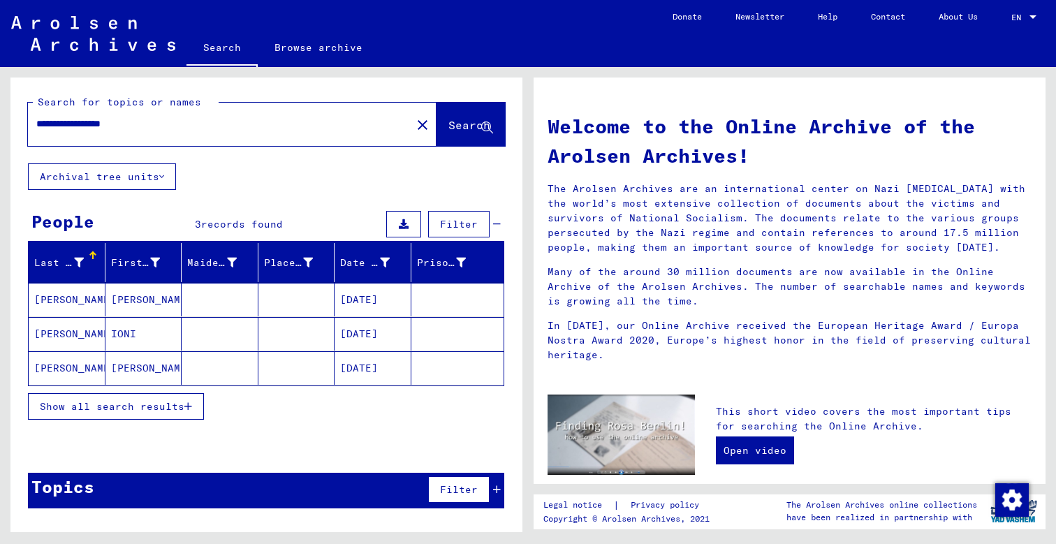
click at [143, 299] on mat-cell "[PERSON_NAME]" at bounding box center [143, 300] width 77 height 34
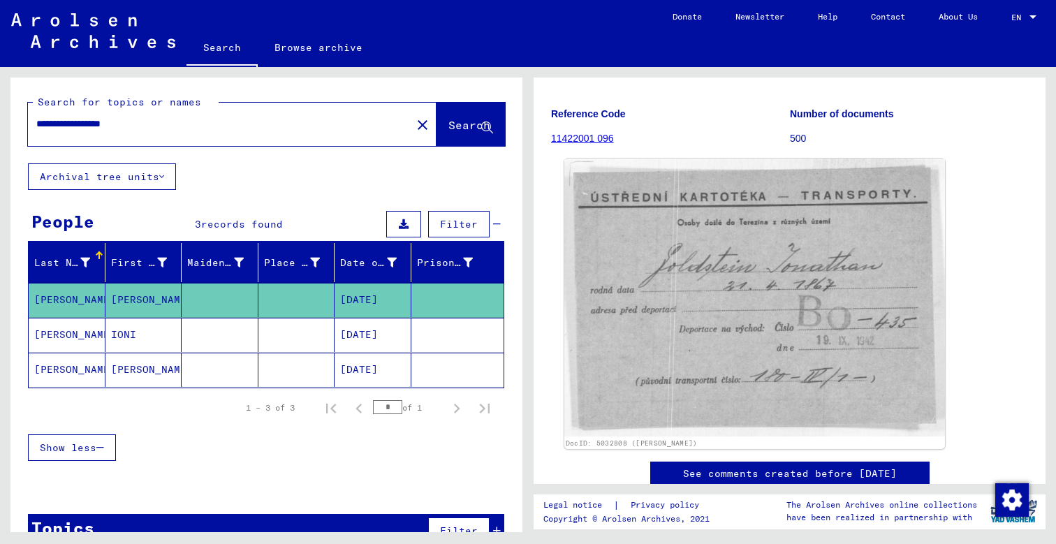
scroll to position [154, 0]
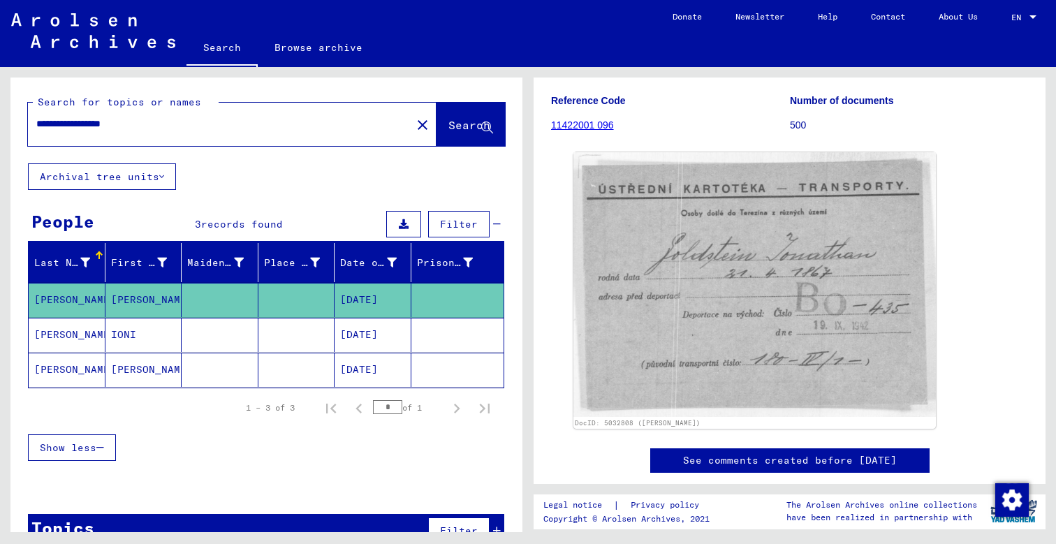
click at [163, 372] on mat-cell "[PERSON_NAME]" at bounding box center [143, 370] width 77 height 34
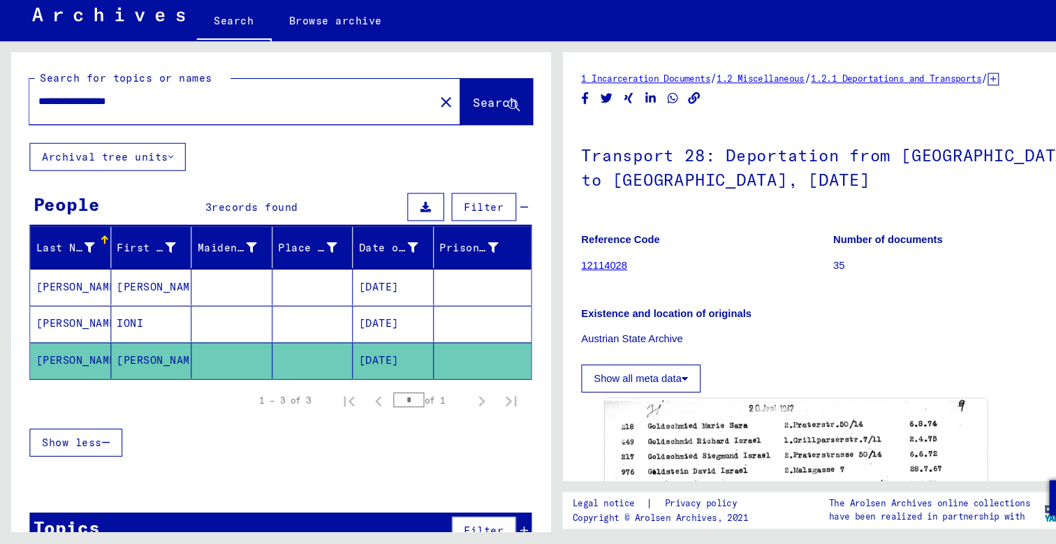
click at [208, 115] on div "**********" at bounding box center [232, 124] width 409 height 43
click at [191, 117] on input "**********" at bounding box center [219, 124] width 367 height 15
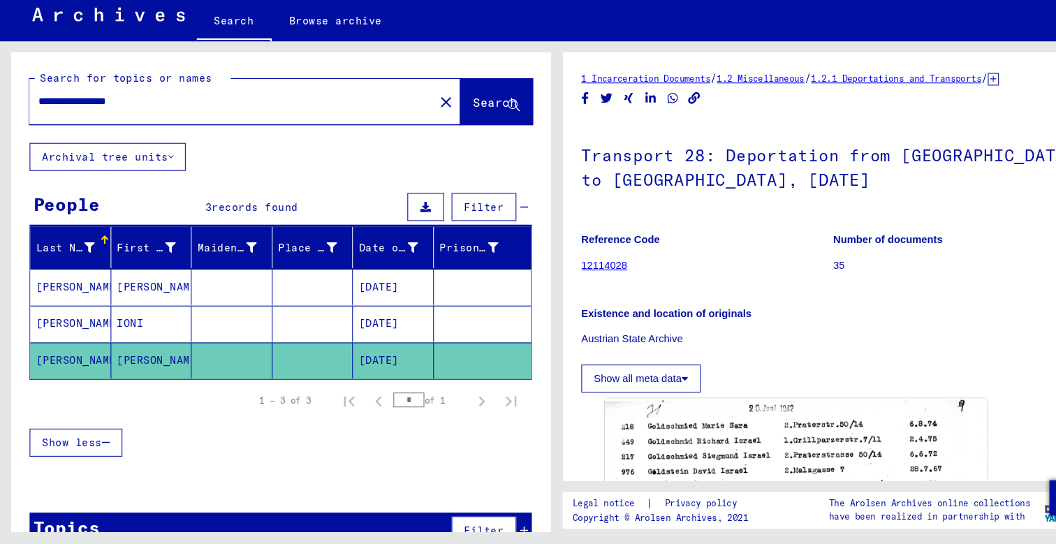
click at [191, 117] on input "**********" at bounding box center [219, 124] width 367 height 15
type input "*"
type input "*********"
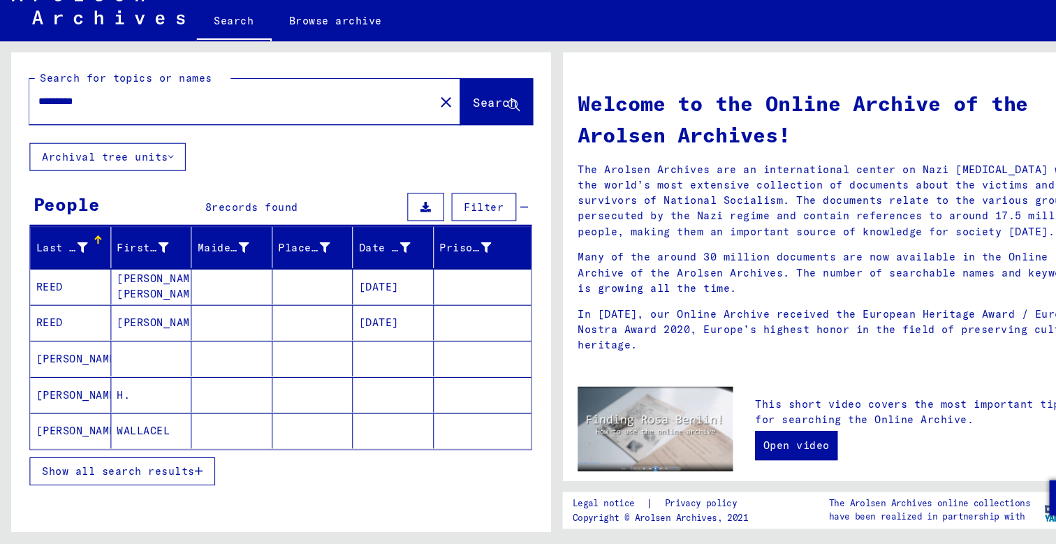
click at [127, 469] on span "Show all search results" at bounding box center [112, 475] width 145 height 13
